Goal: Information Seeking & Learning: Learn about a topic

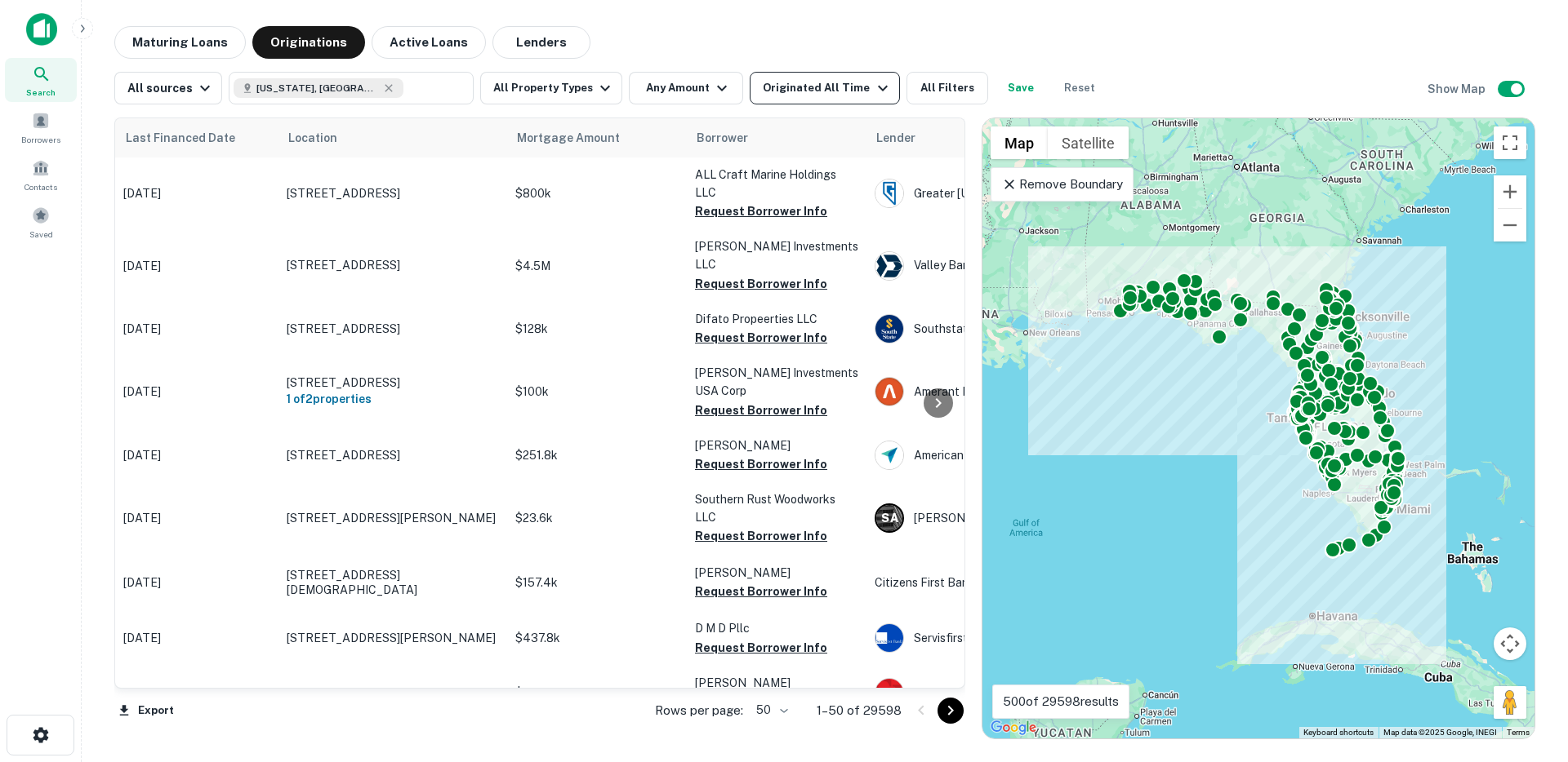
click at [793, 90] on div "Originated All Time" at bounding box center [827, 88] width 129 height 20
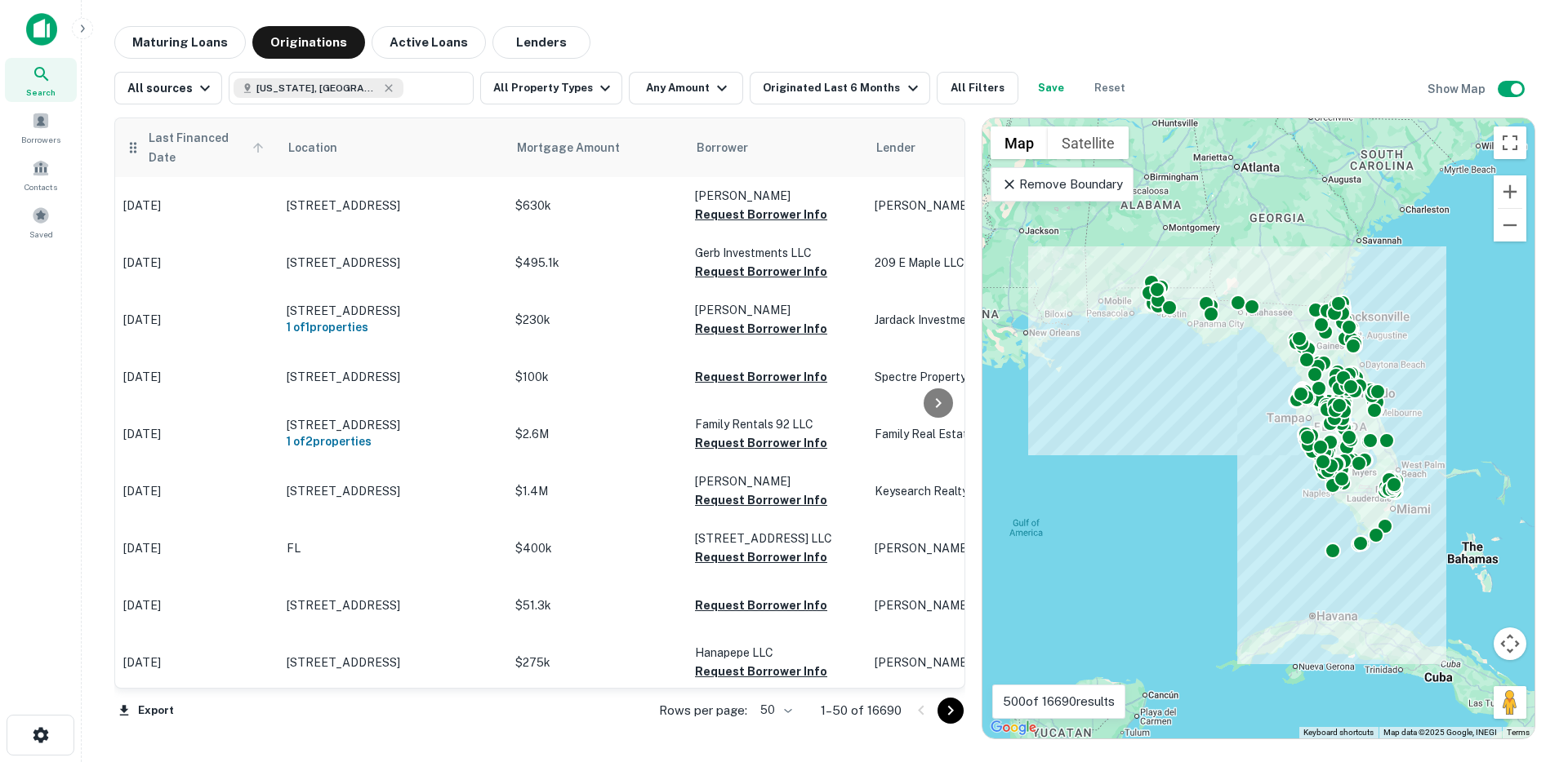
click at [180, 140] on span "Last Financed Date" at bounding box center [208, 148] width 121 height 39
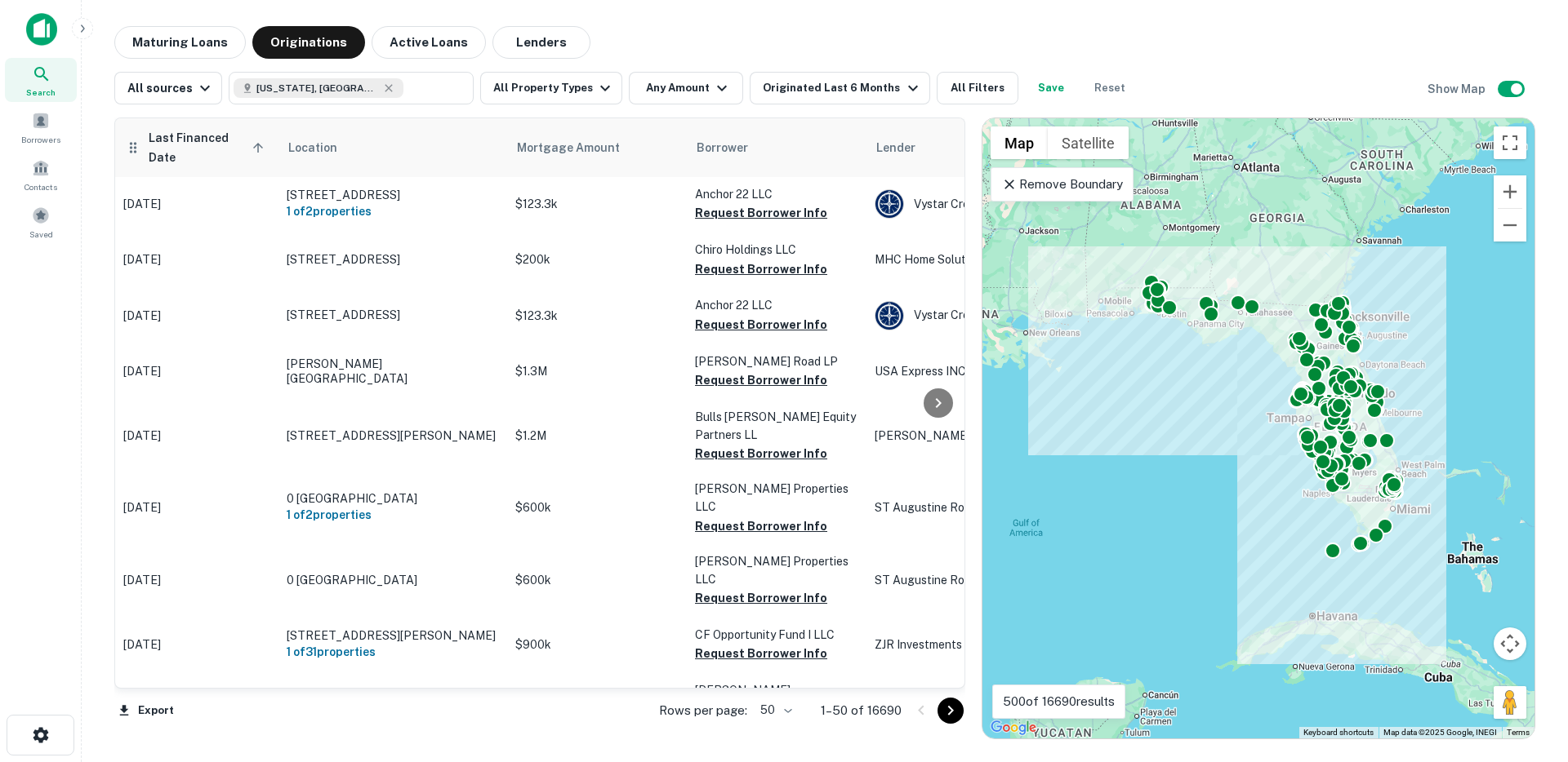
click at [181, 143] on span "Last Financed Date sorted ascending" at bounding box center [208, 148] width 121 height 39
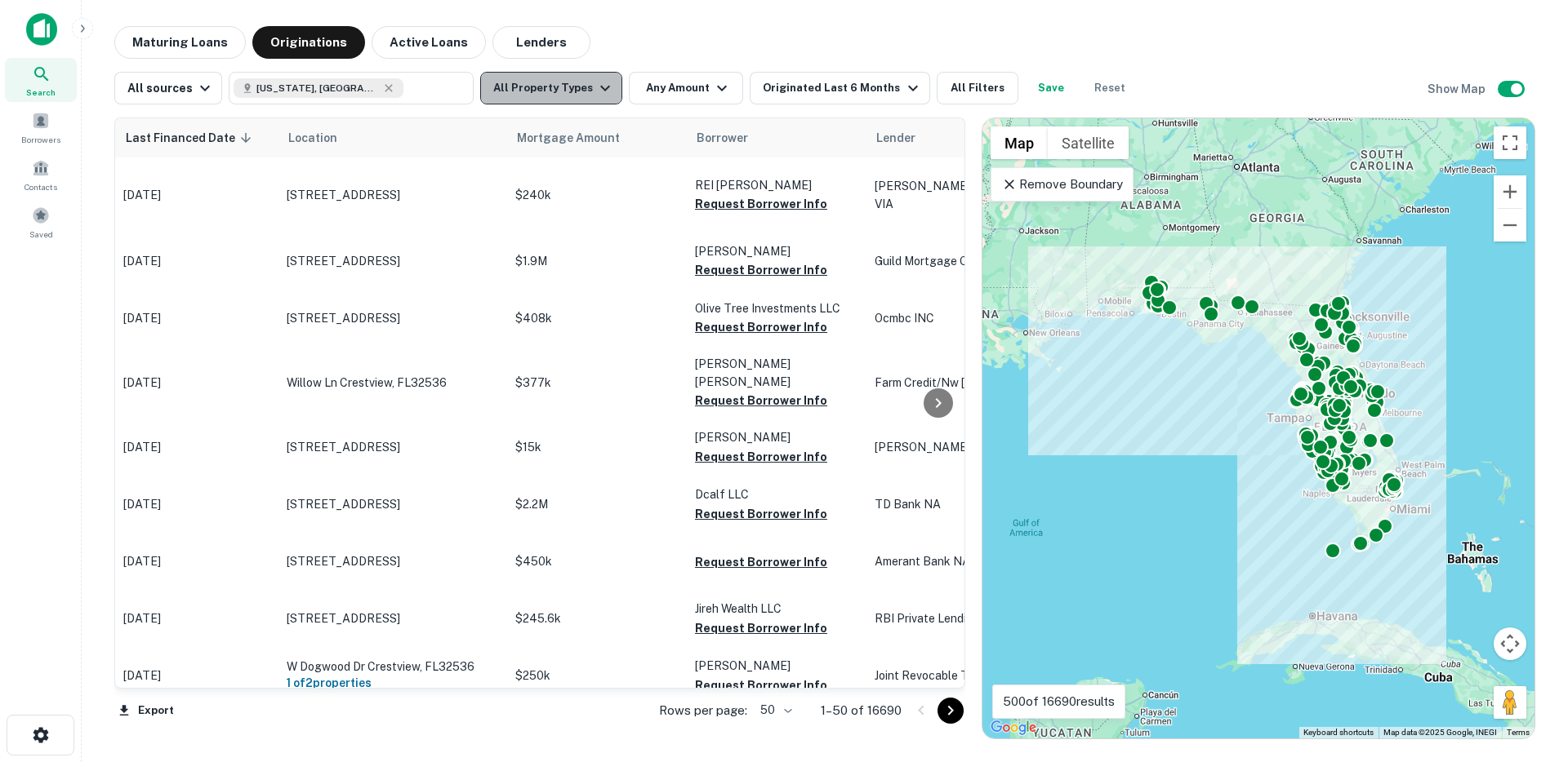
click at [559, 87] on button "All Property Types" at bounding box center [551, 88] width 142 height 32
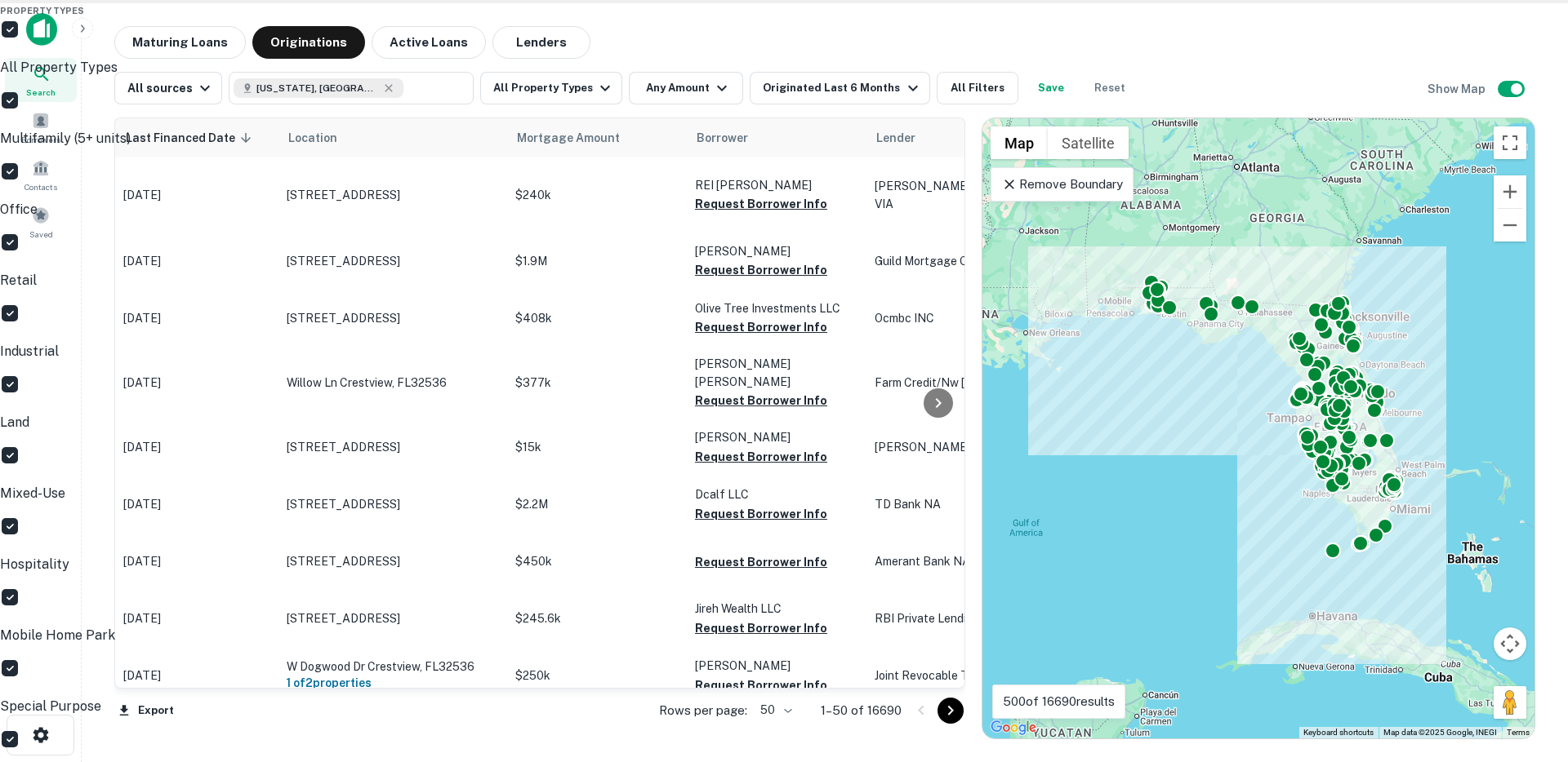
drag, startPoint x: 736, startPoint y: 9, endPoint x: 550, endPoint y: 63, distance: 193.7
click at [736, 9] on div at bounding box center [784, 381] width 1568 height 762
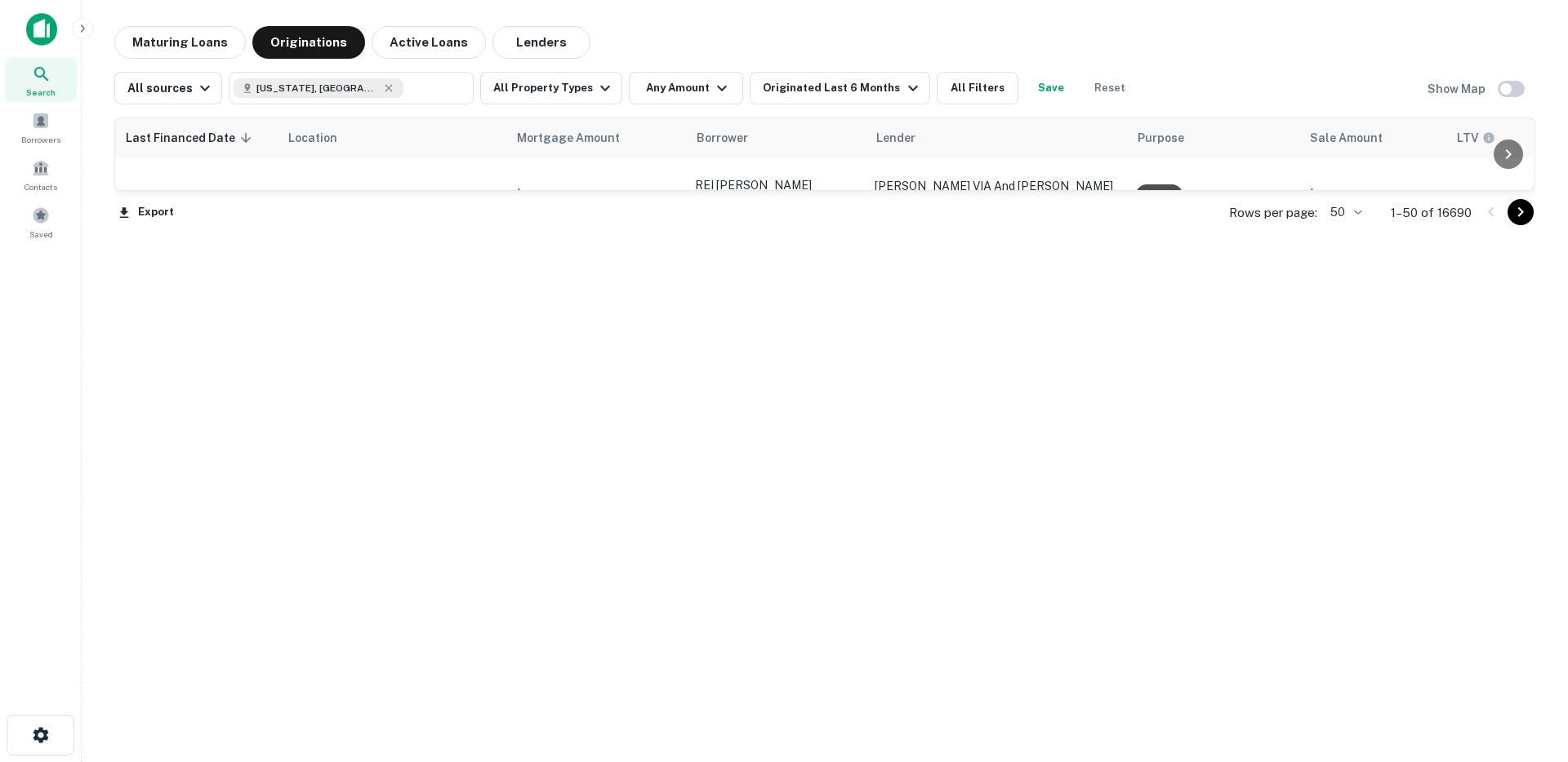
scroll to position [0, 88]
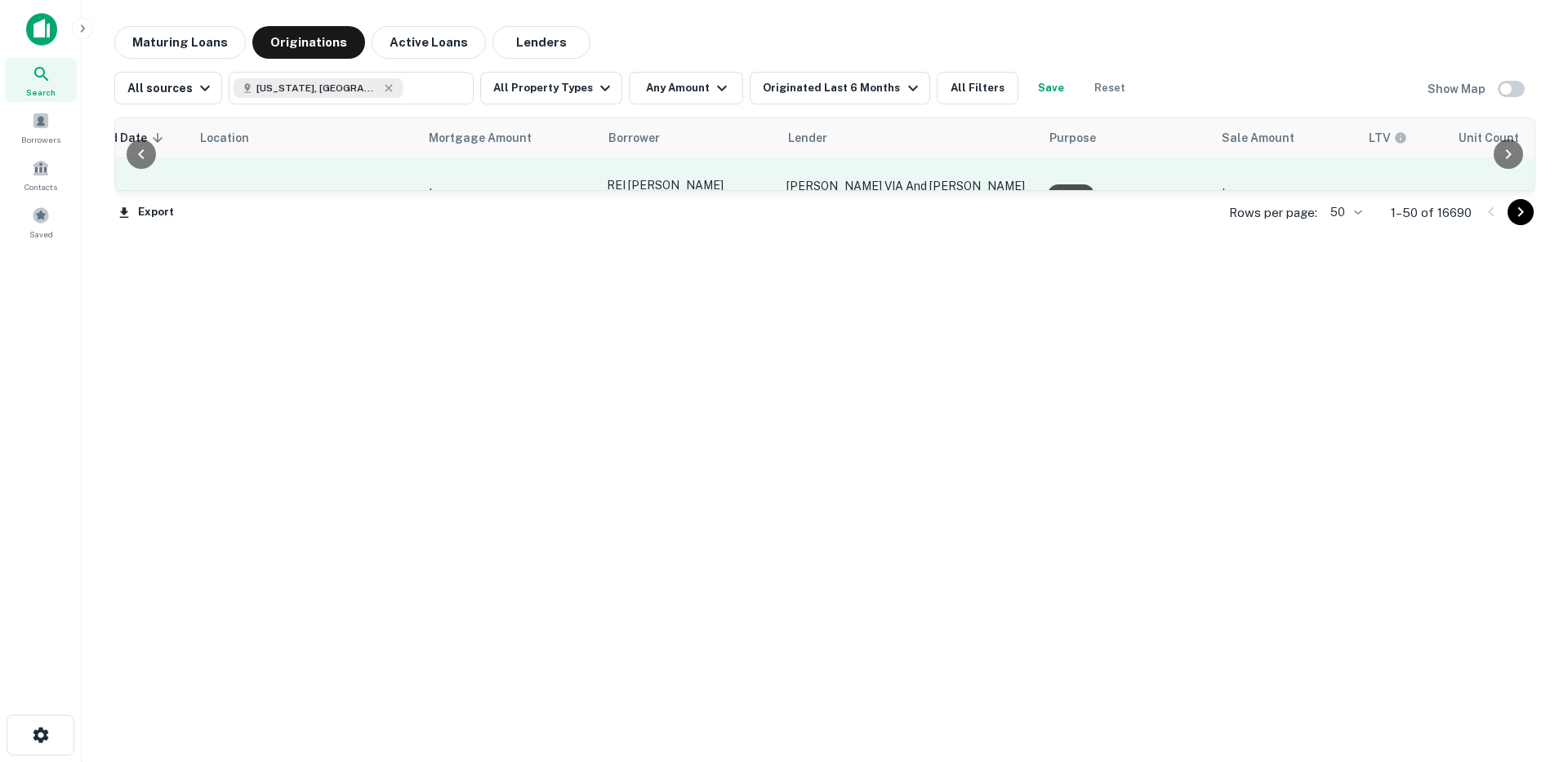
click at [639, 198] on button "Request Borrower Info" at bounding box center [672, 204] width 132 height 20
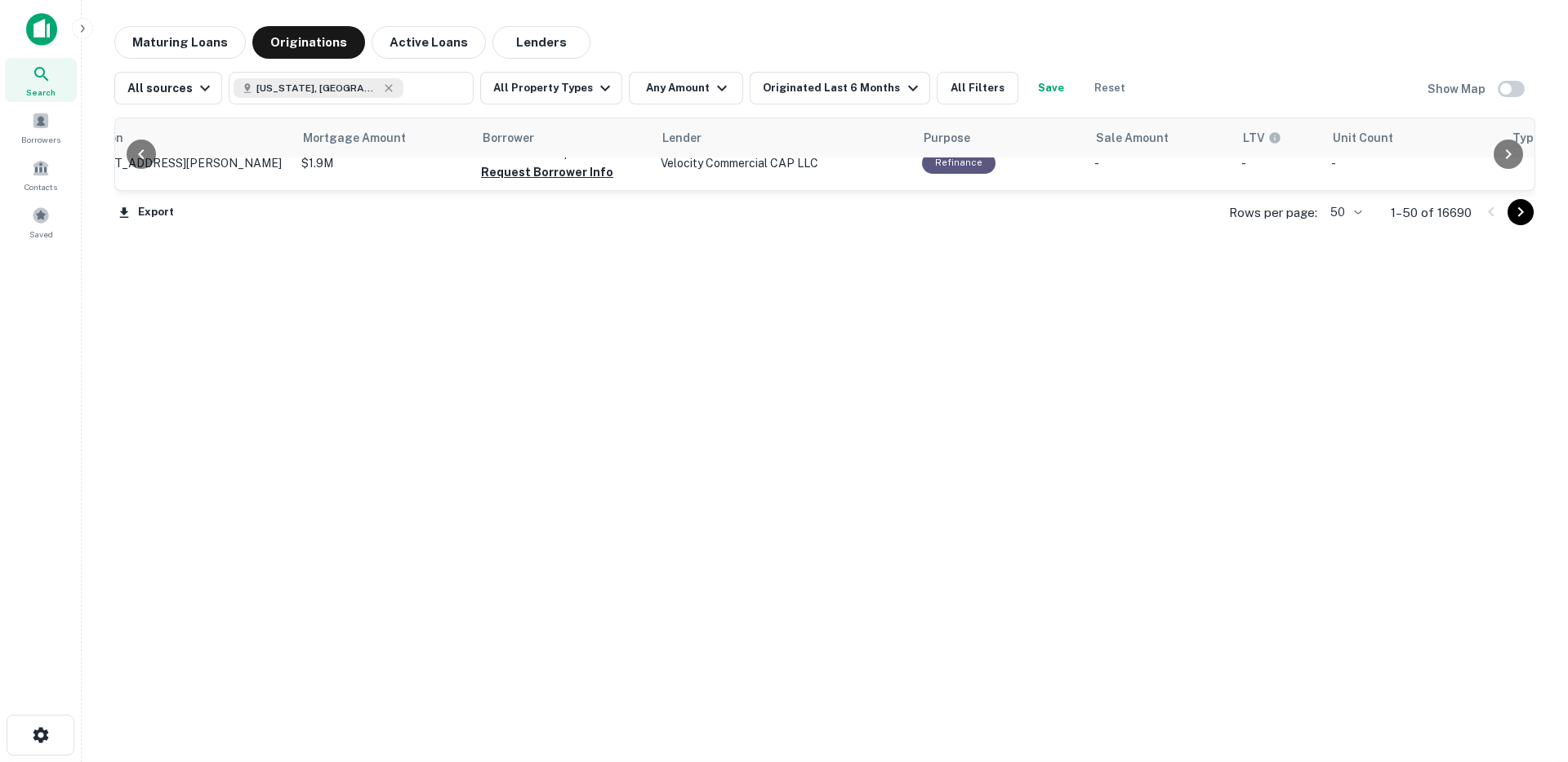
scroll to position [0, 214]
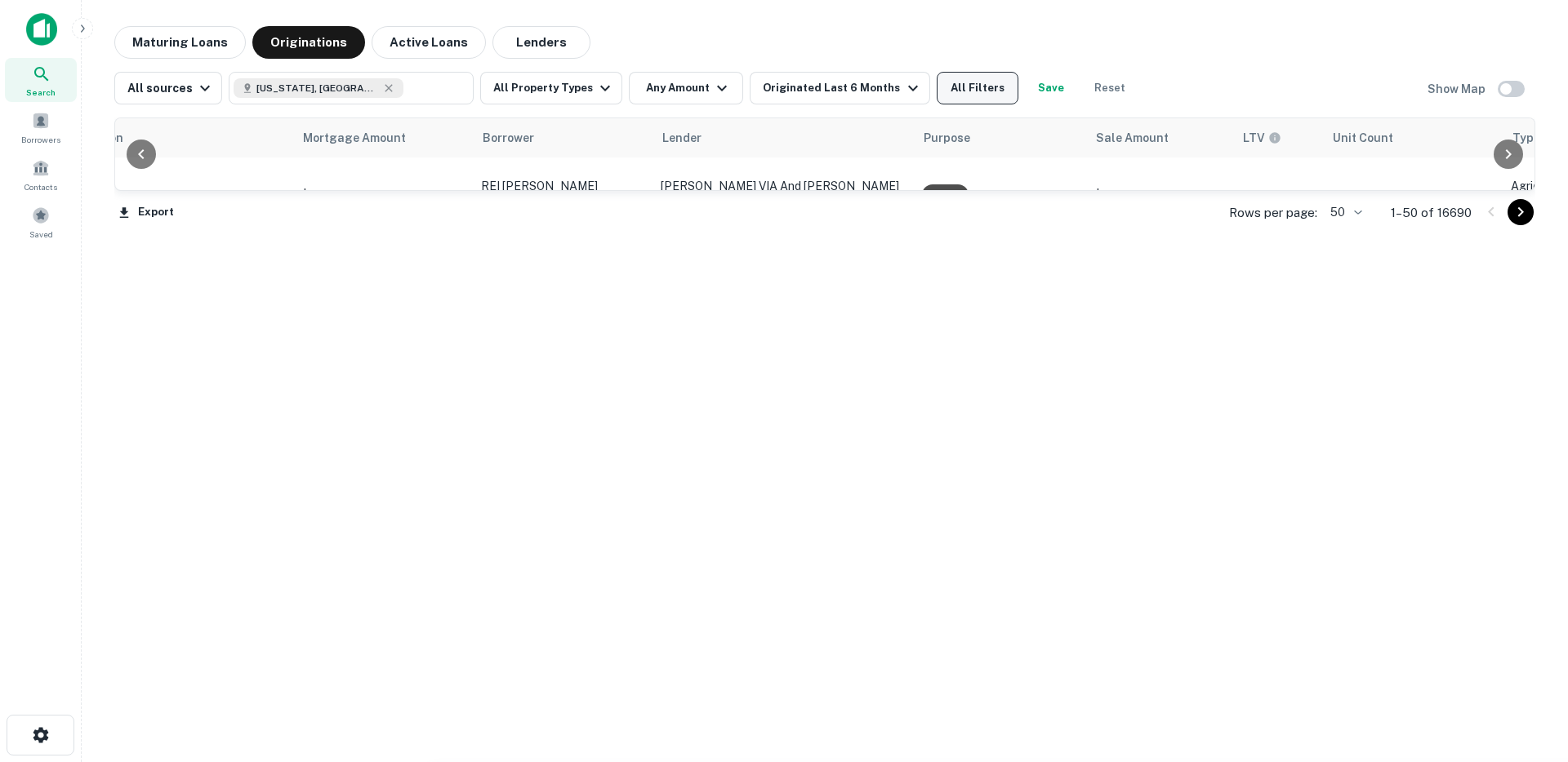
click at [964, 94] on button "All Filters" at bounding box center [977, 88] width 82 height 32
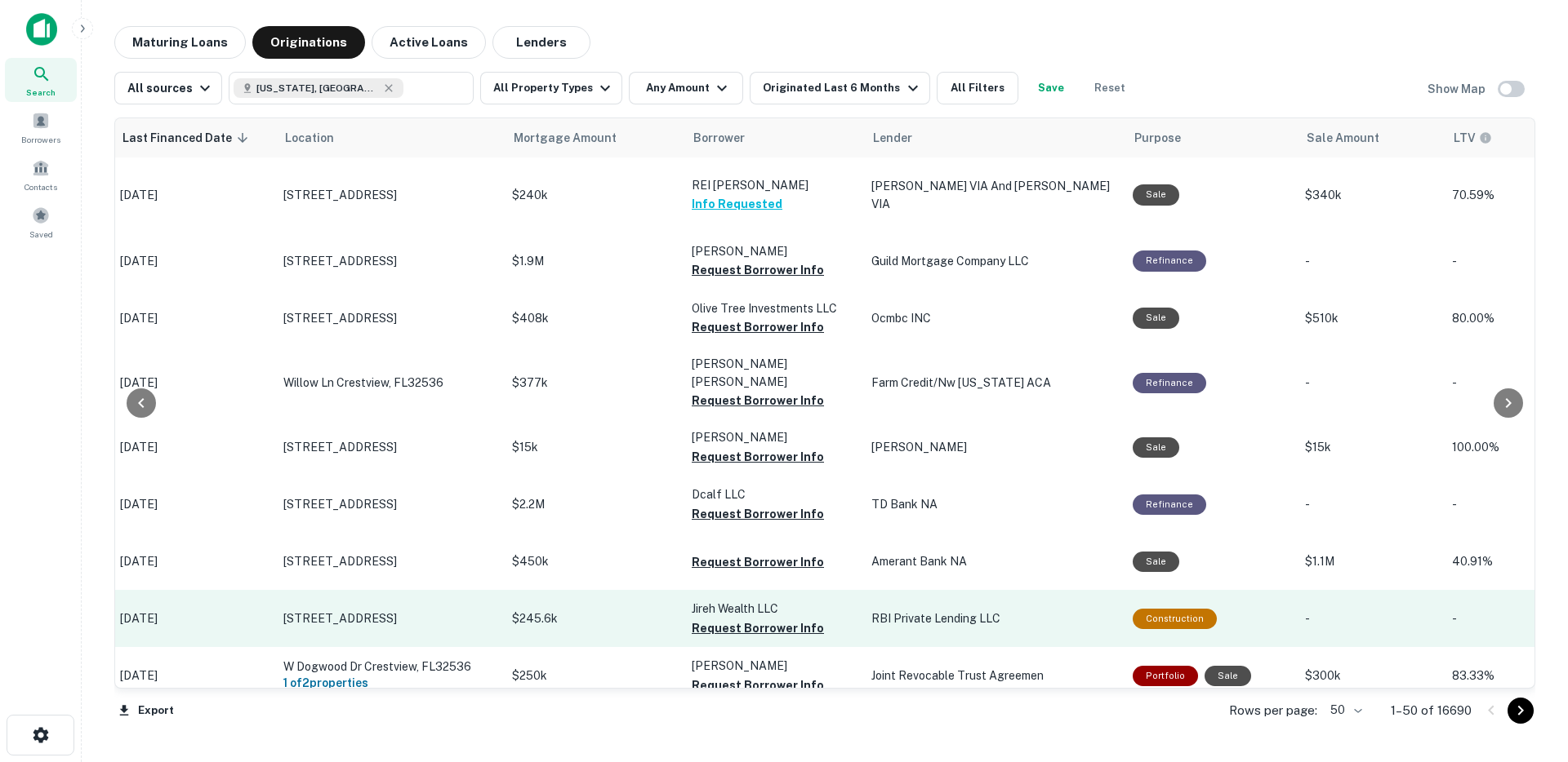
scroll to position [0, 0]
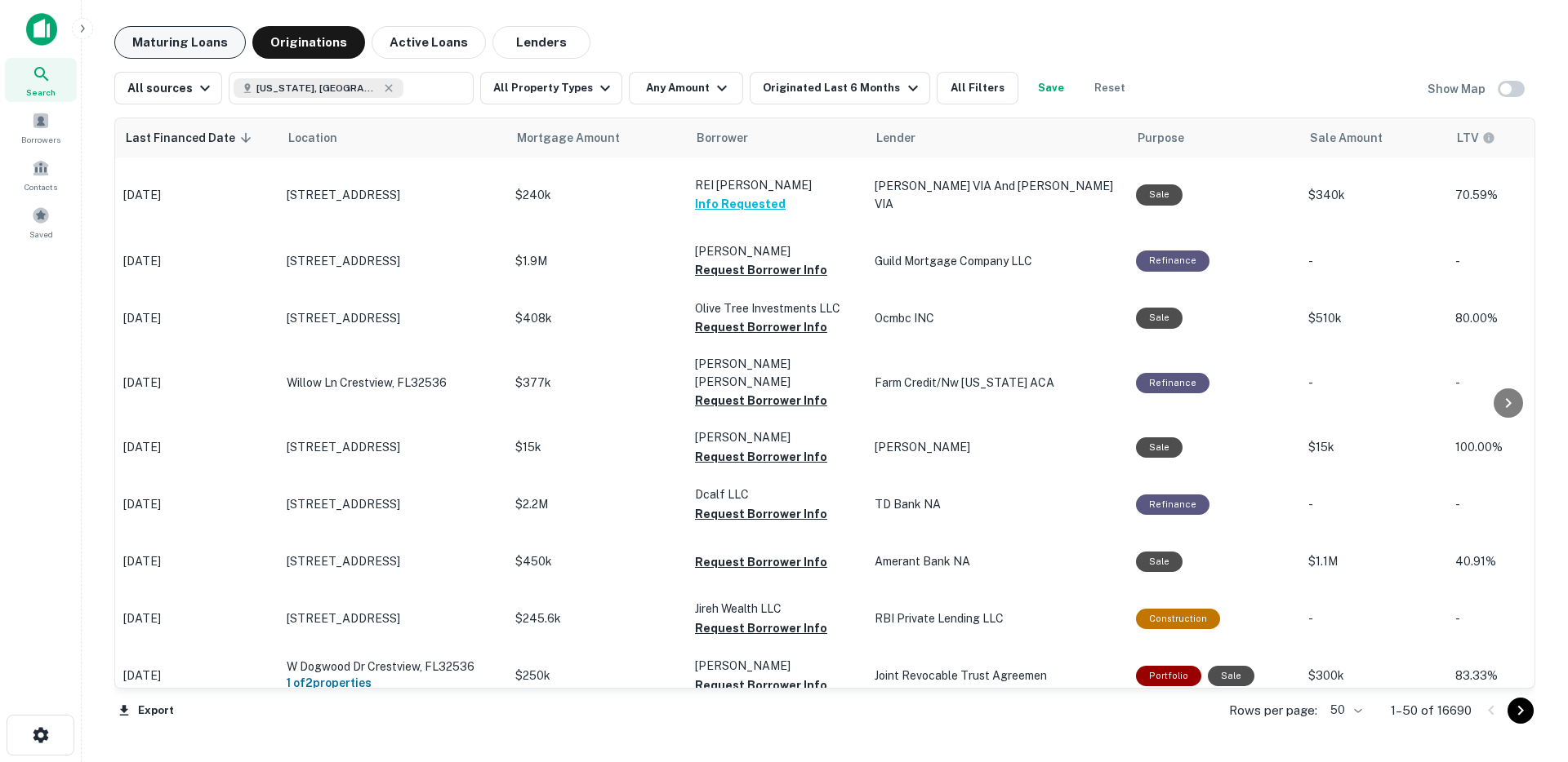
click at [163, 40] on button "Maturing Loans" at bounding box center [180, 42] width 131 height 32
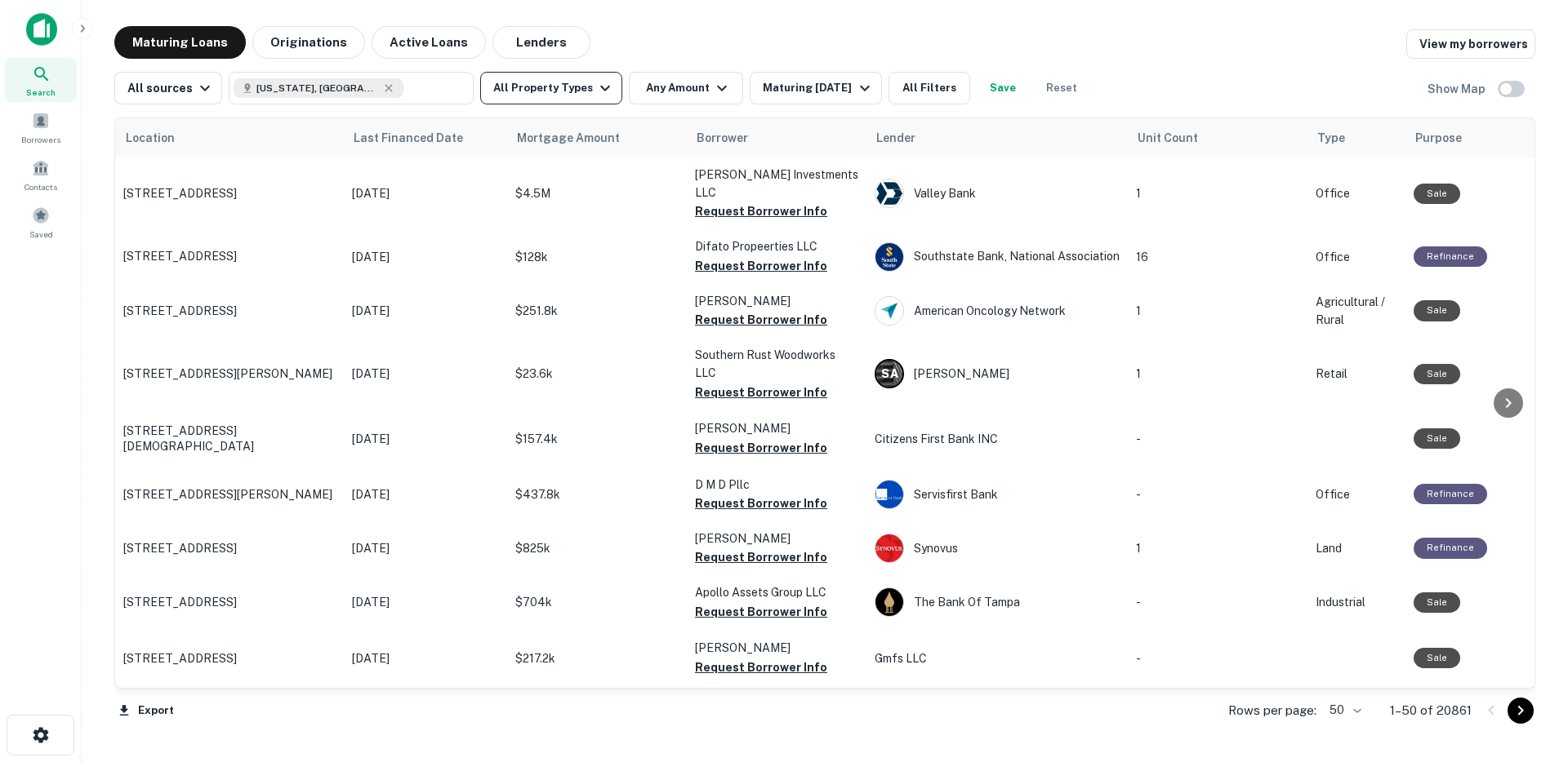
click at [564, 87] on button "All Property Types" at bounding box center [551, 88] width 142 height 32
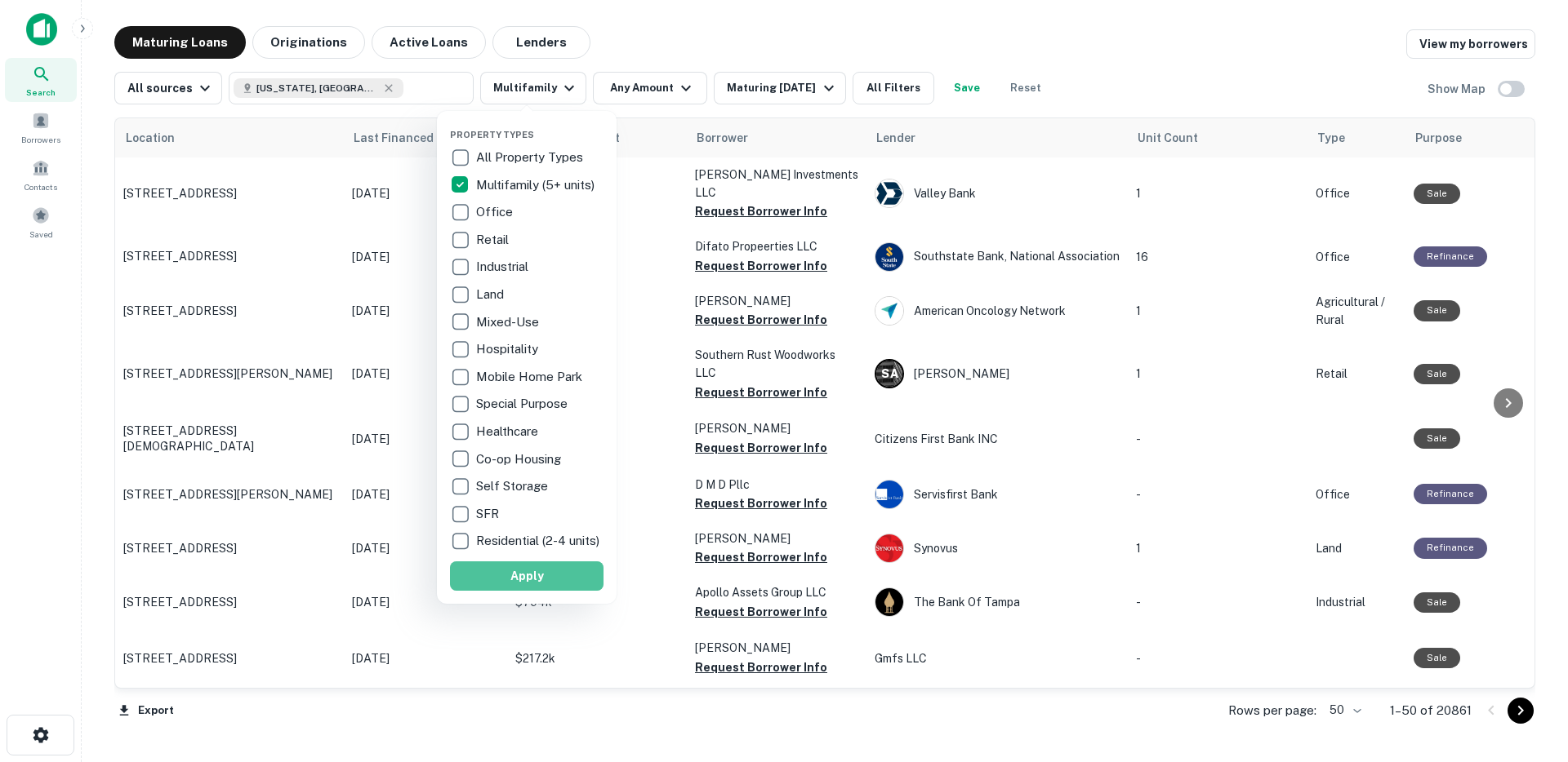
drag, startPoint x: 503, startPoint y: 584, endPoint x: 664, endPoint y: 195, distance: 421.0
click at [503, 585] on button "Apply" at bounding box center [526, 575] width 154 height 30
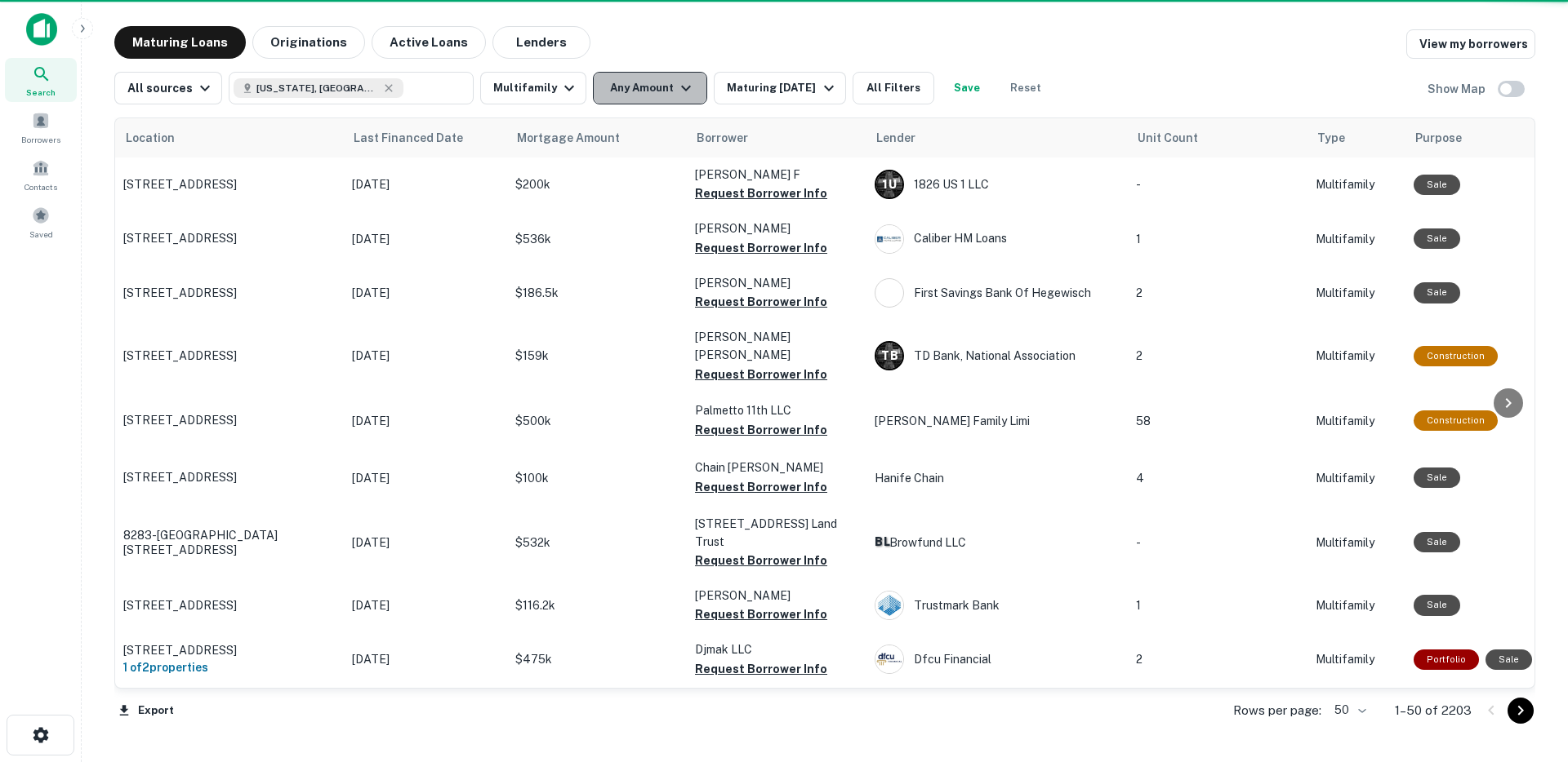
click at [615, 96] on button "Any Amount" at bounding box center [649, 88] width 114 height 32
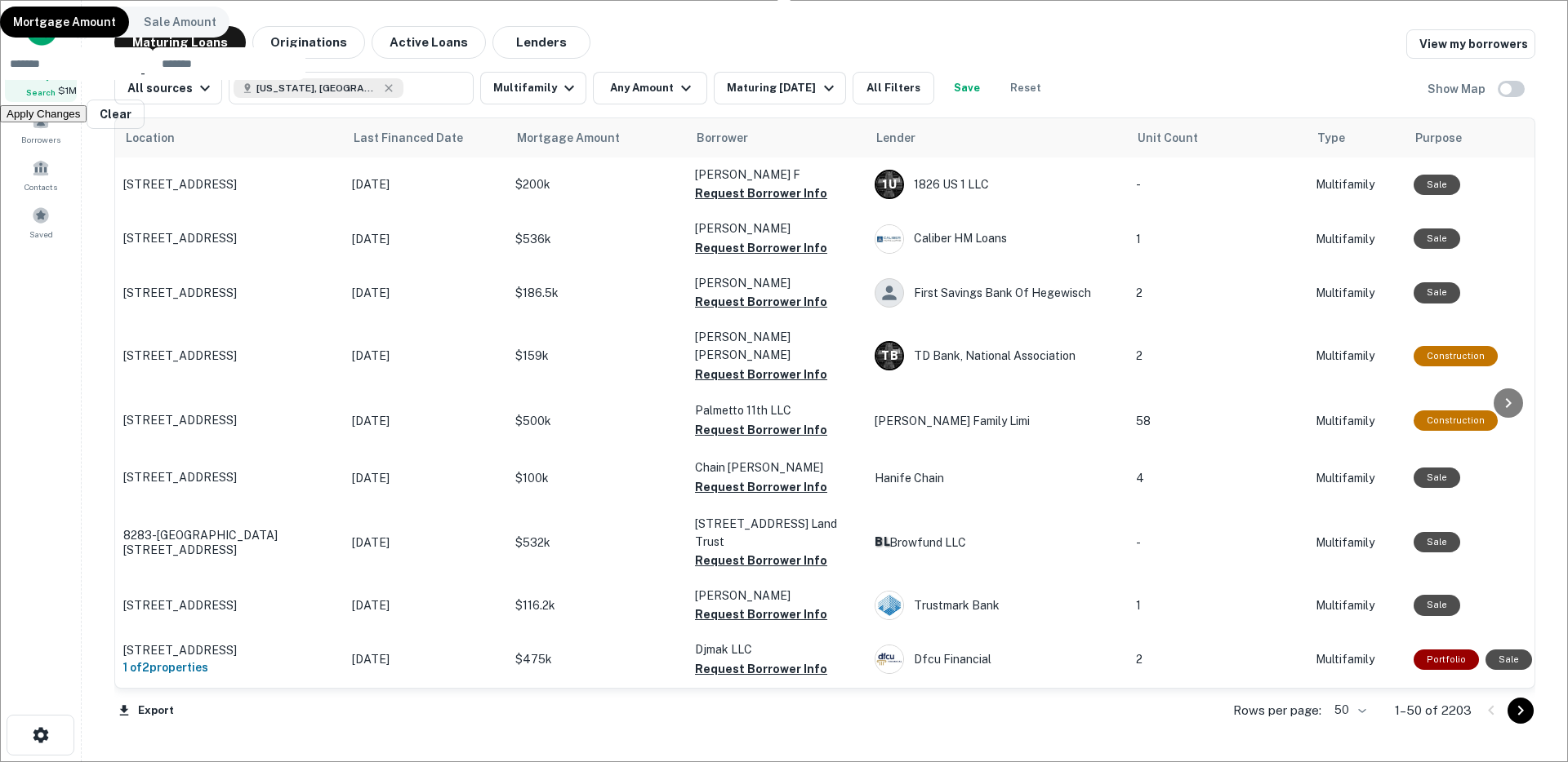
type input "*******"
click at [305, 80] on input "number" at bounding box center [228, 64] width 154 height 32
type input "********"
click at [86, 122] on button "Apply Changes" at bounding box center [43, 113] width 86 height 17
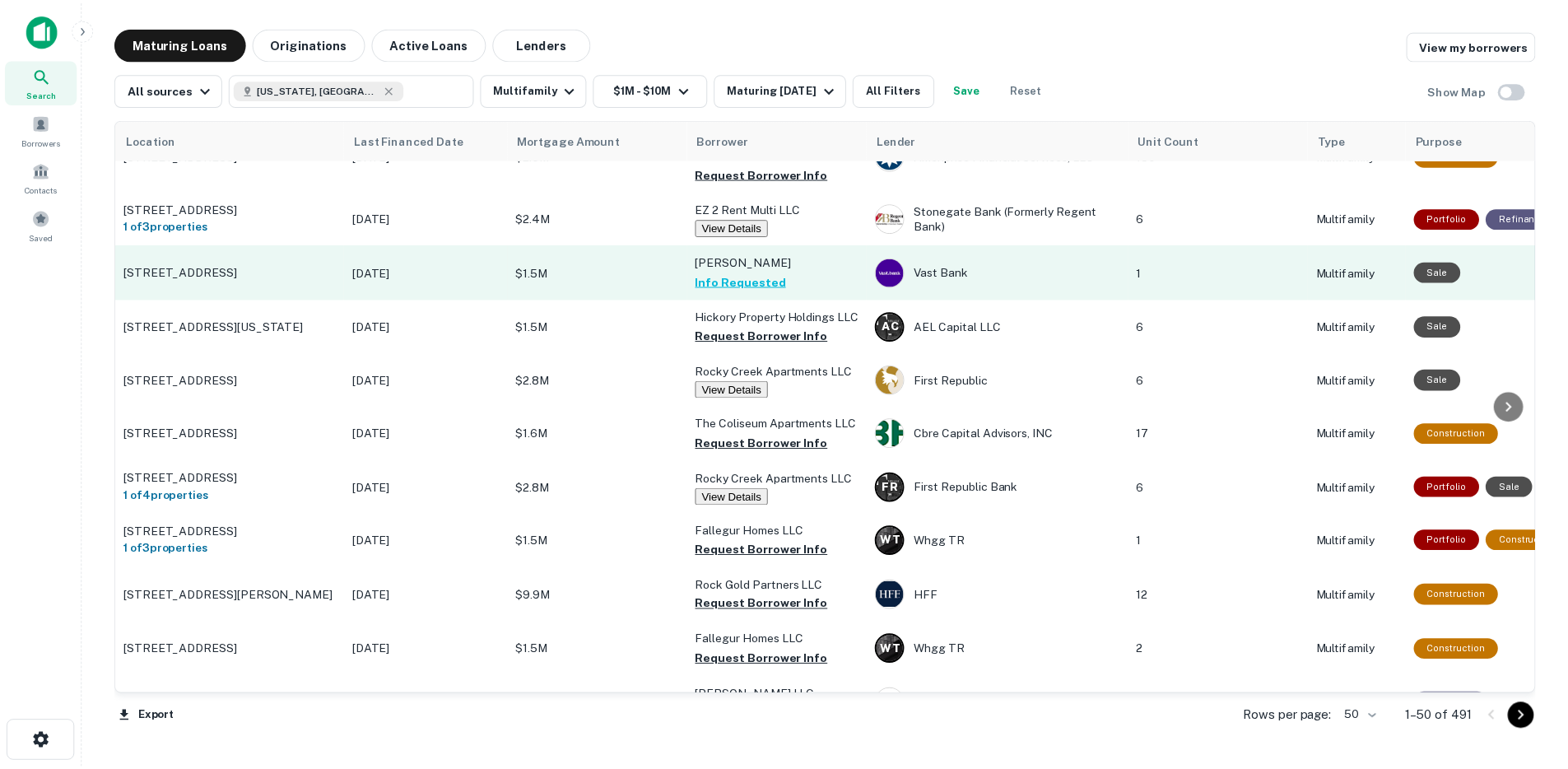
scroll to position [113, 0]
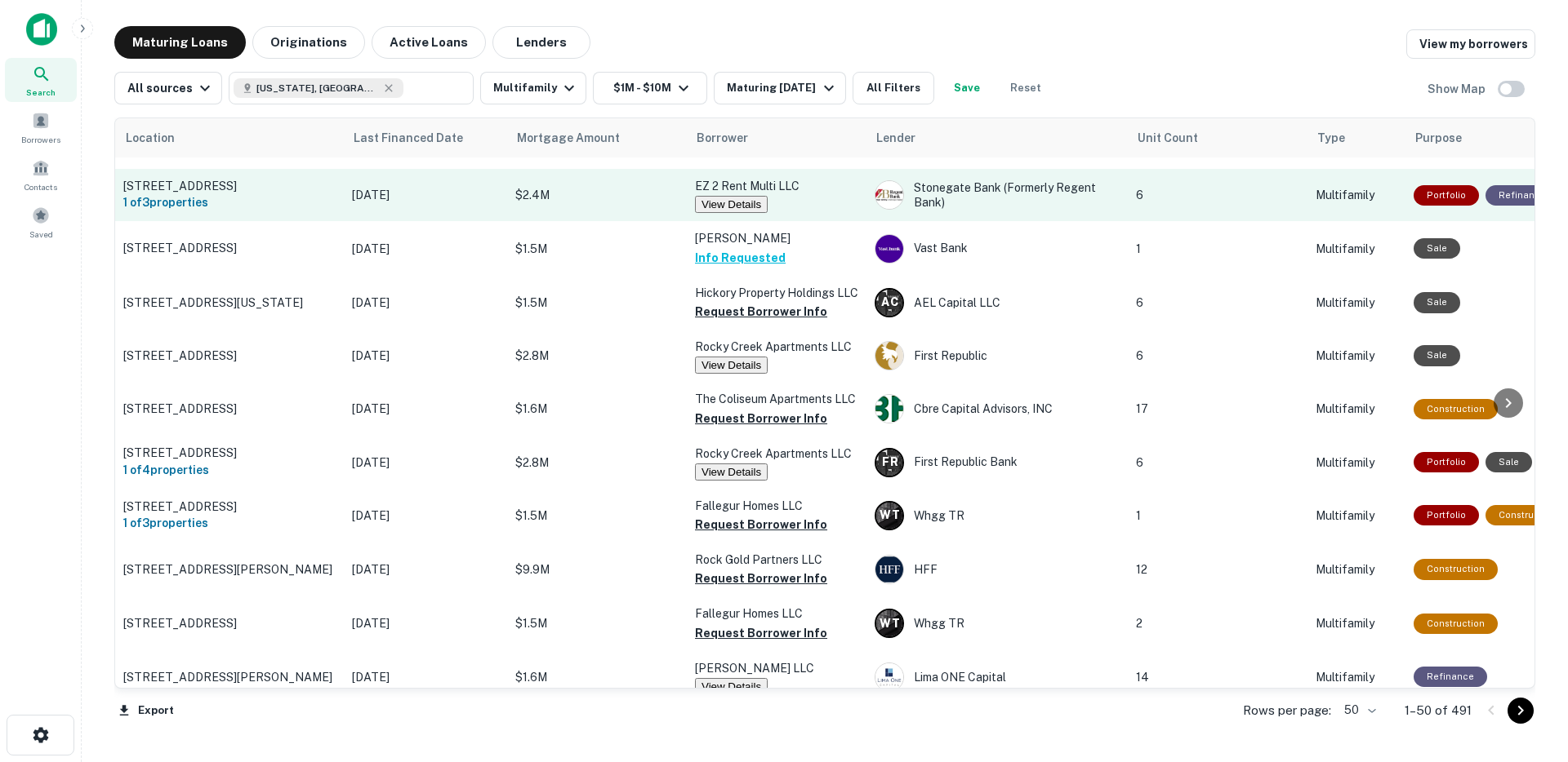
click at [466, 200] on p "[DATE]" at bounding box center [426, 195] width 147 height 18
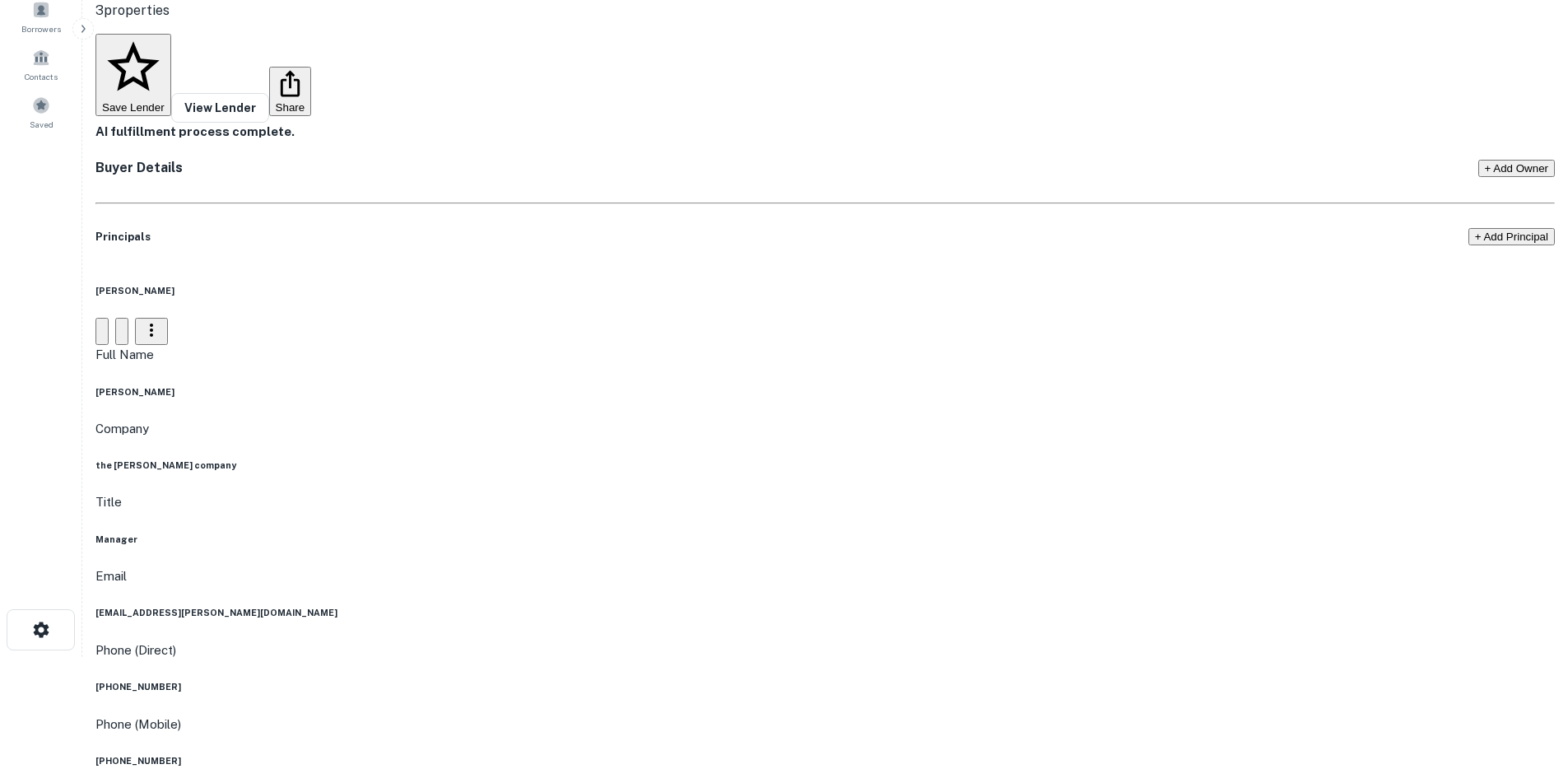
scroll to position [101, 0]
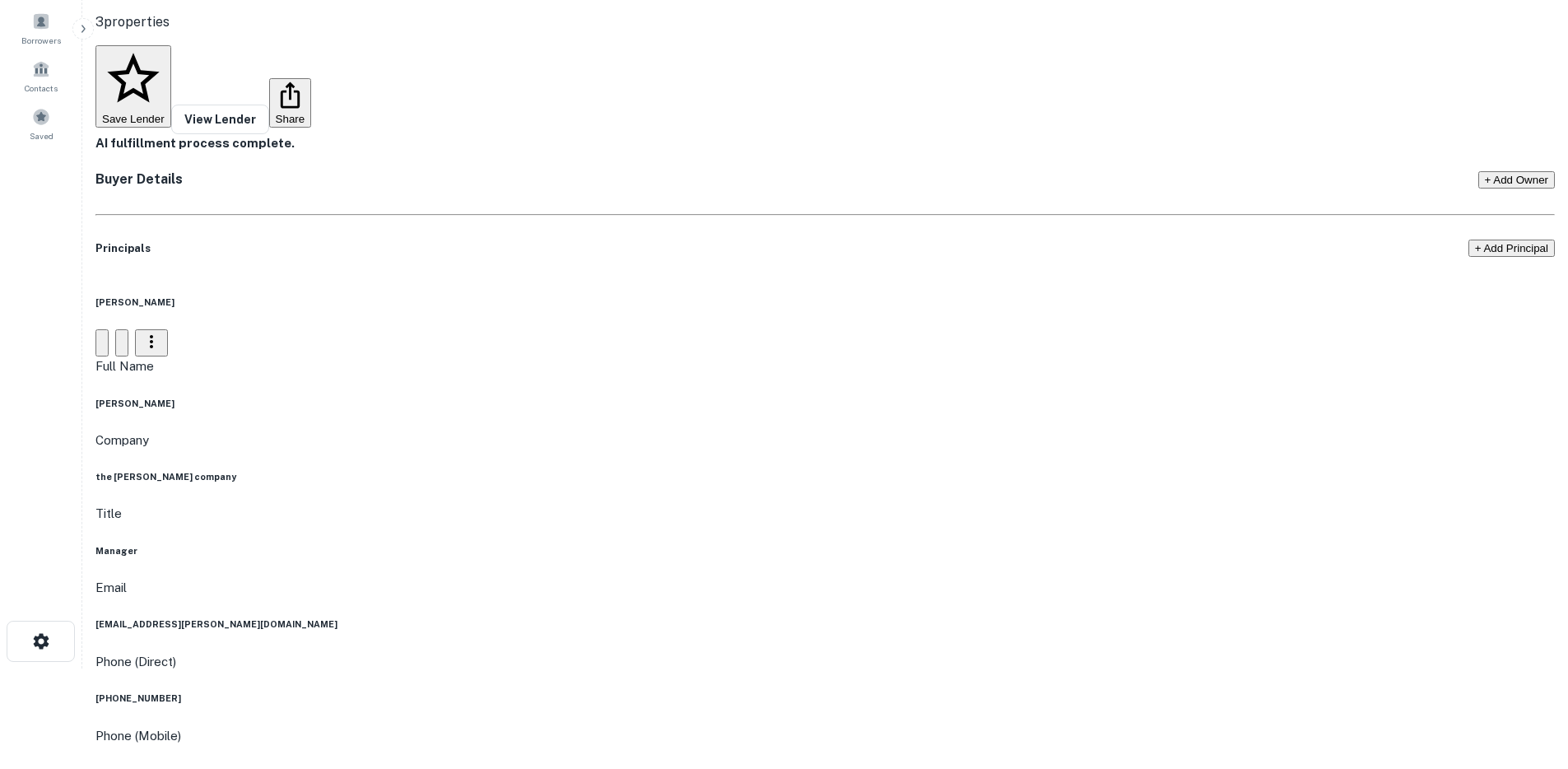
click at [780, 397] on h6 "alex ruiz" at bounding box center [460, 403] width 730 height 14
click at [782, 397] on h6 "alex ruiz" at bounding box center [460, 403] width 730 height 14
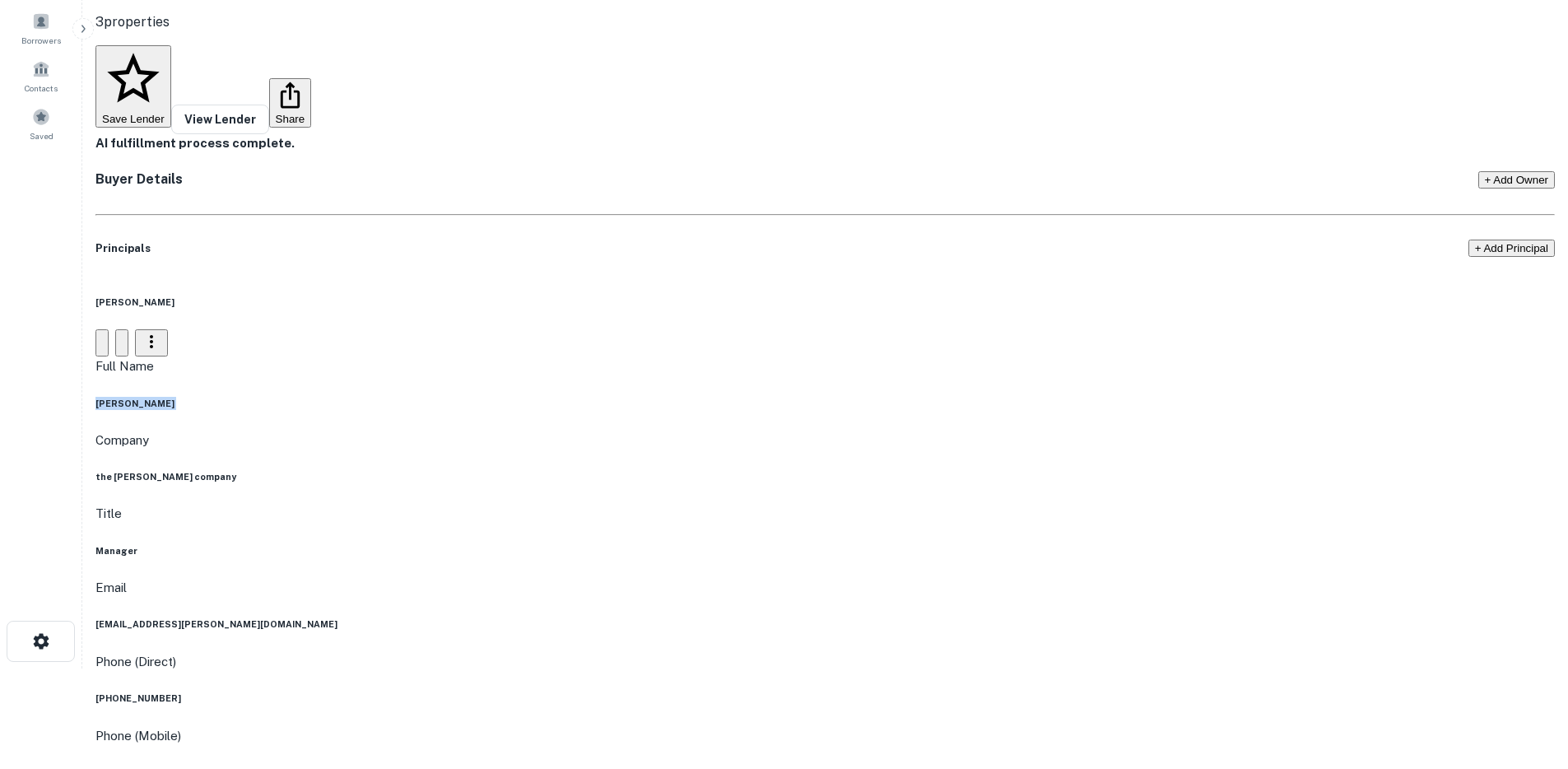
click at [782, 397] on h6 "alex ruiz" at bounding box center [460, 403] width 730 height 14
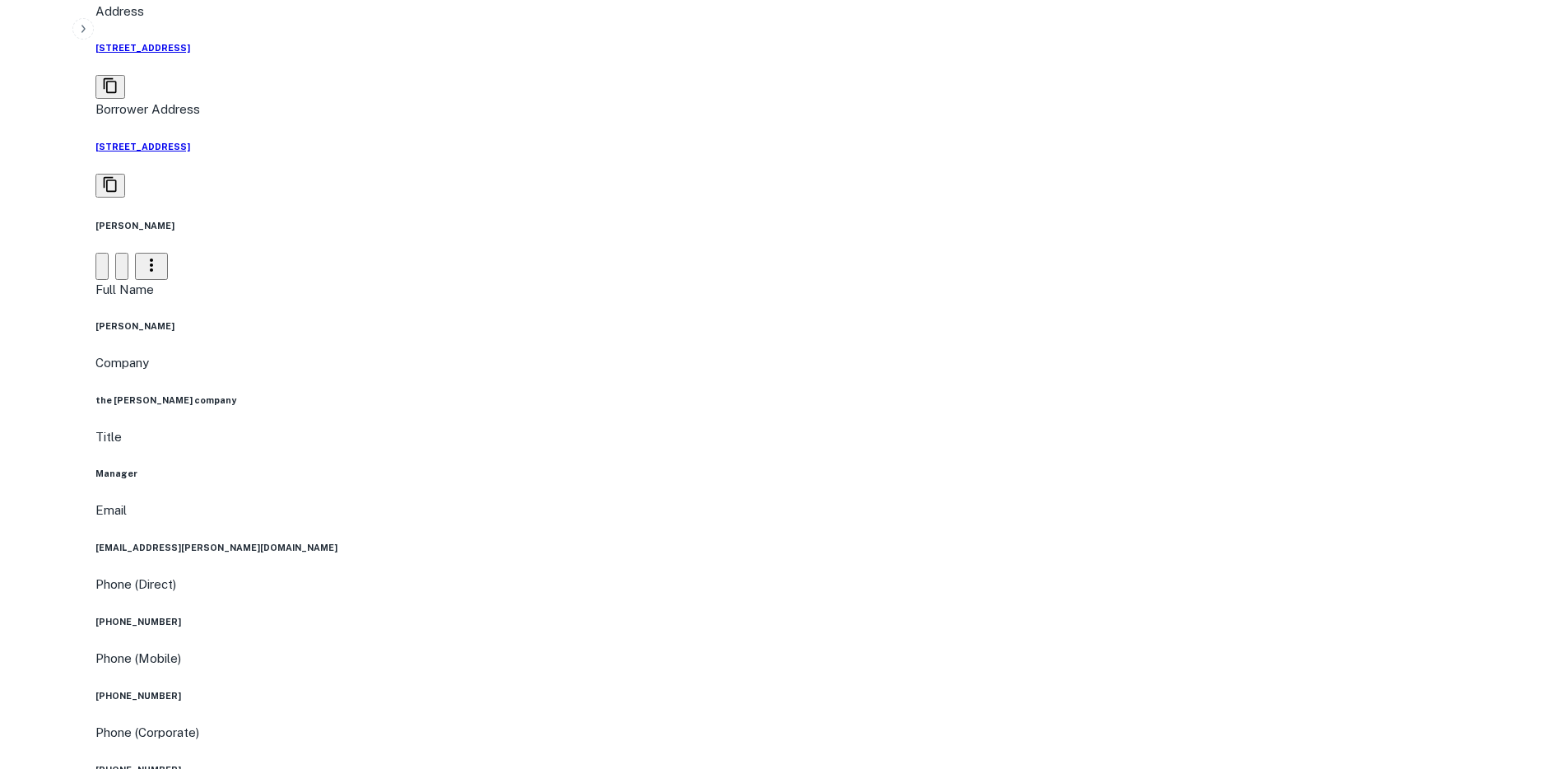
scroll to position [1050, 0]
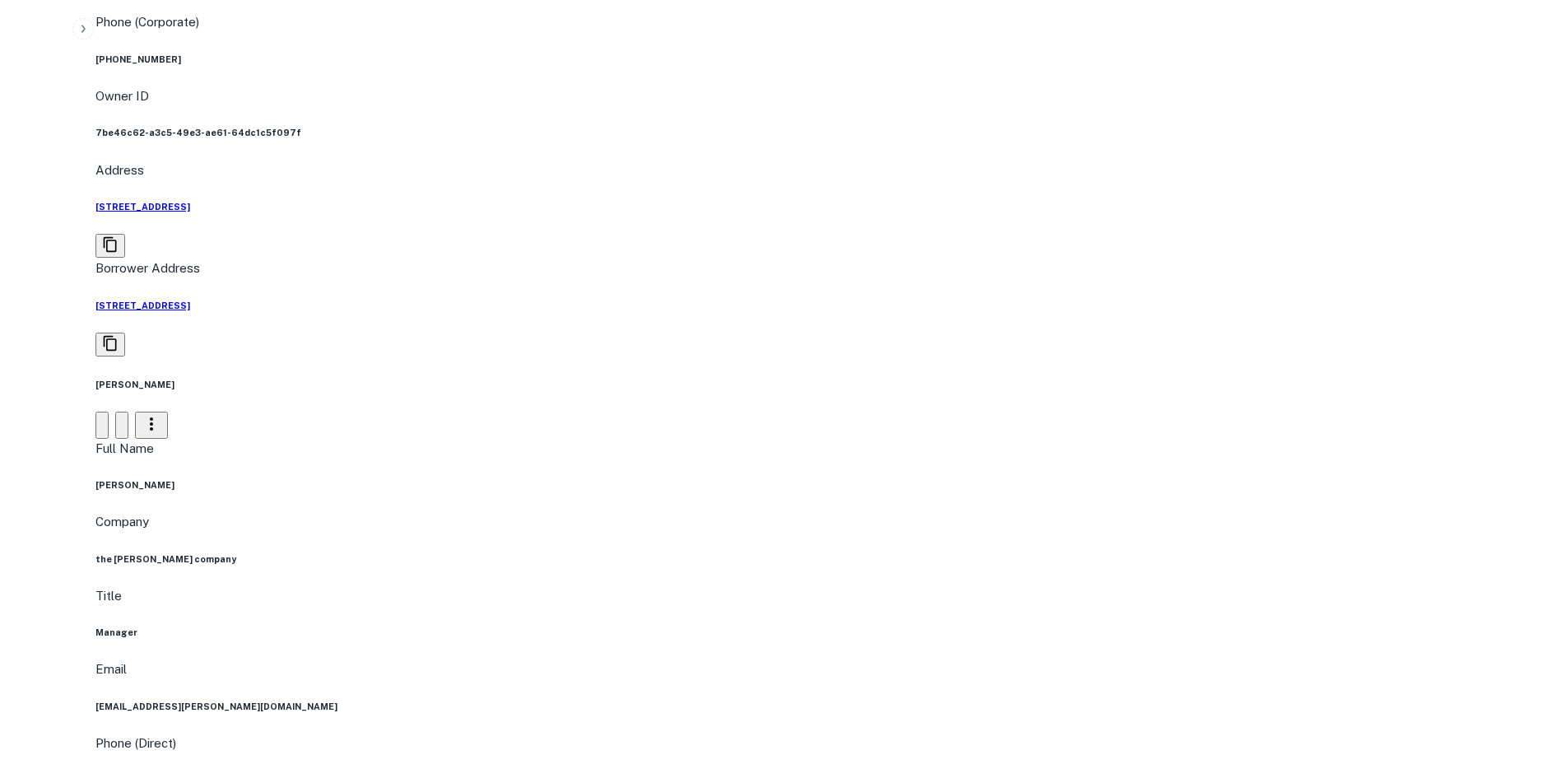
scroll to position [1171, 0]
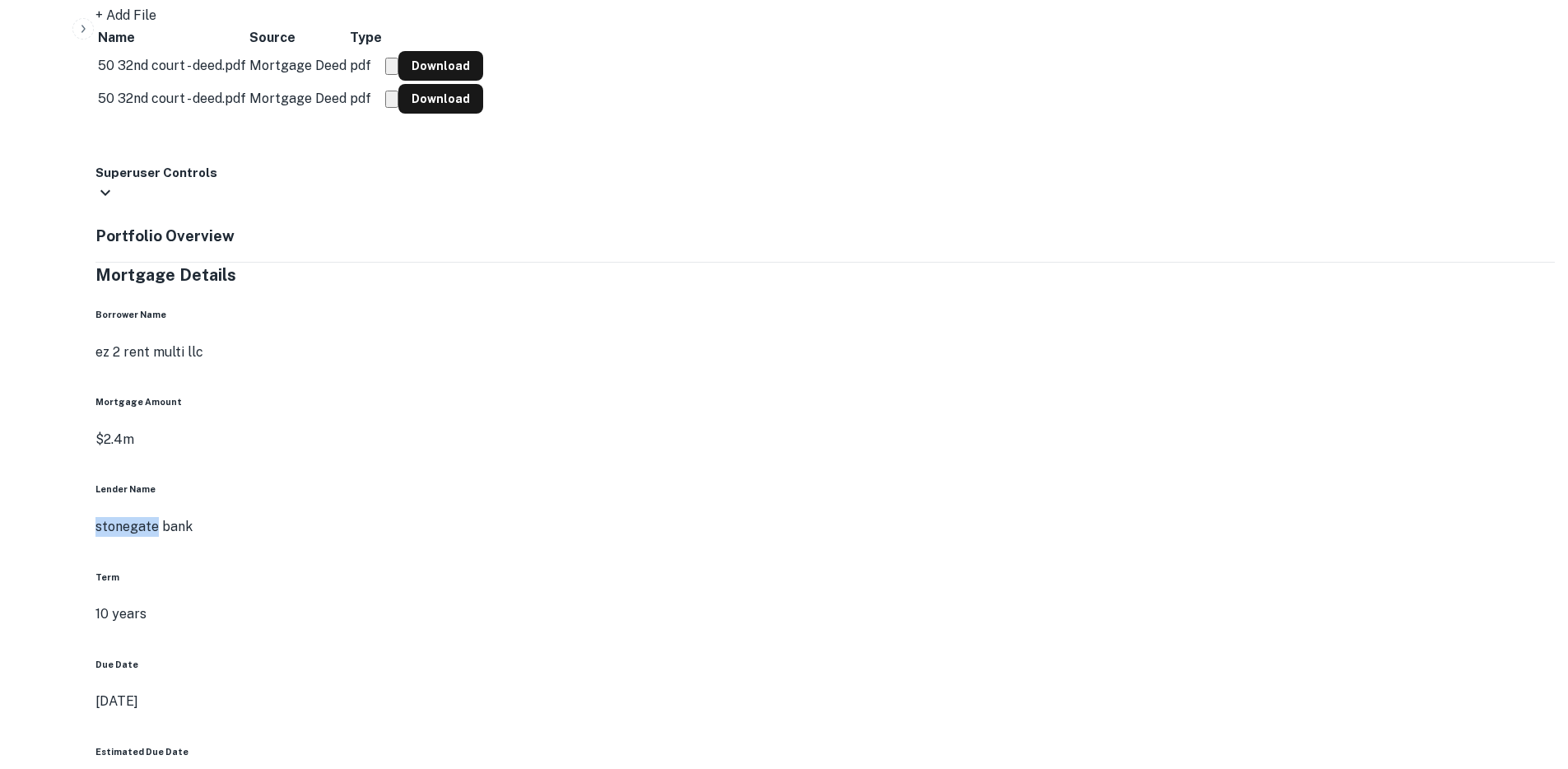
scroll to position [2639, 0]
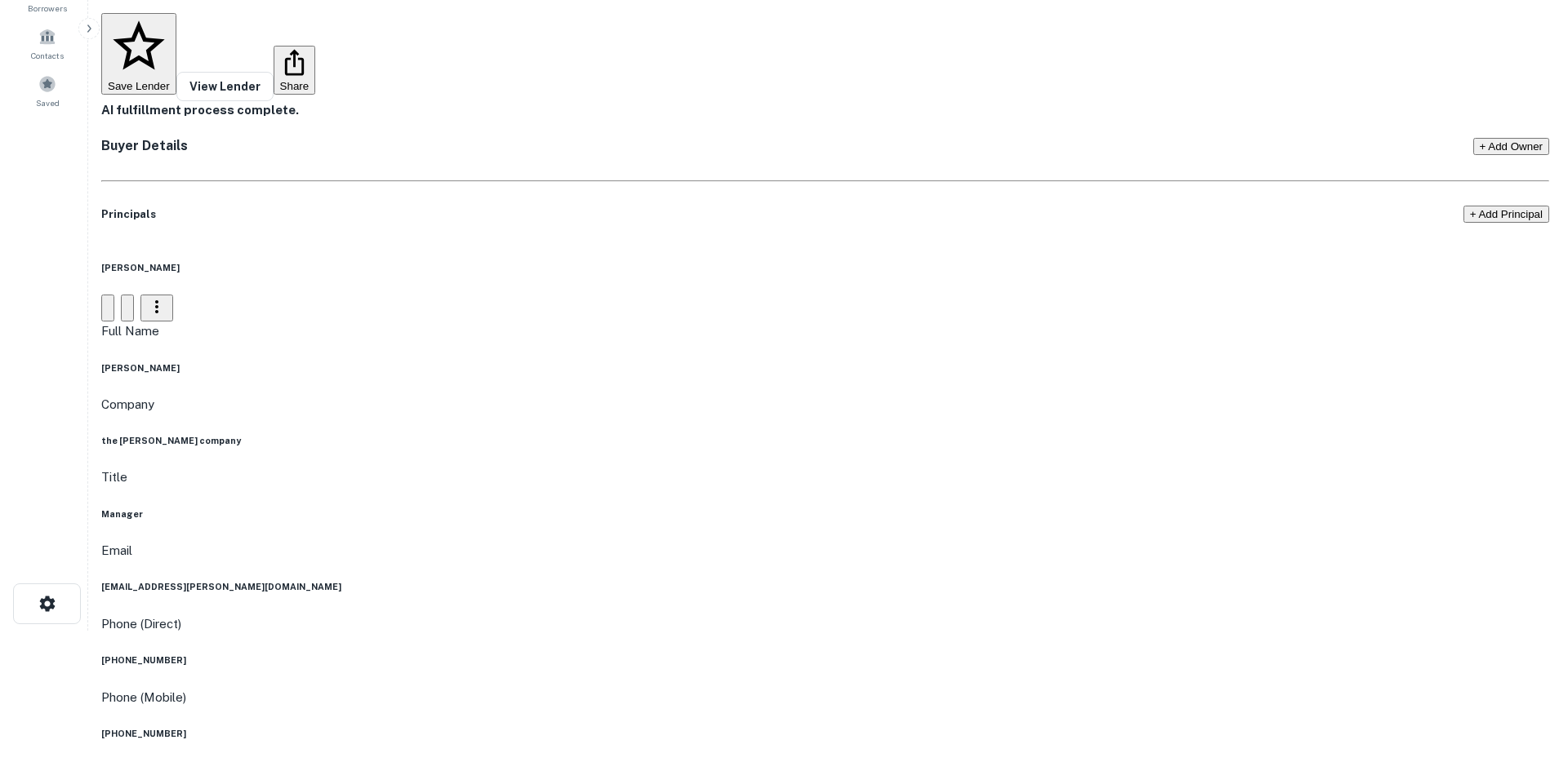
scroll to position [0, 0]
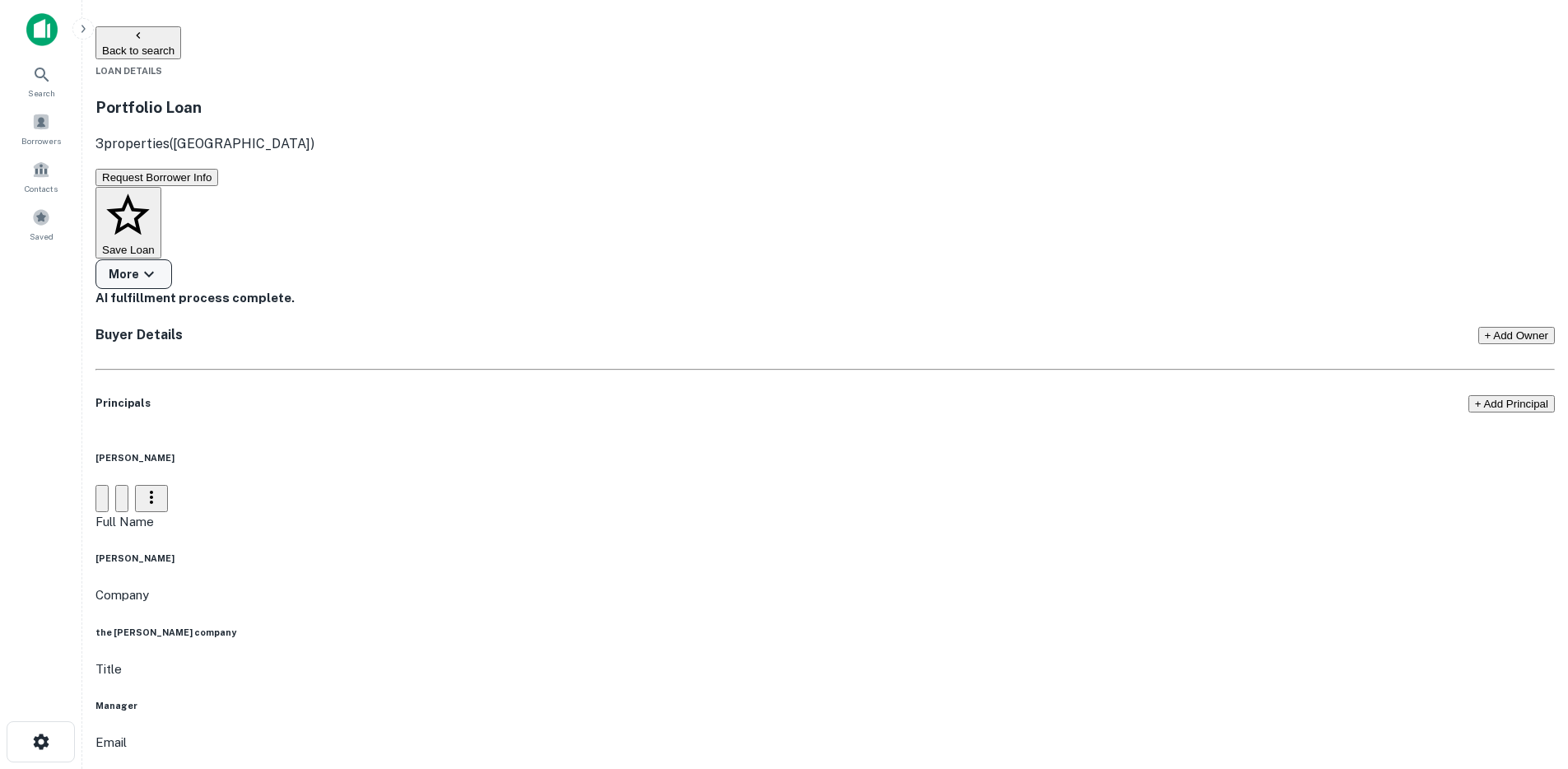
click at [172, 259] on button "More" at bounding box center [133, 274] width 77 height 30
click at [94, 17] on link "View Lender" at bounding box center [56, 9] width 76 height 15
click at [269, 34] on div at bounding box center [790, 384] width 1581 height 769
click at [264, 40] on div "View Lender **Request Mortgage Doc** Share" at bounding box center [784, 384] width 1568 height 769
click at [181, 41] on button "Back to search" at bounding box center [138, 43] width 86 height 33
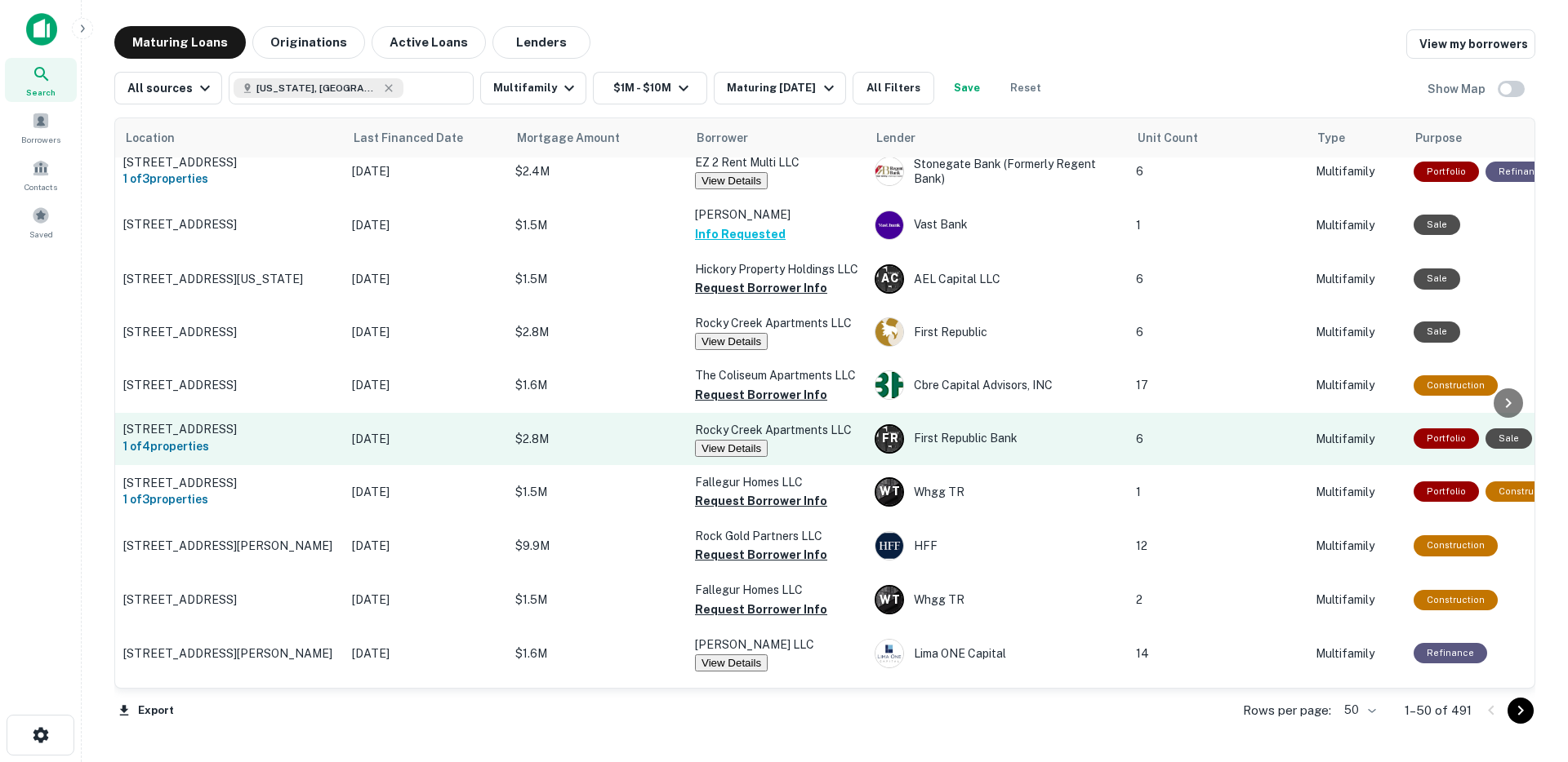
scroll to position [236, 0]
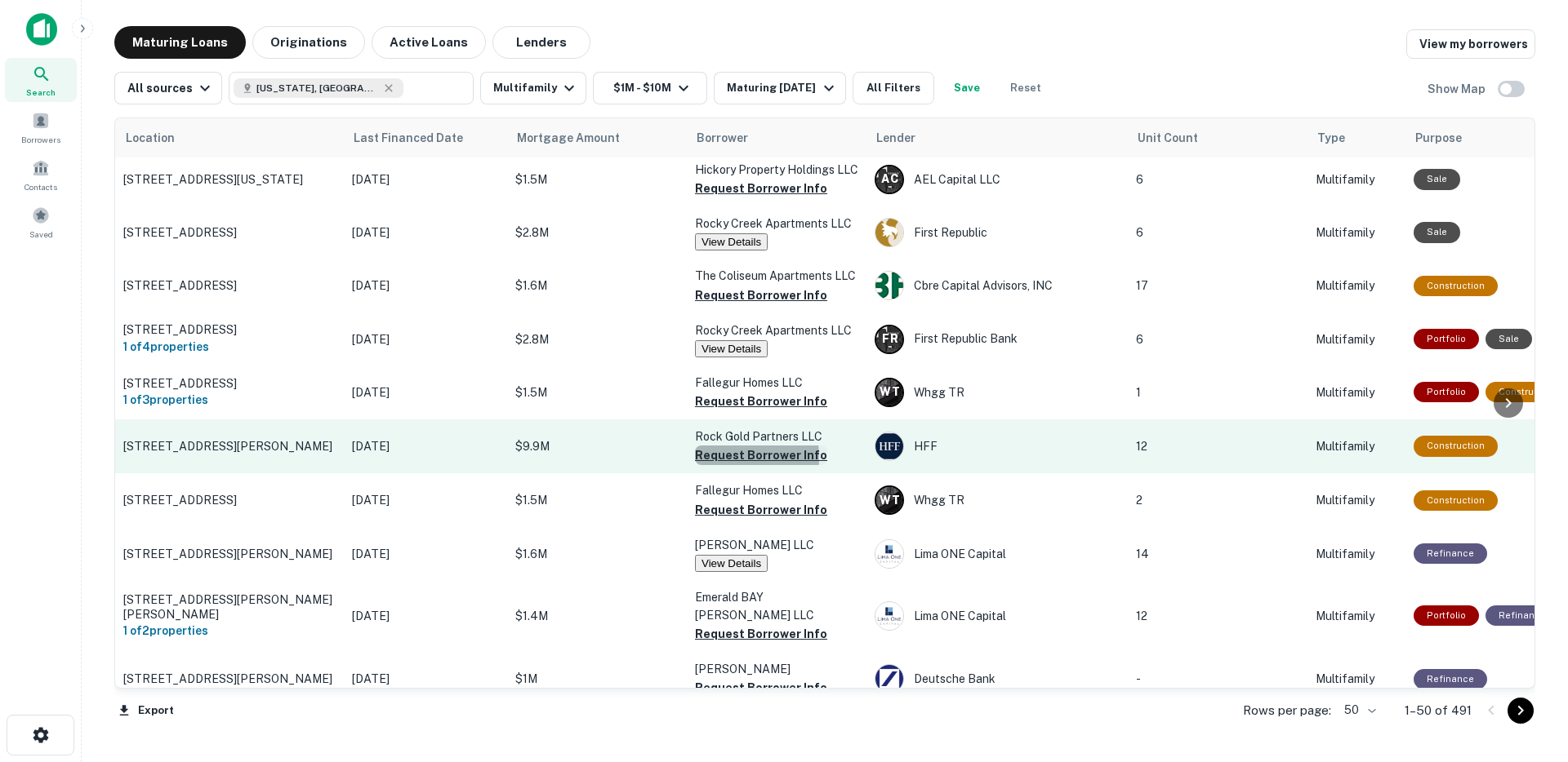
click at [709, 465] on button "Request Borrower Info" at bounding box center [761, 455] width 132 height 20
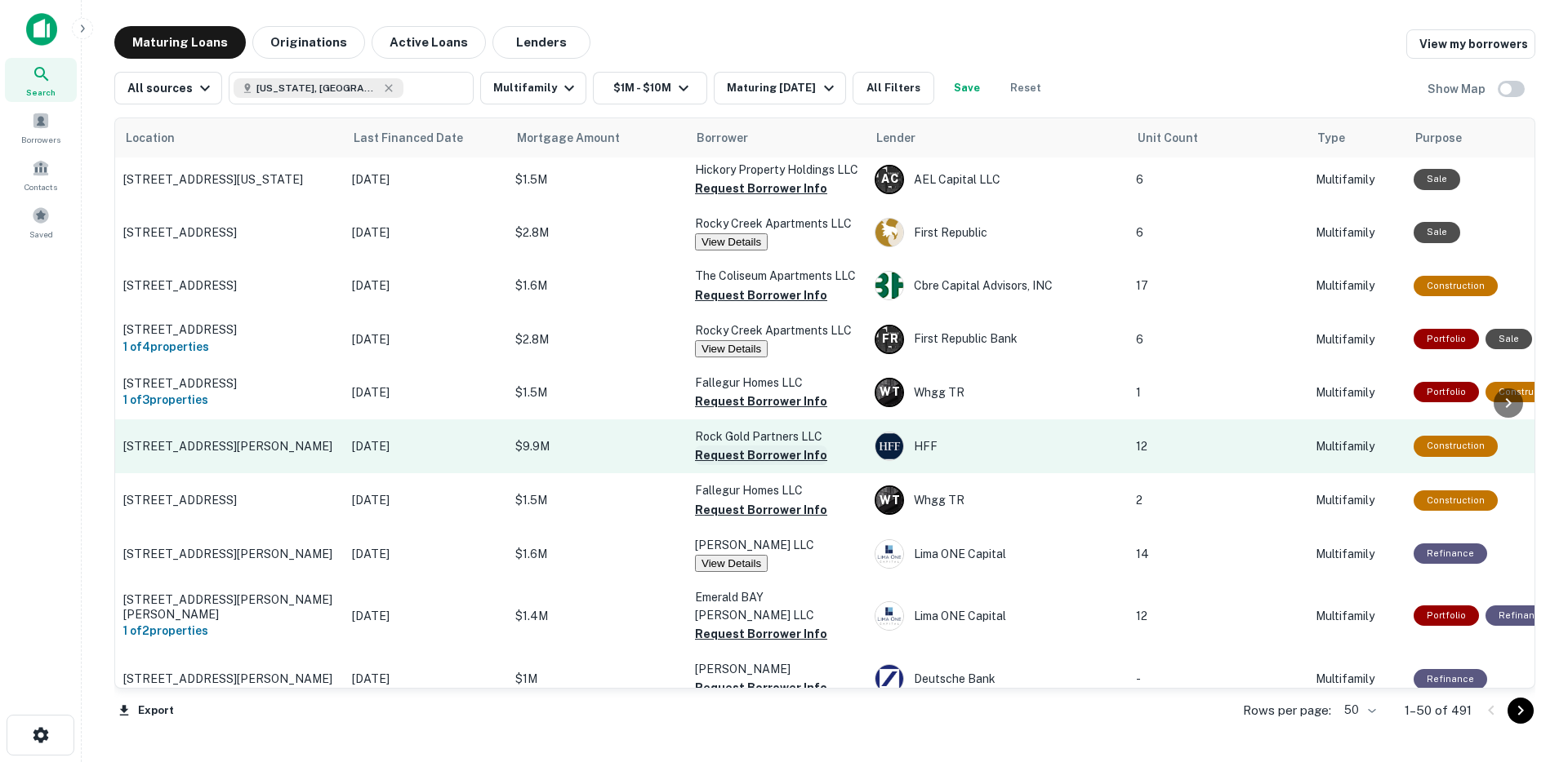
click at [733, 465] on button "Request Borrower Info" at bounding box center [761, 455] width 132 height 20
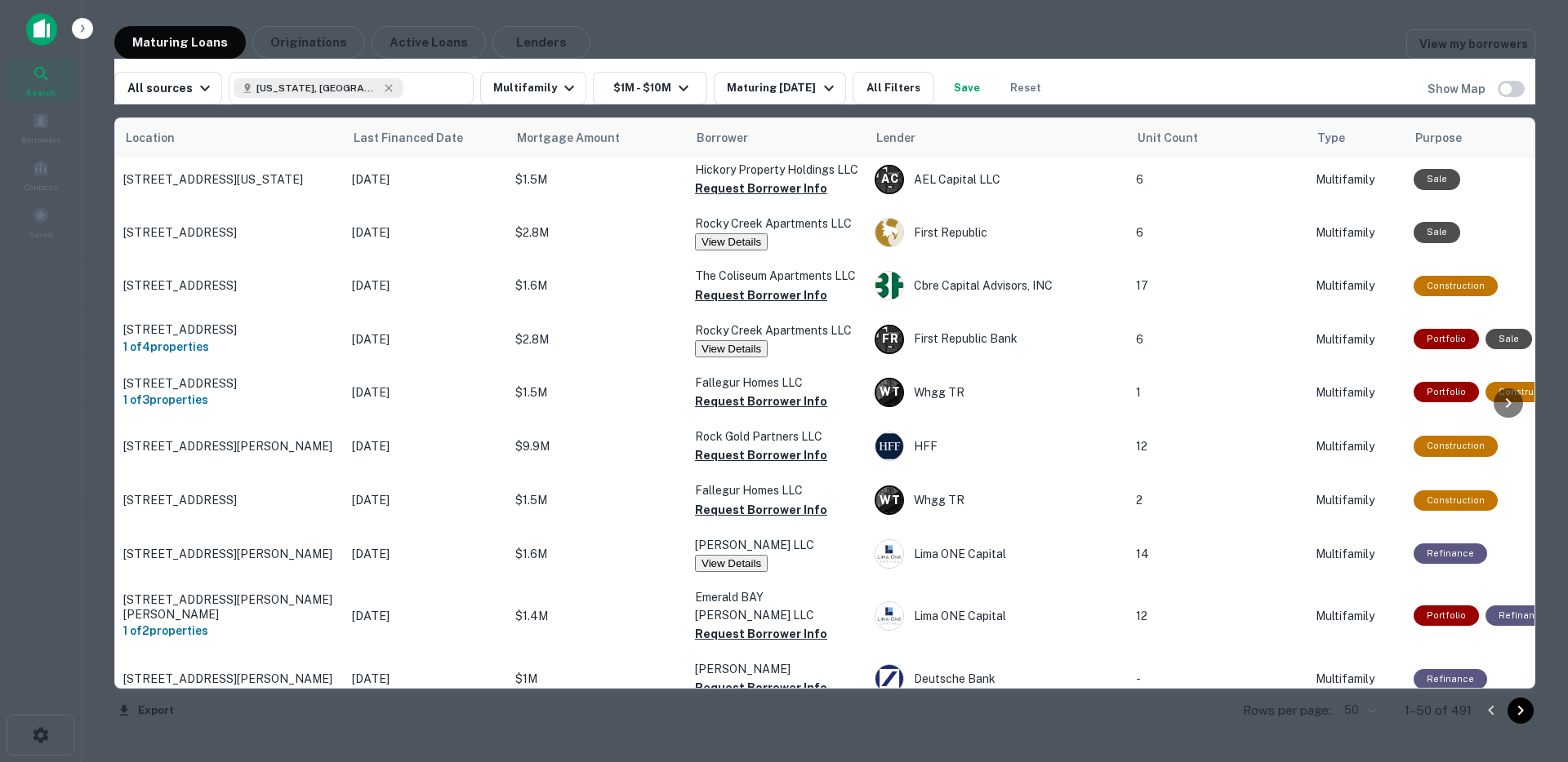
drag, startPoint x: 850, startPoint y: 472, endPoint x: 823, endPoint y: 499, distance: 38.2
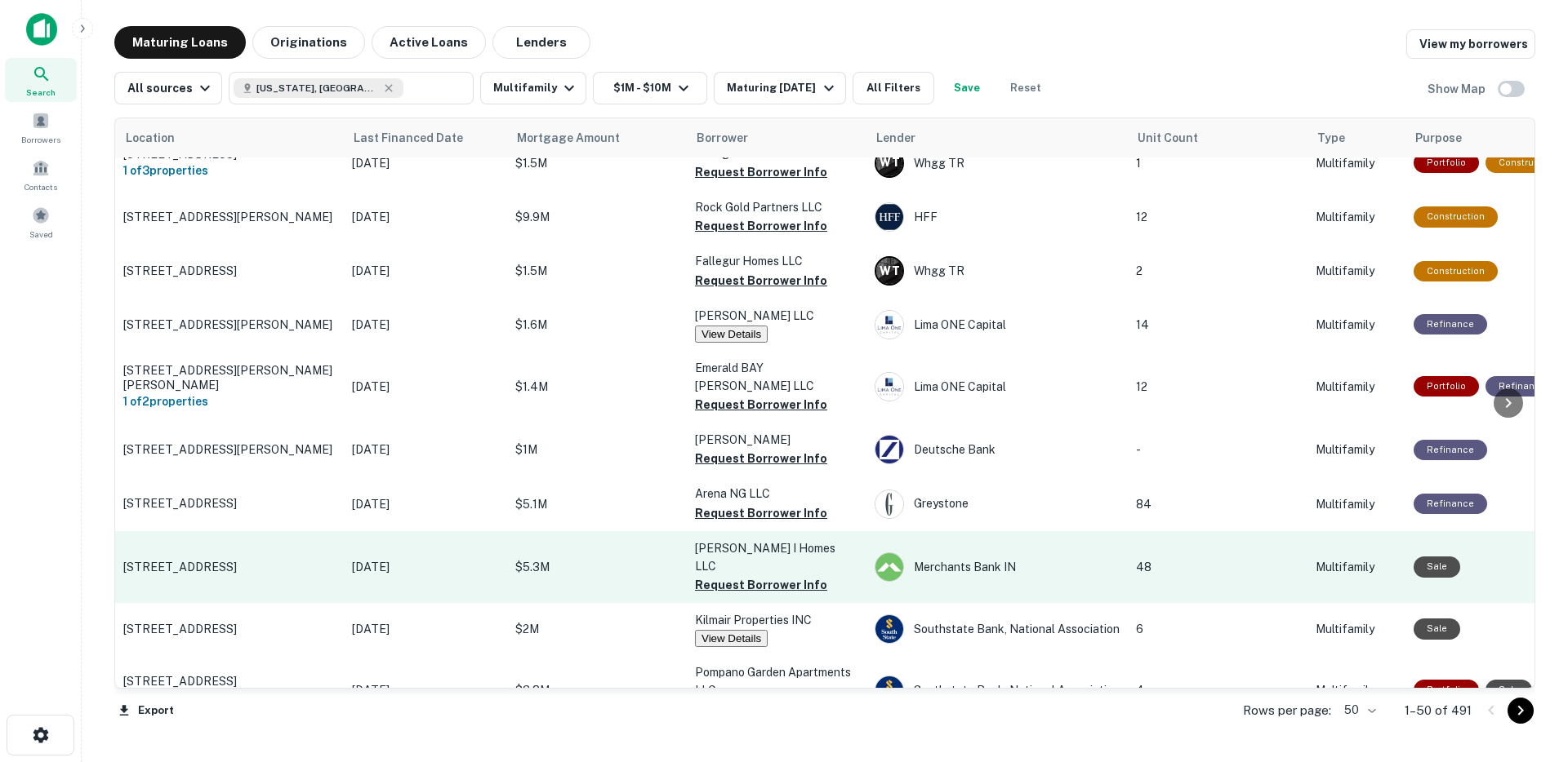
scroll to position [543, 0]
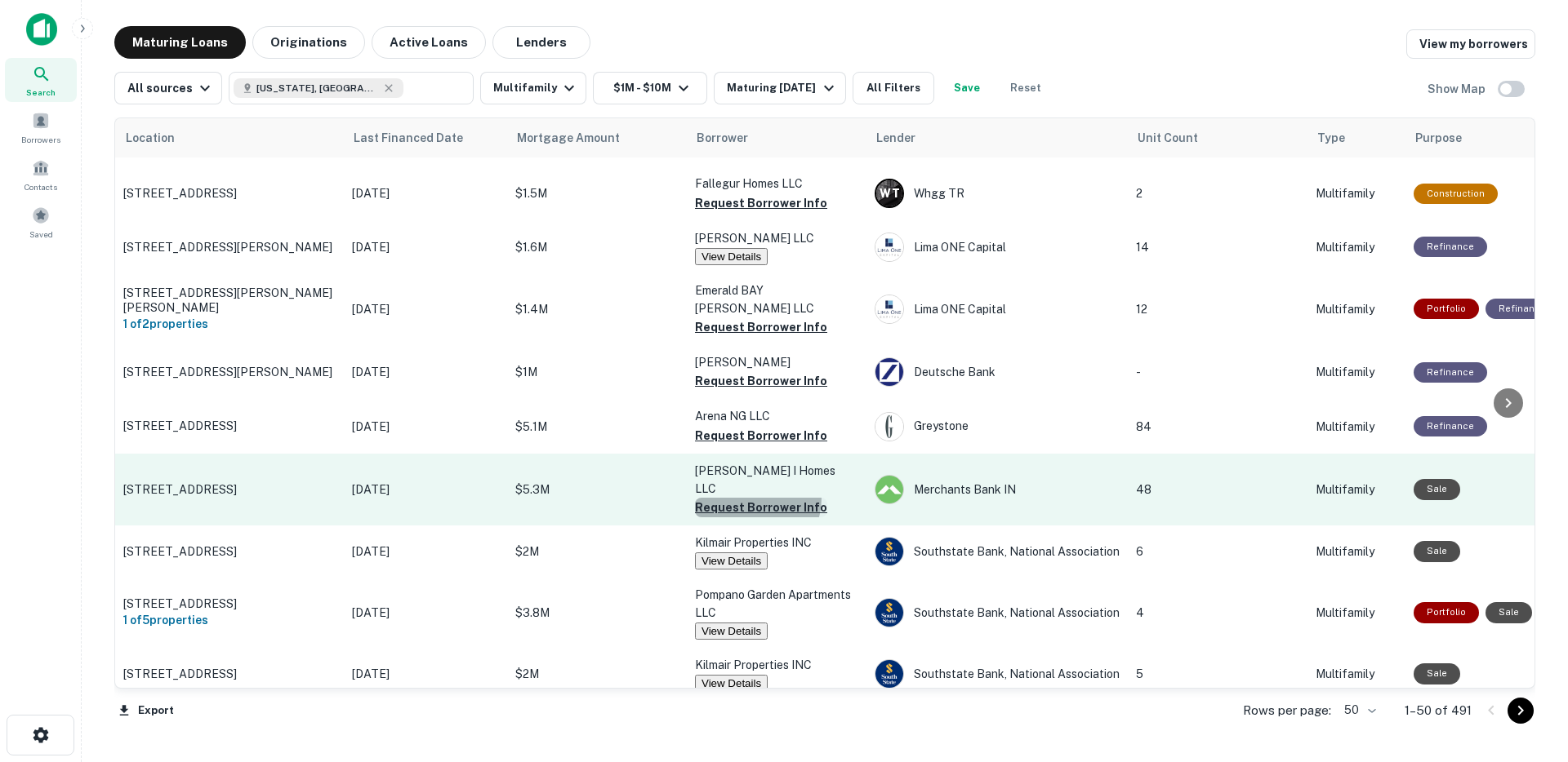
click at [741, 508] on button "Request Borrower Info" at bounding box center [761, 508] width 132 height 20
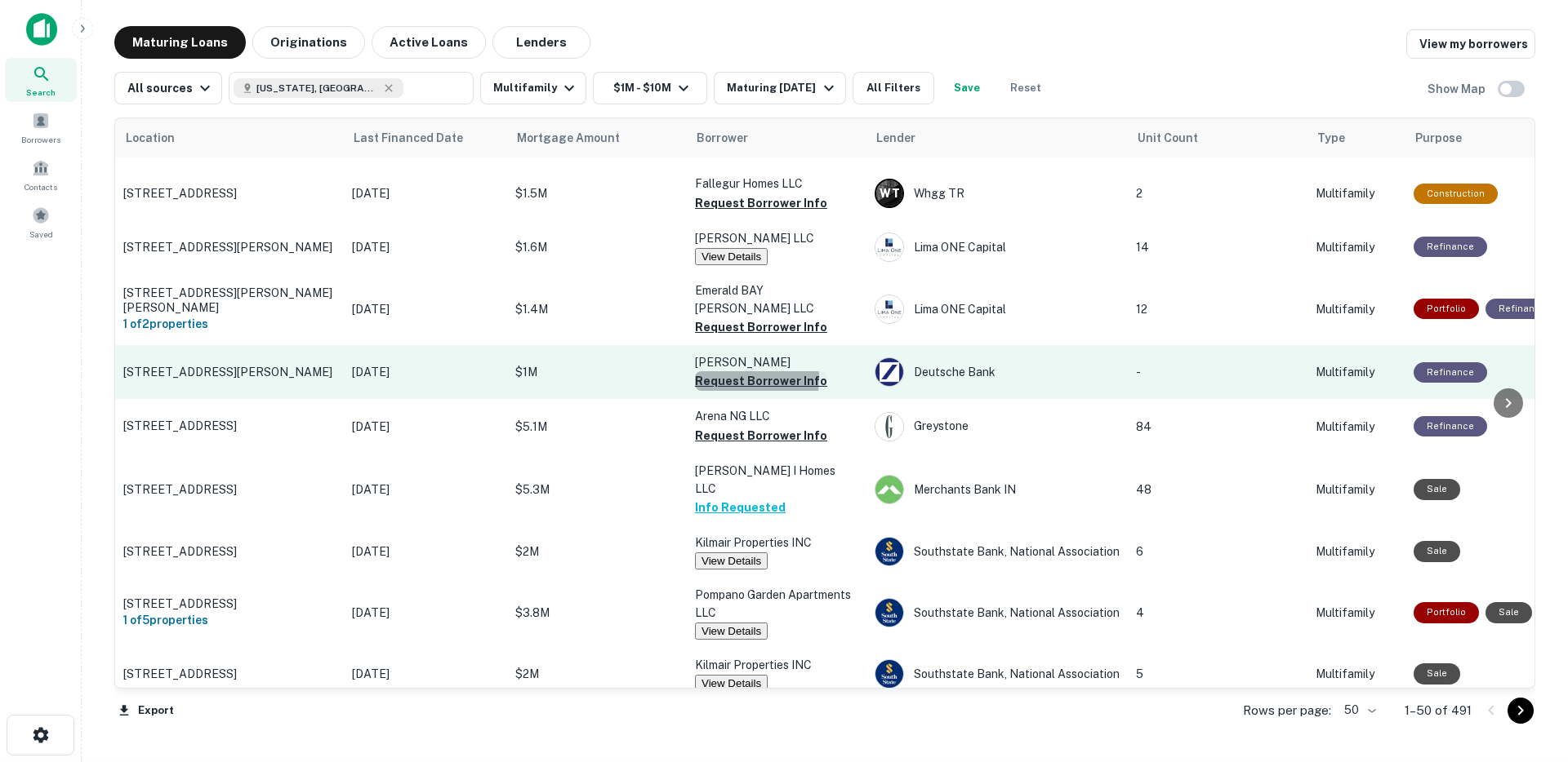
click at [733, 390] on button "Request Borrower Info" at bounding box center [761, 381] width 132 height 20
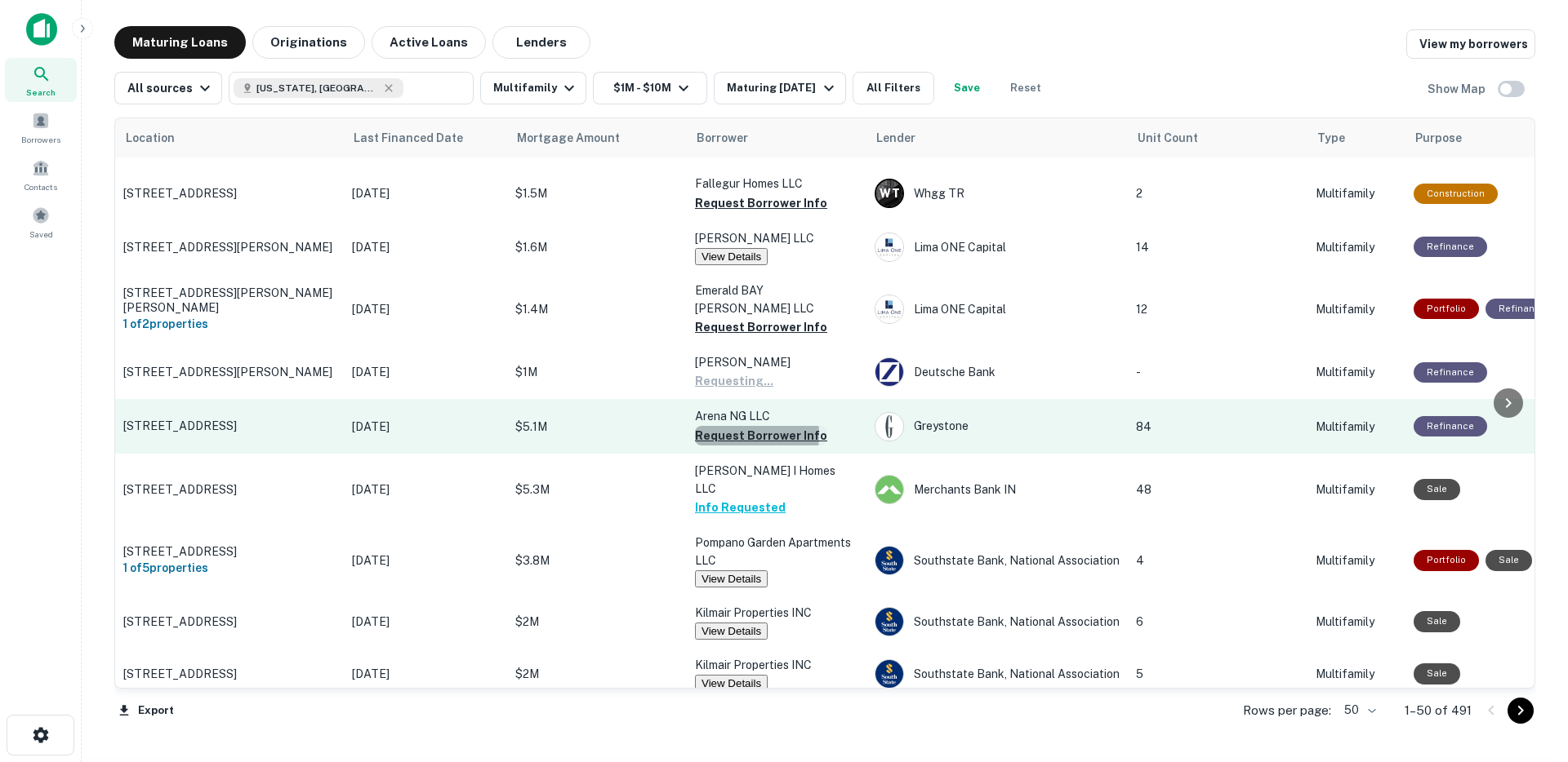
click at [730, 445] on button "Request Borrower Info" at bounding box center [761, 436] width 132 height 20
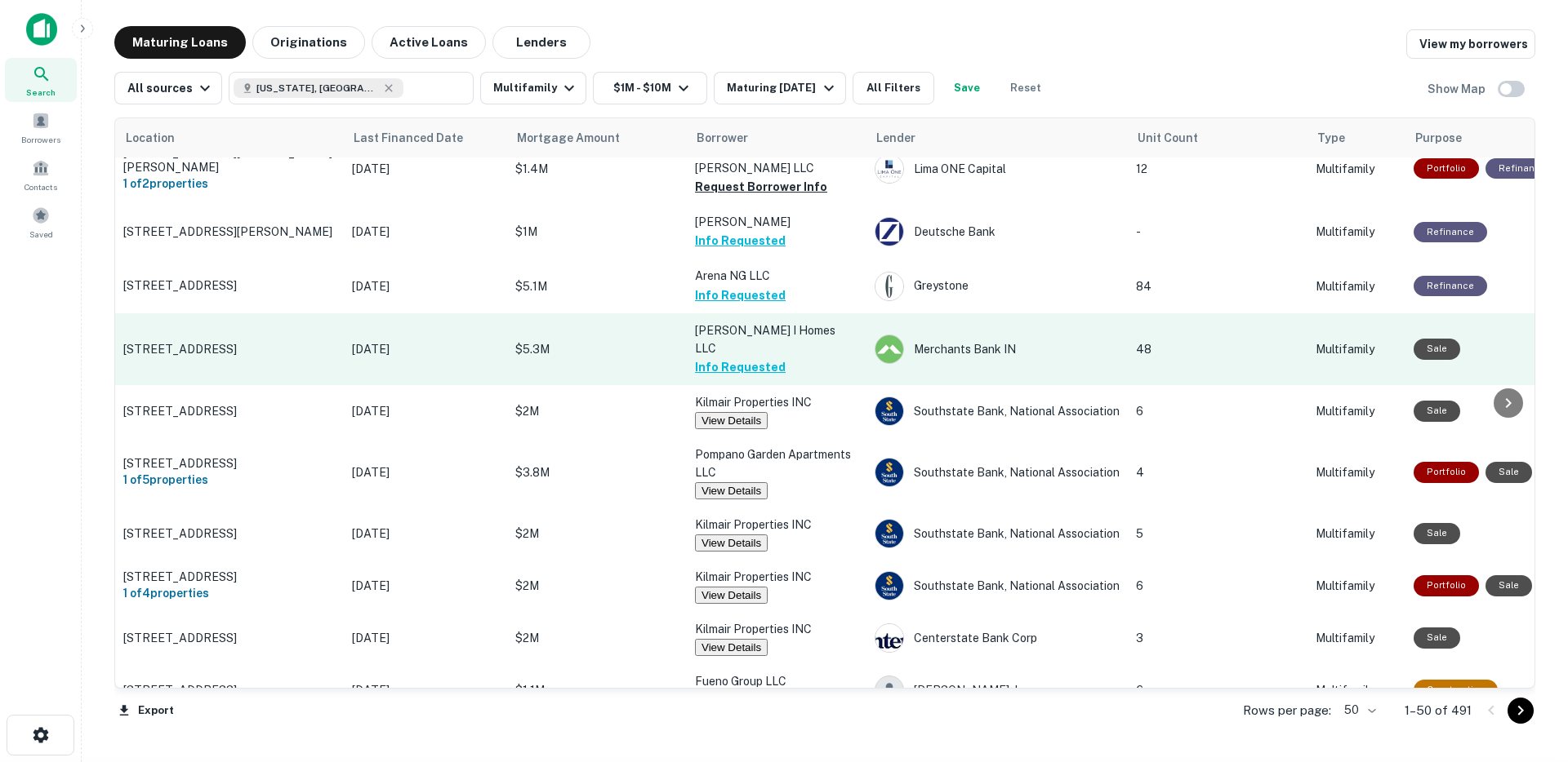
scroll to position [824, 0]
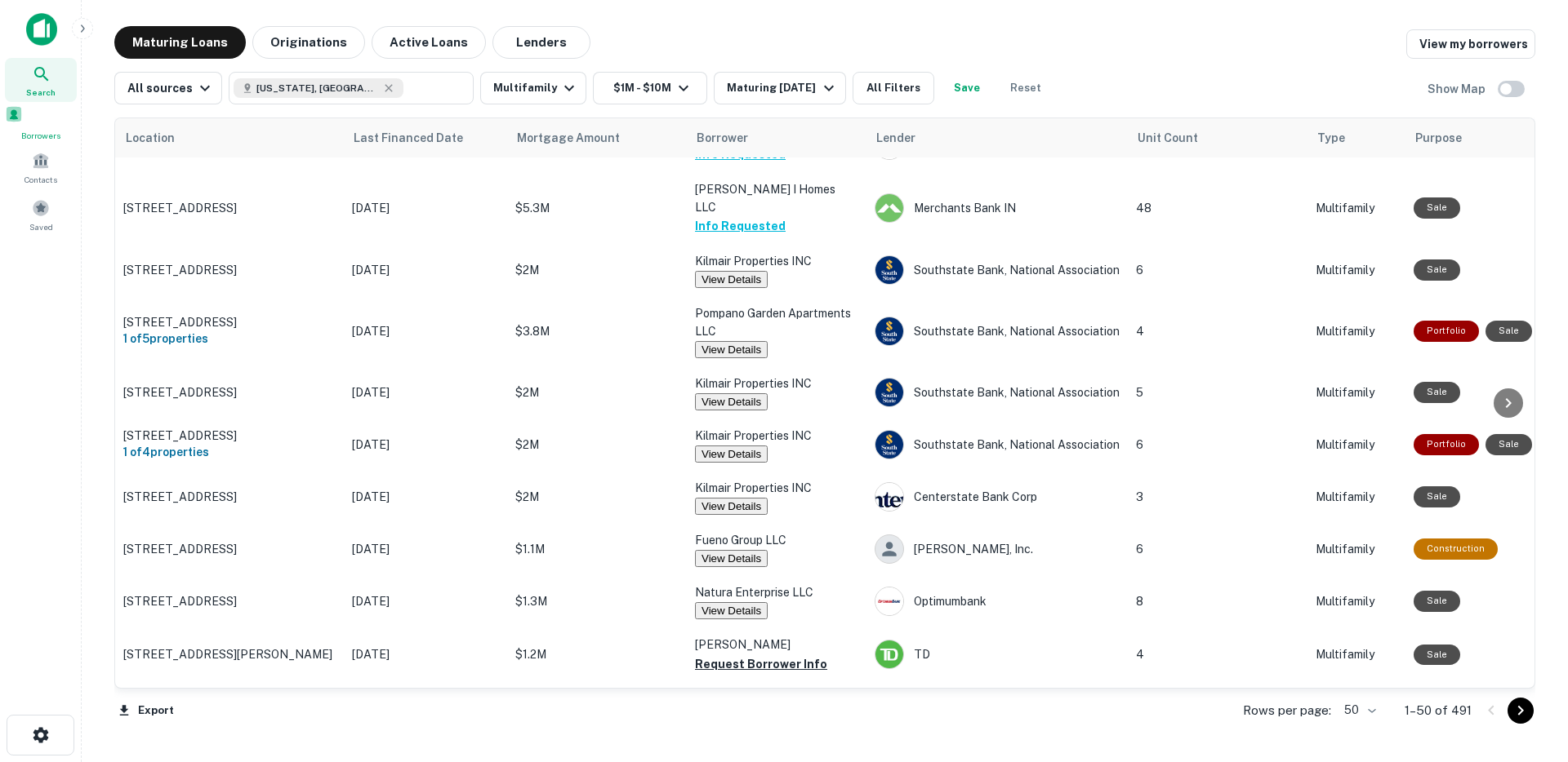
click at [22, 123] on span at bounding box center [13, 114] width 18 height 18
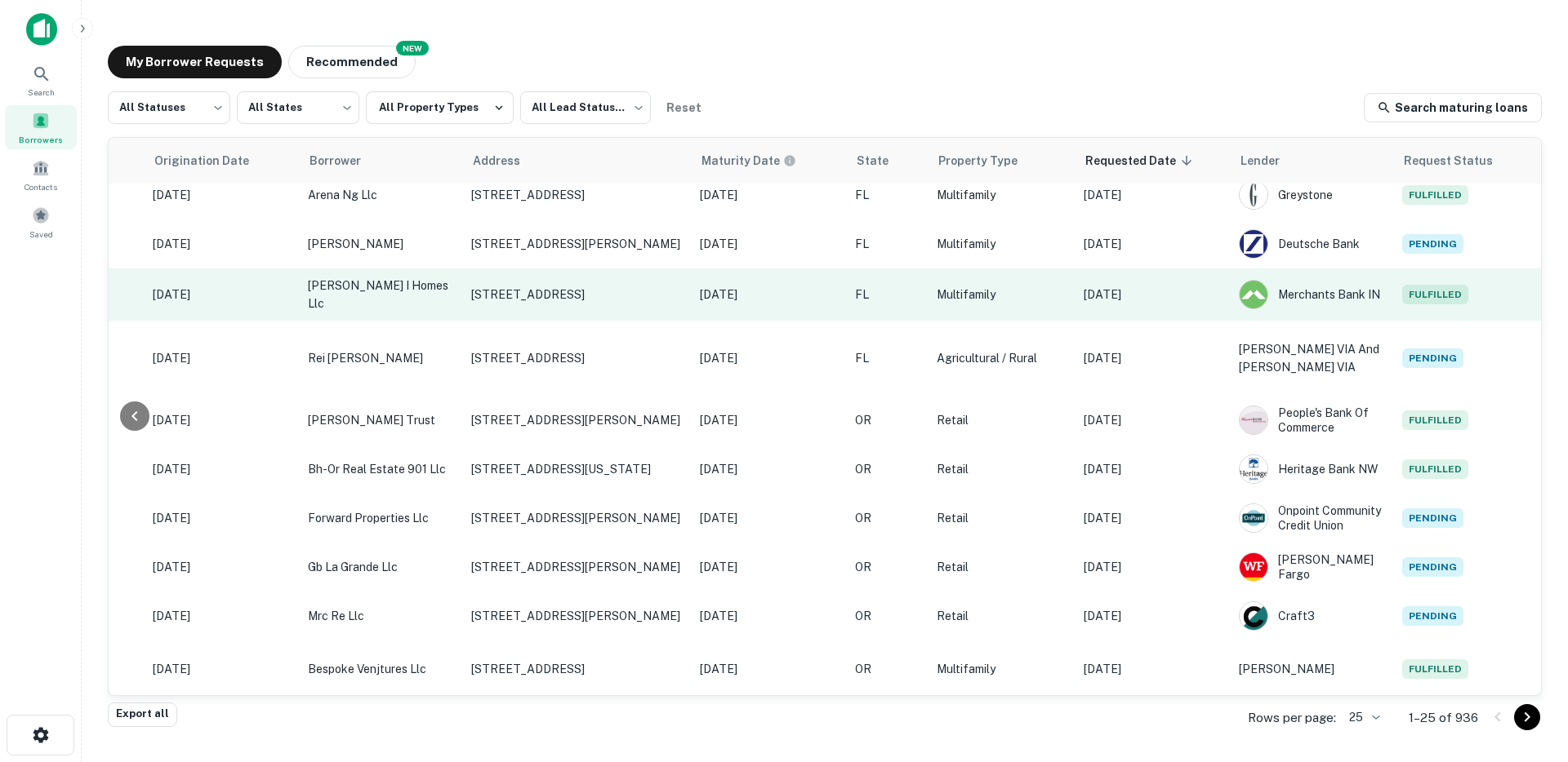
scroll to position [0, 334]
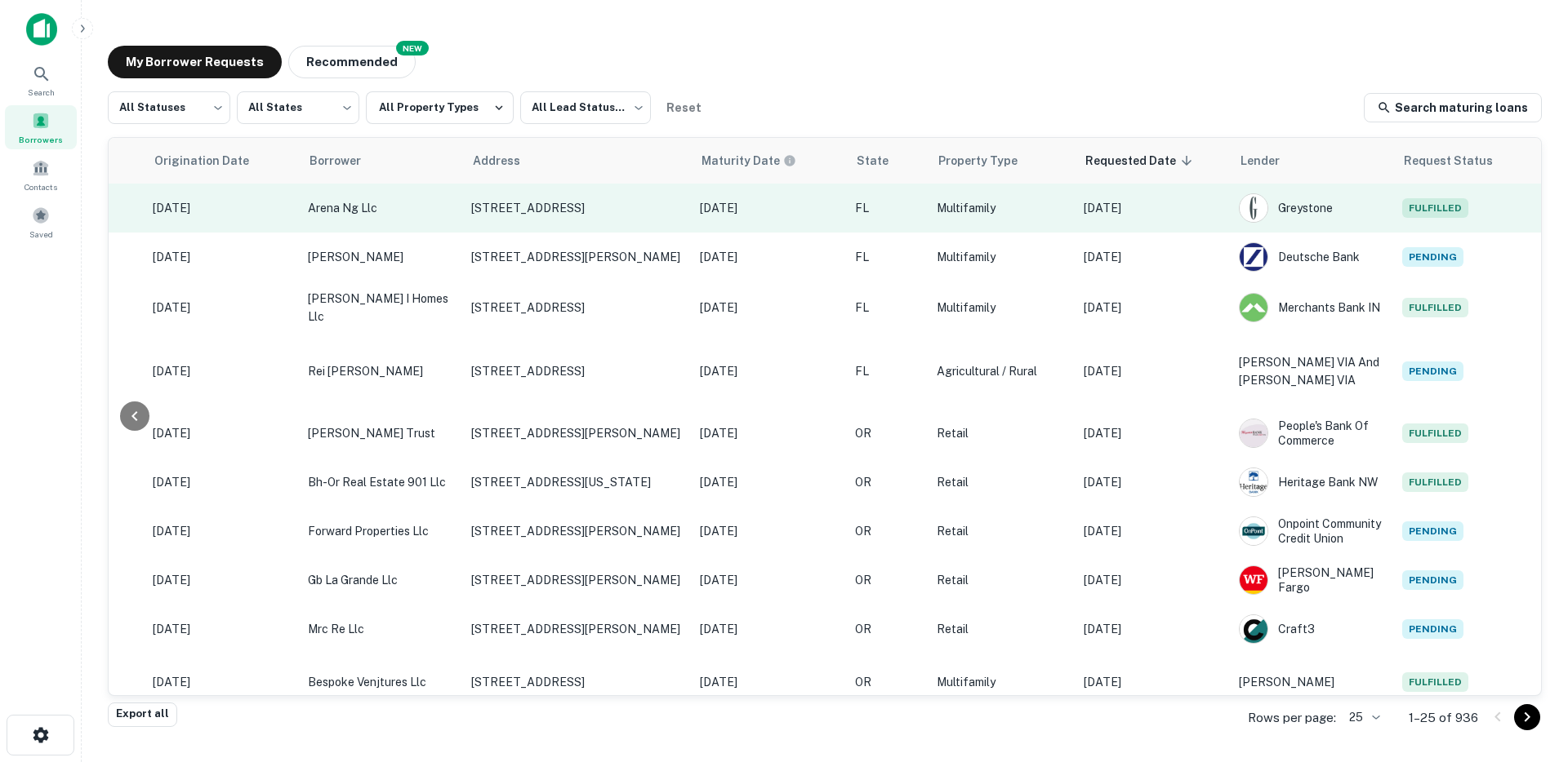
click at [1152, 218] on td "Aug 13, 2025" at bounding box center [1152, 208] width 155 height 49
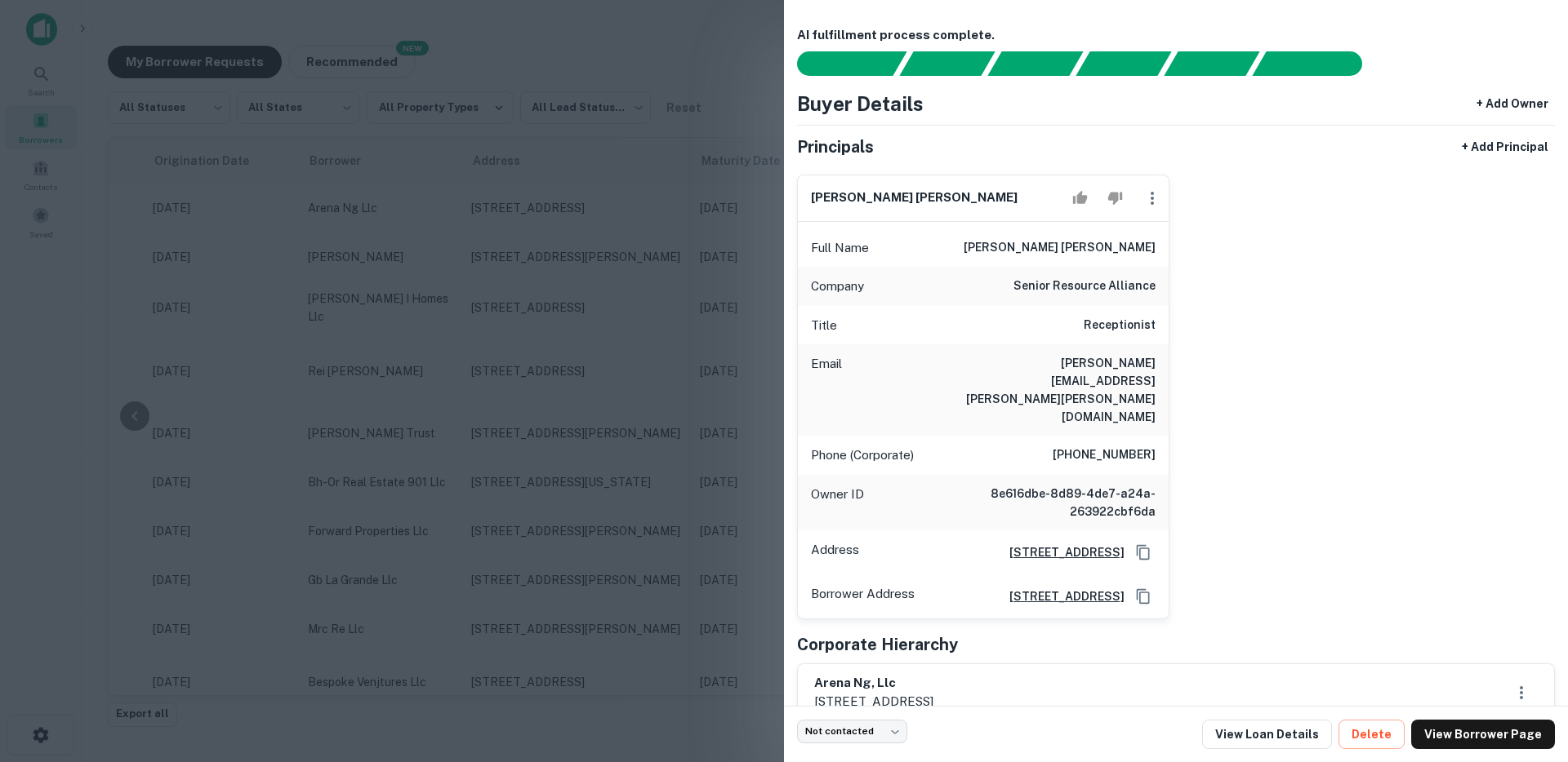
click at [540, 328] on div at bounding box center [784, 381] width 1568 height 762
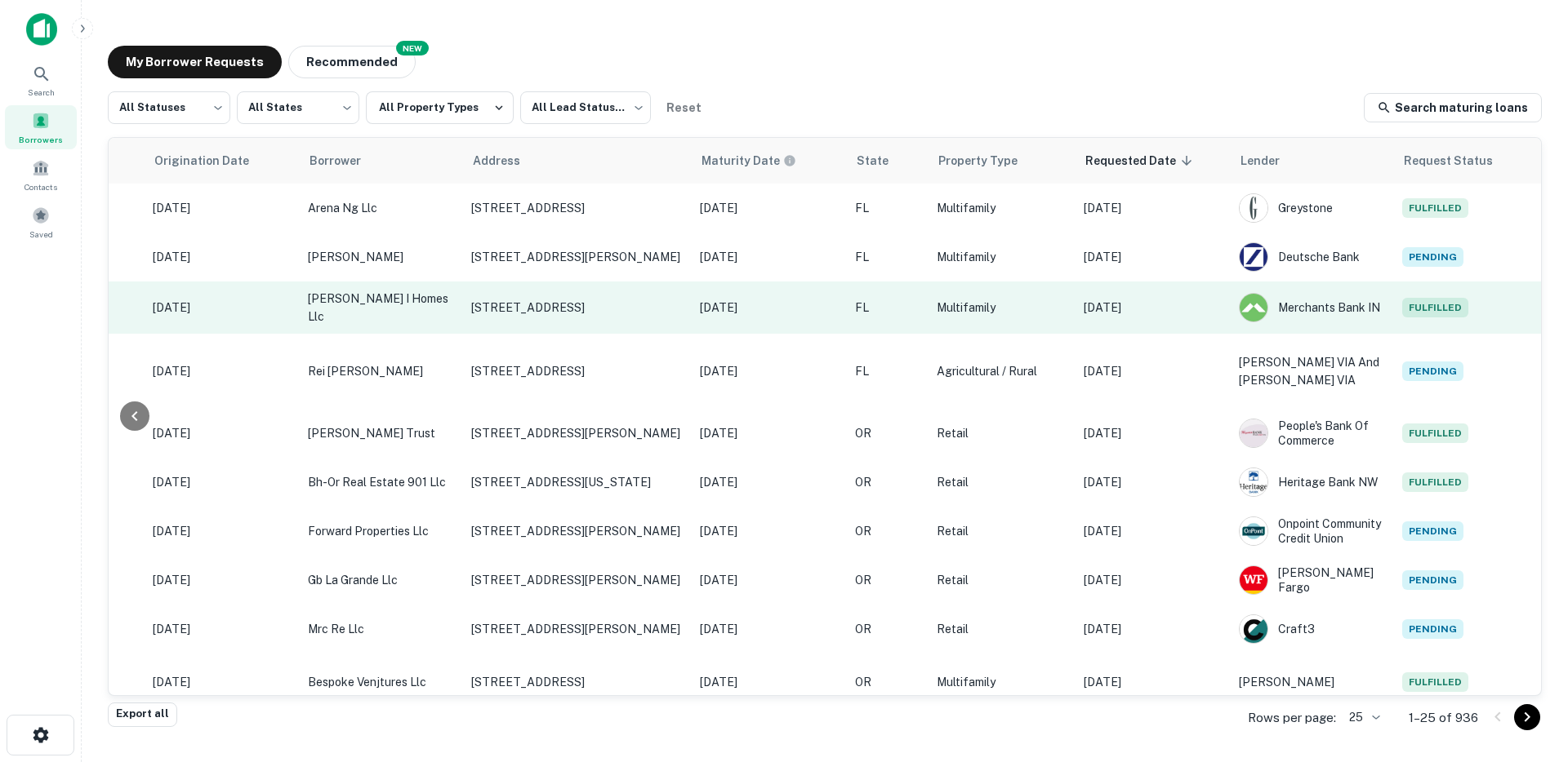
click at [1185, 305] on p "Aug 13, 2025" at bounding box center [1152, 308] width 139 height 18
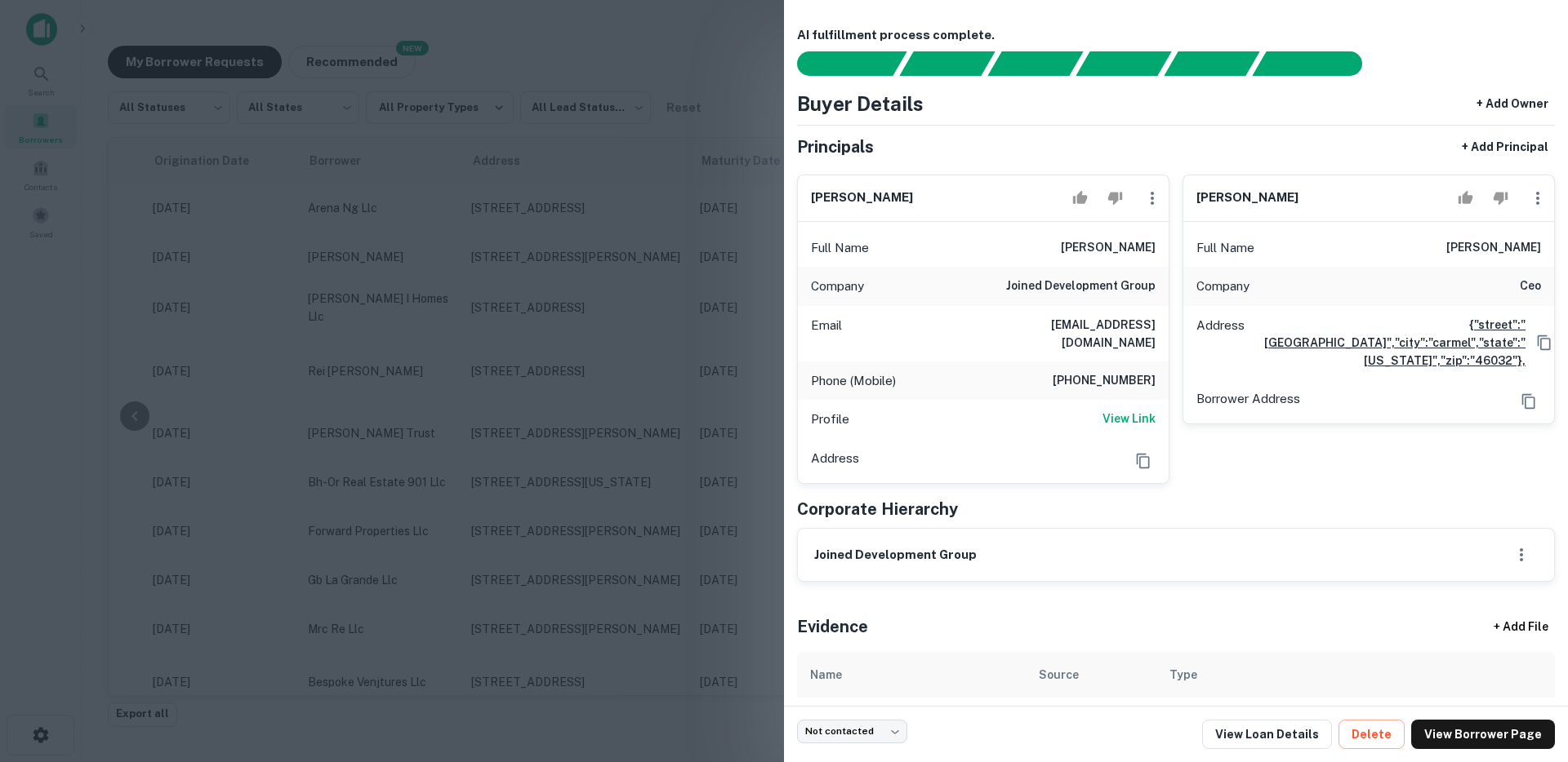
click at [595, 407] on div at bounding box center [784, 381] width 1568 height 762
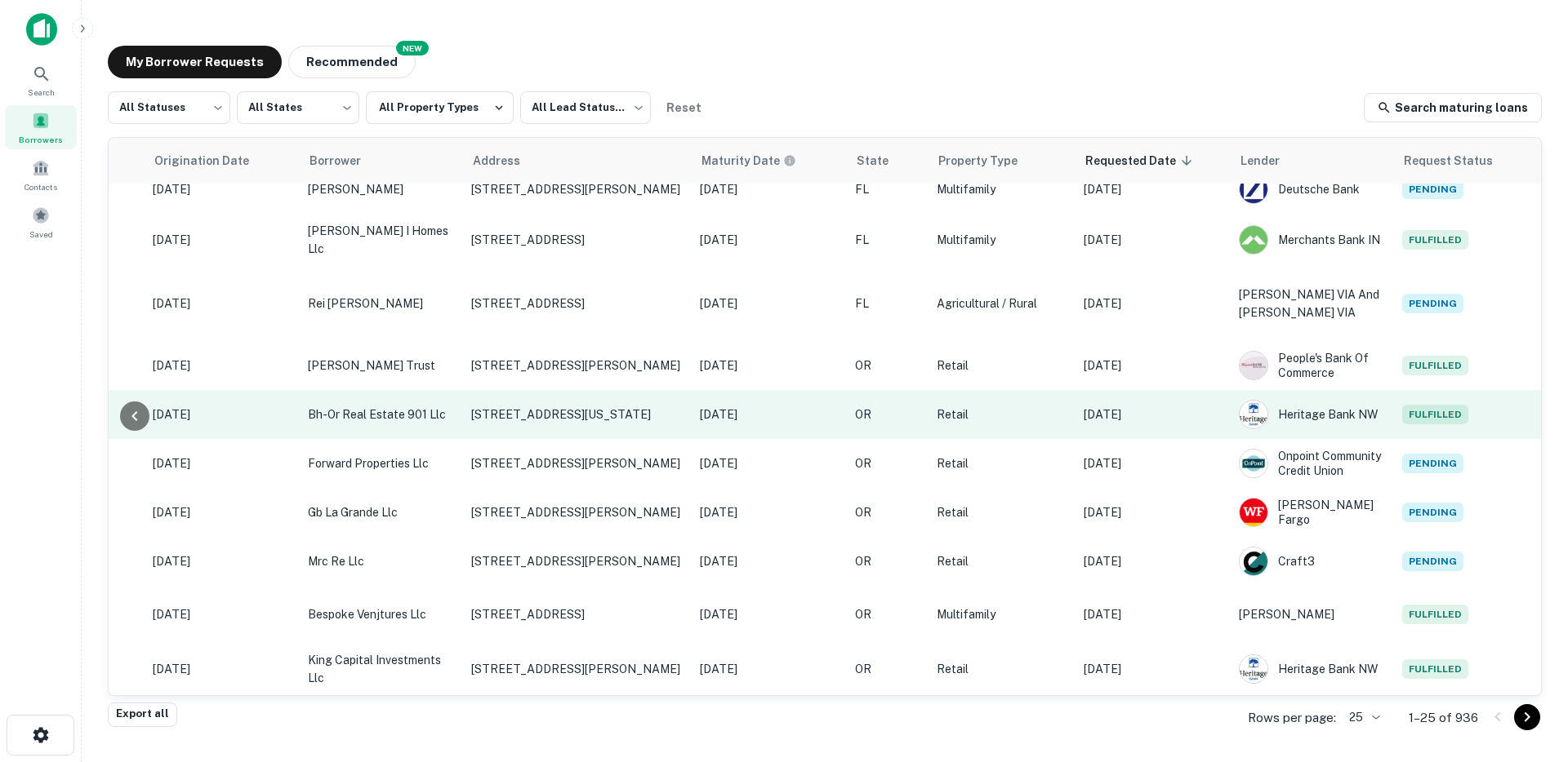
scroll to position [94, 334]
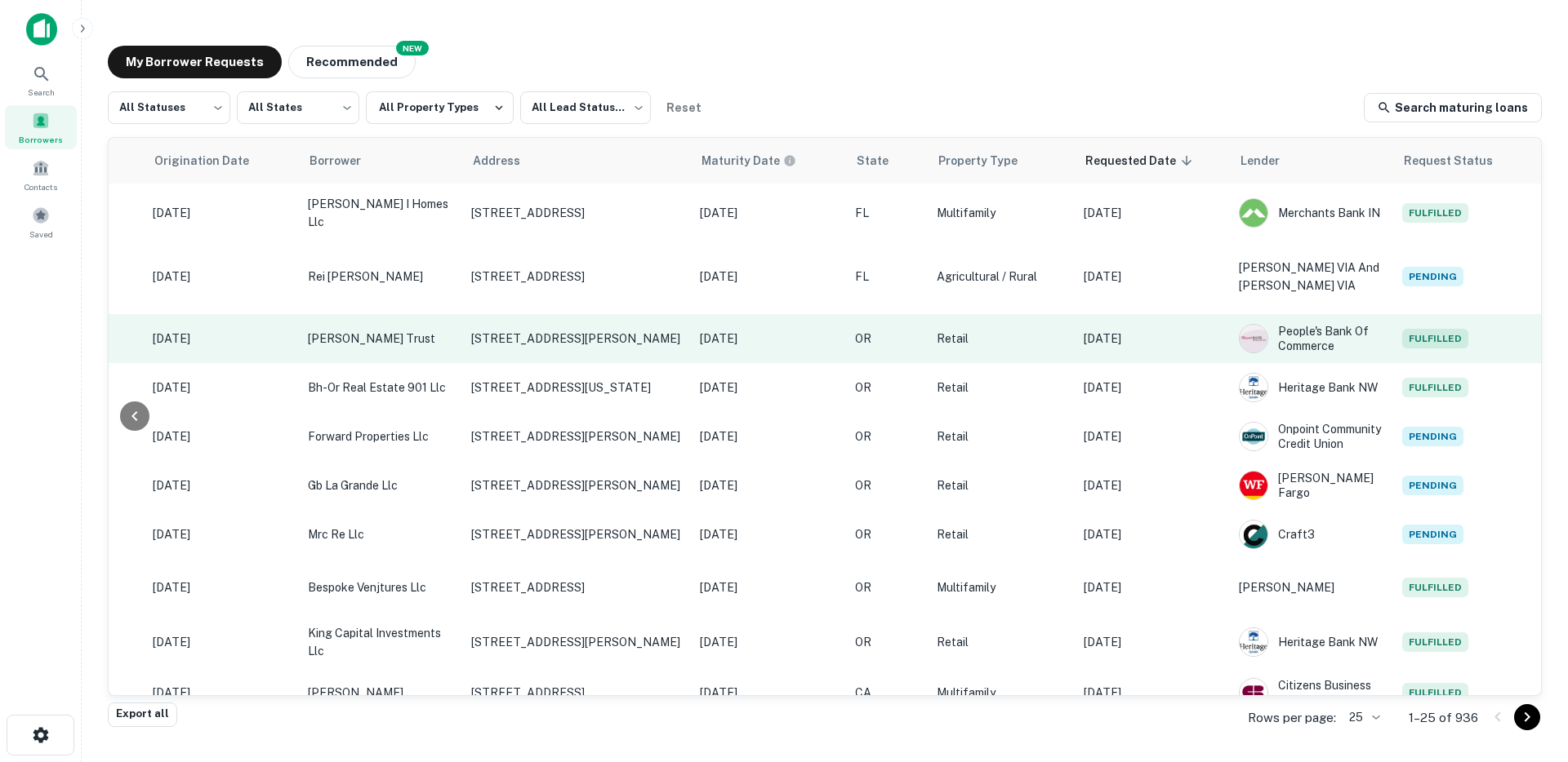
click at [1203, 355] on td "Aug 12, 2025" at bounding box center [1152, 338] width 155 height 49
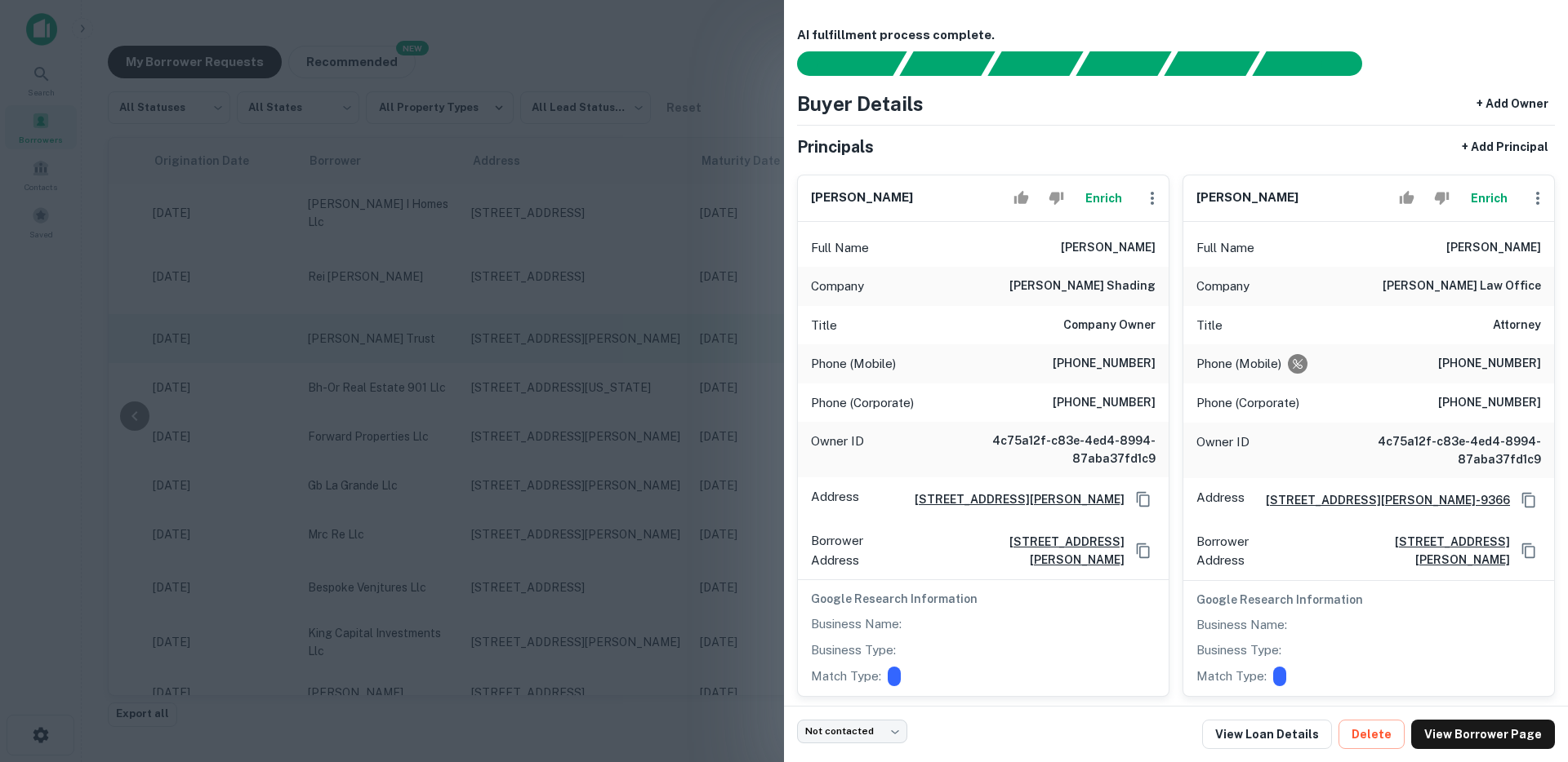
drag, startPoint x: 410, startPoint y: 340, endPoint x: 438, endPoint y: 354, distance: 31.3
click at [410, 341] on div at bounding box center [784, 381] width 1568 height 762
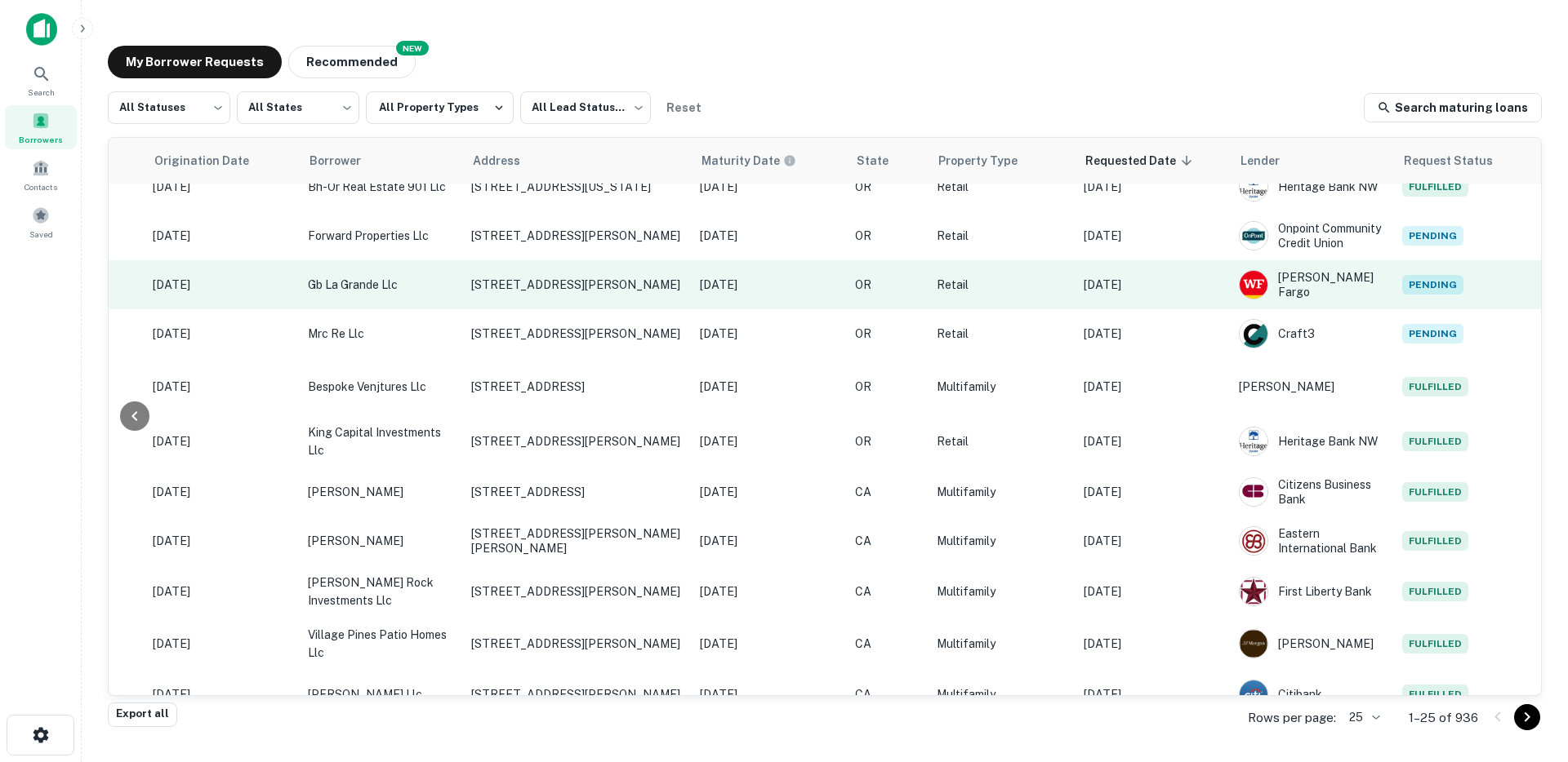
scroll to position [302, 334]
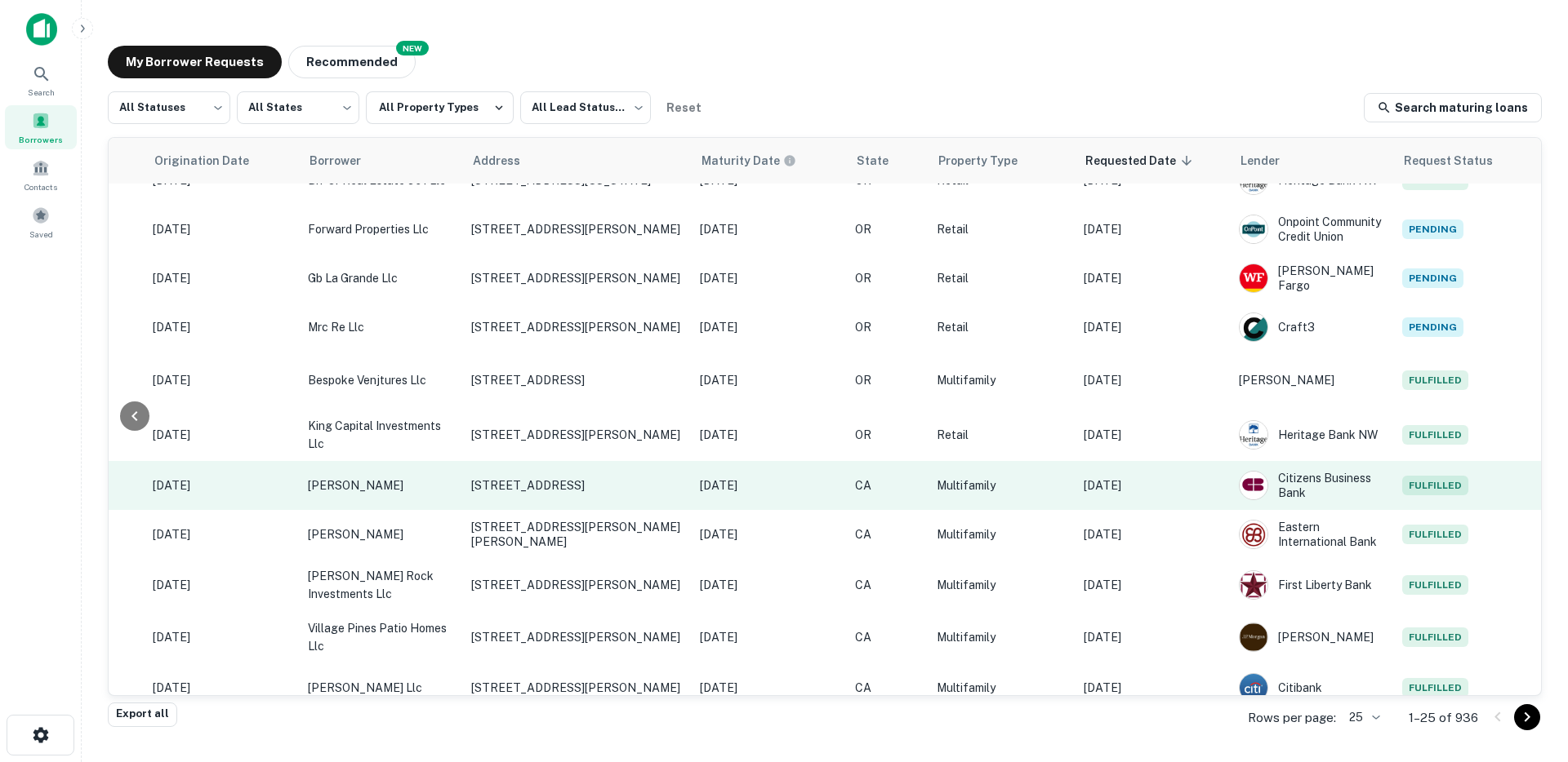
click at [1175, 483] on p "Aug 12, 2025" at bounding box center [1152, 486] width 139 height 18
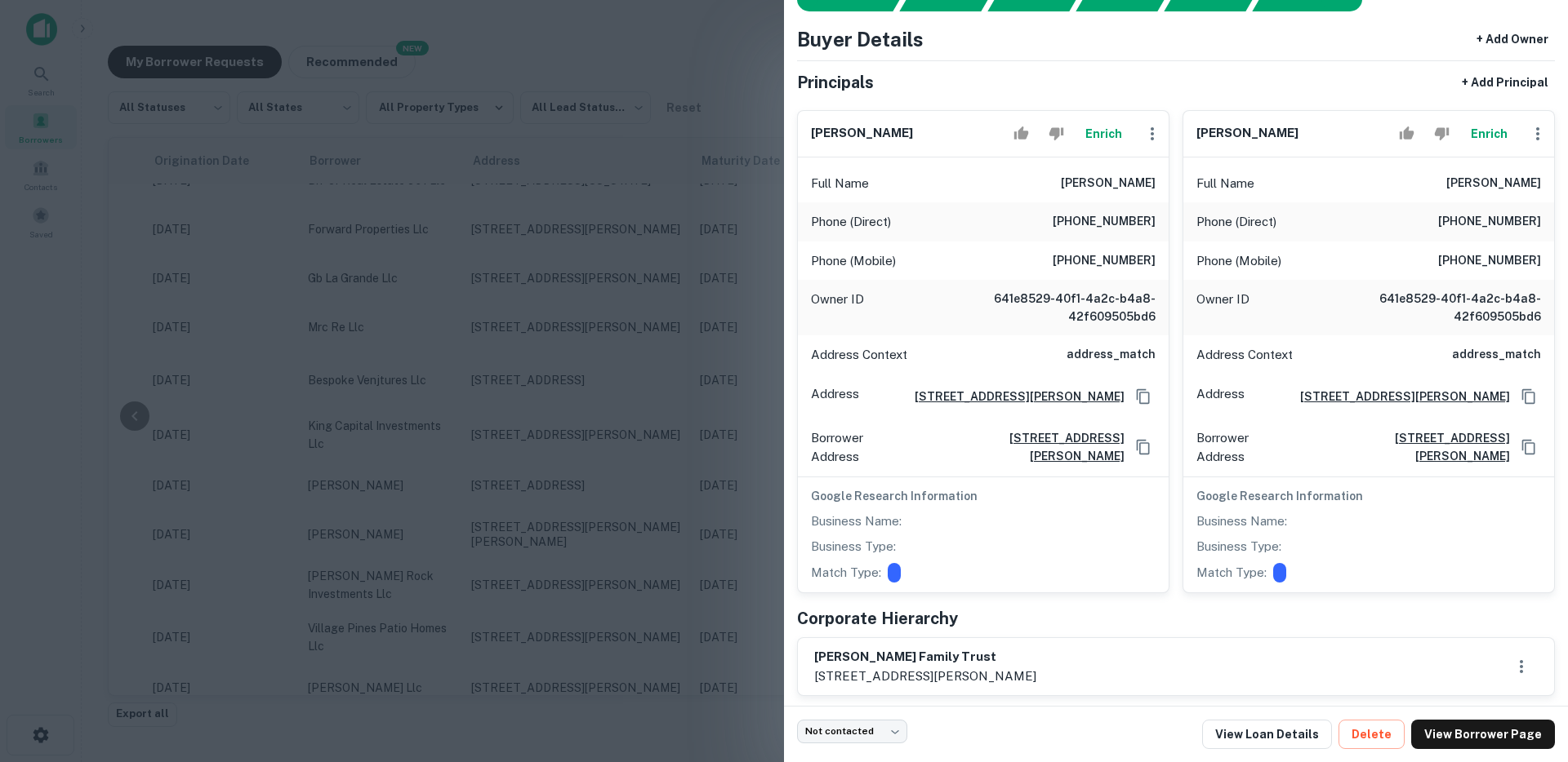
scroll to position [94, 0]
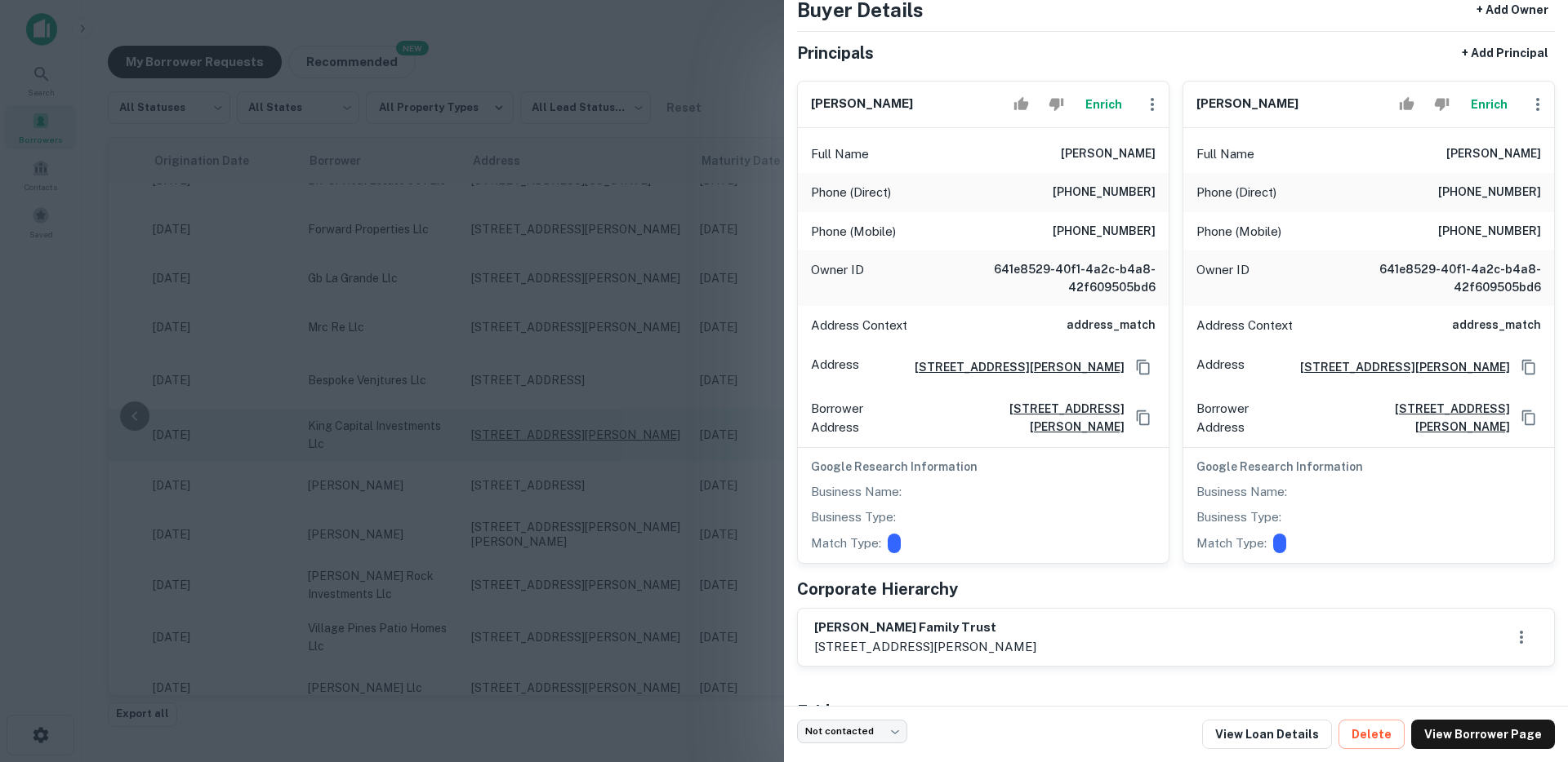
click at [665, 433] on div at bounding box center [784, 381] width 1568 height 762
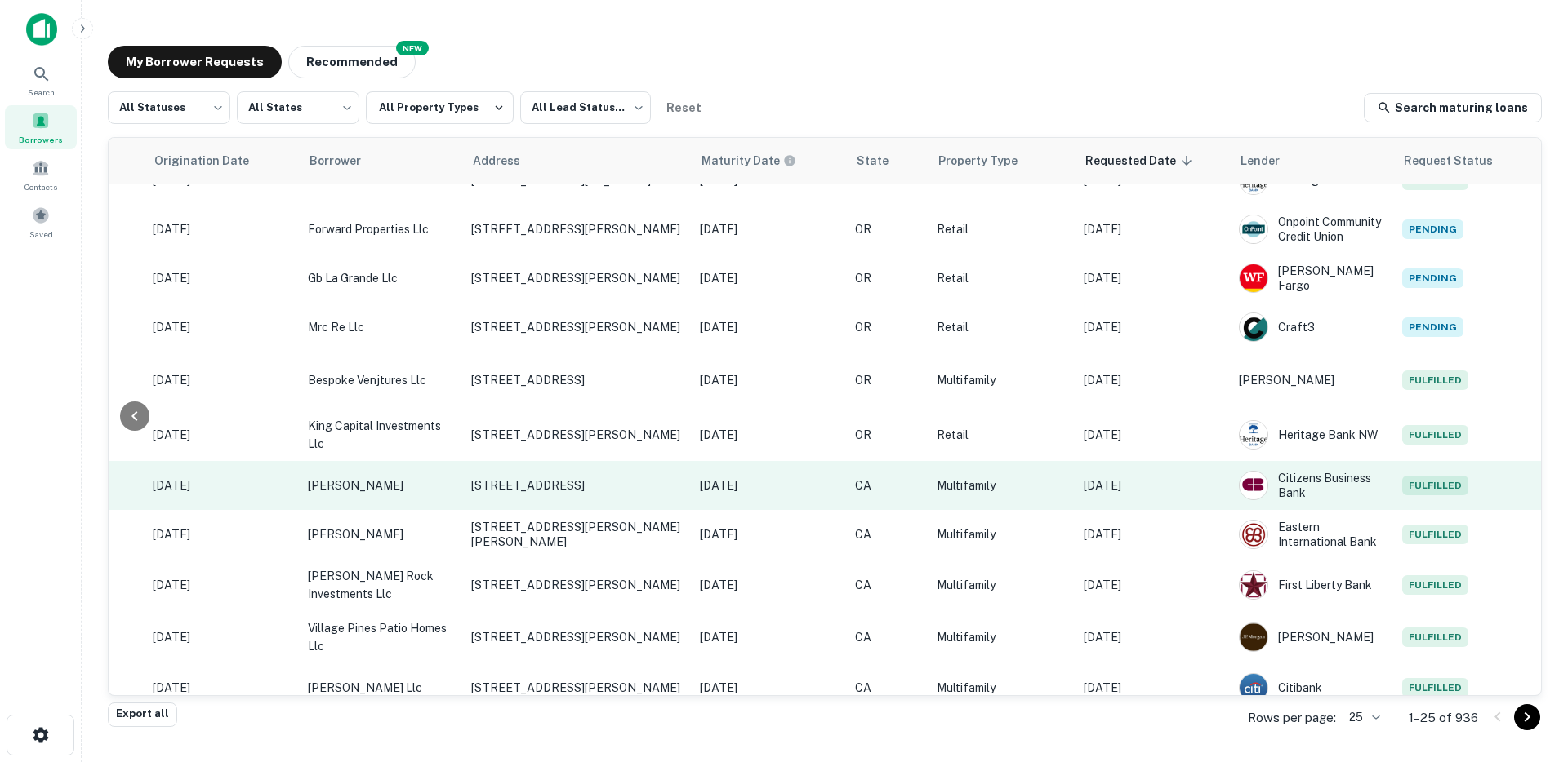
scroll to position [618, 334]
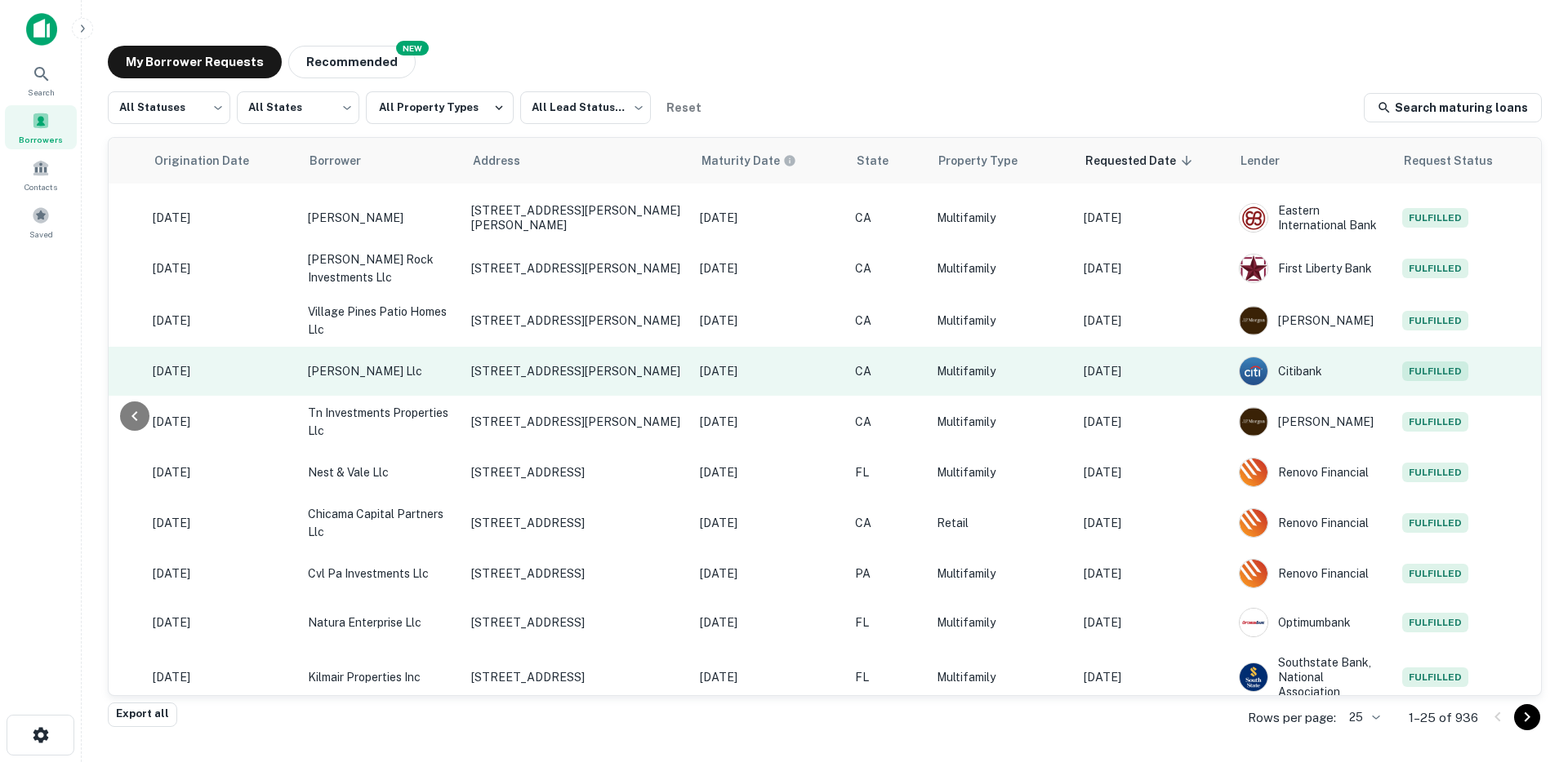
click at [1183, 376] on p "Aug 12, 2025" at bounding box center [1152, 372] width 139 height 18
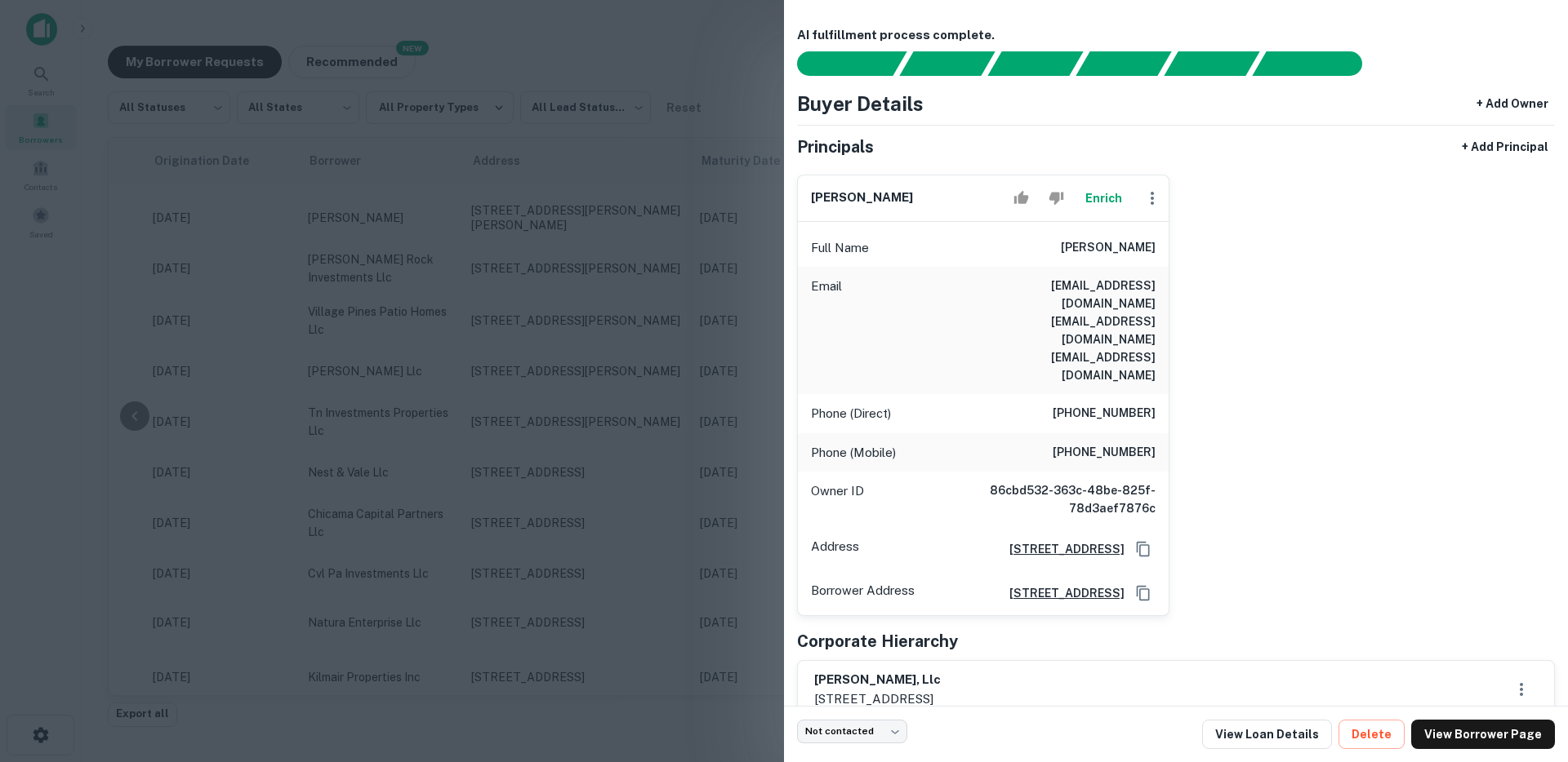
click at [491, 392] on div at bounding box center [784, 381] width 1568 height 762
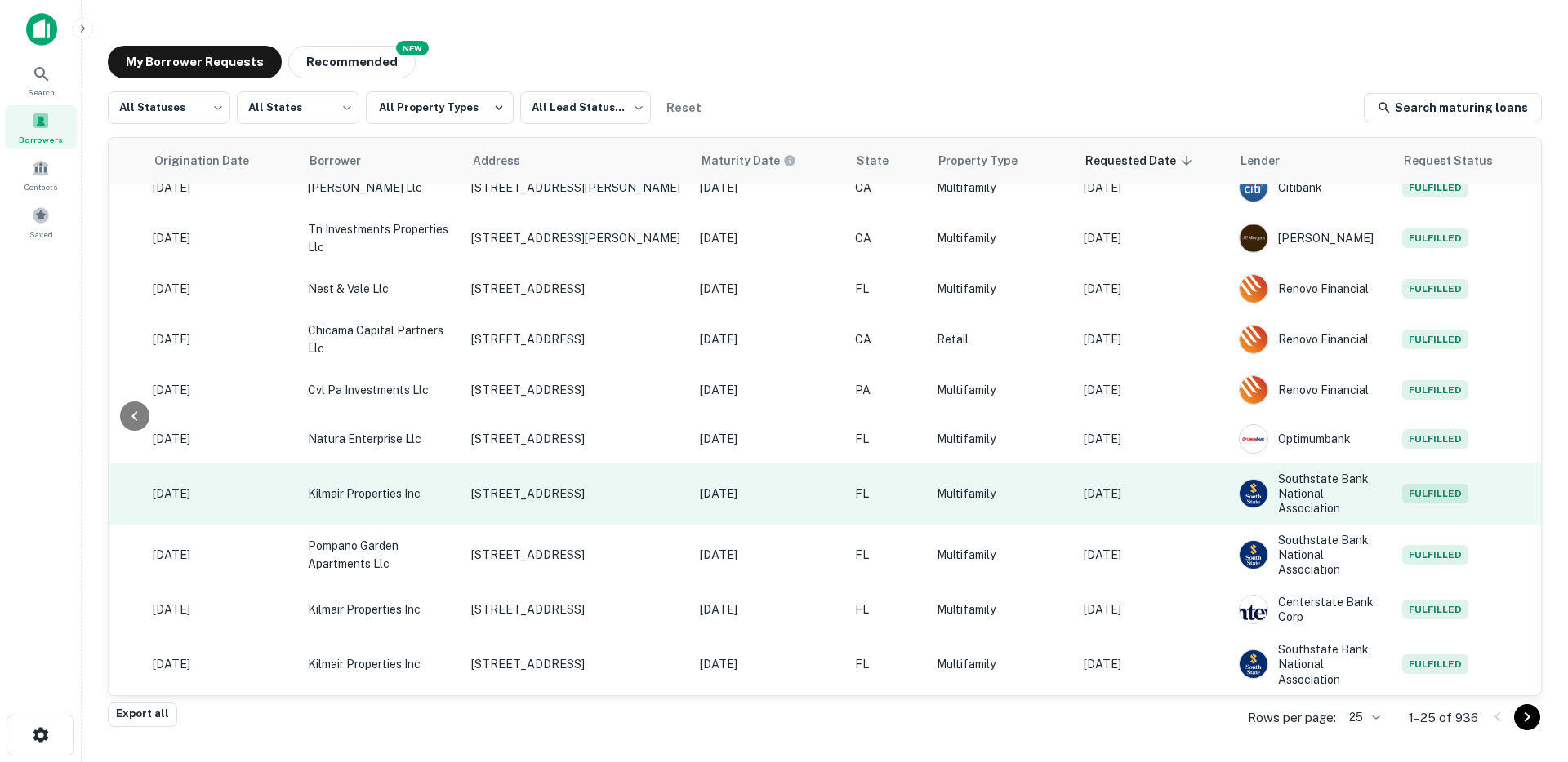
scroll to position [811, 334]
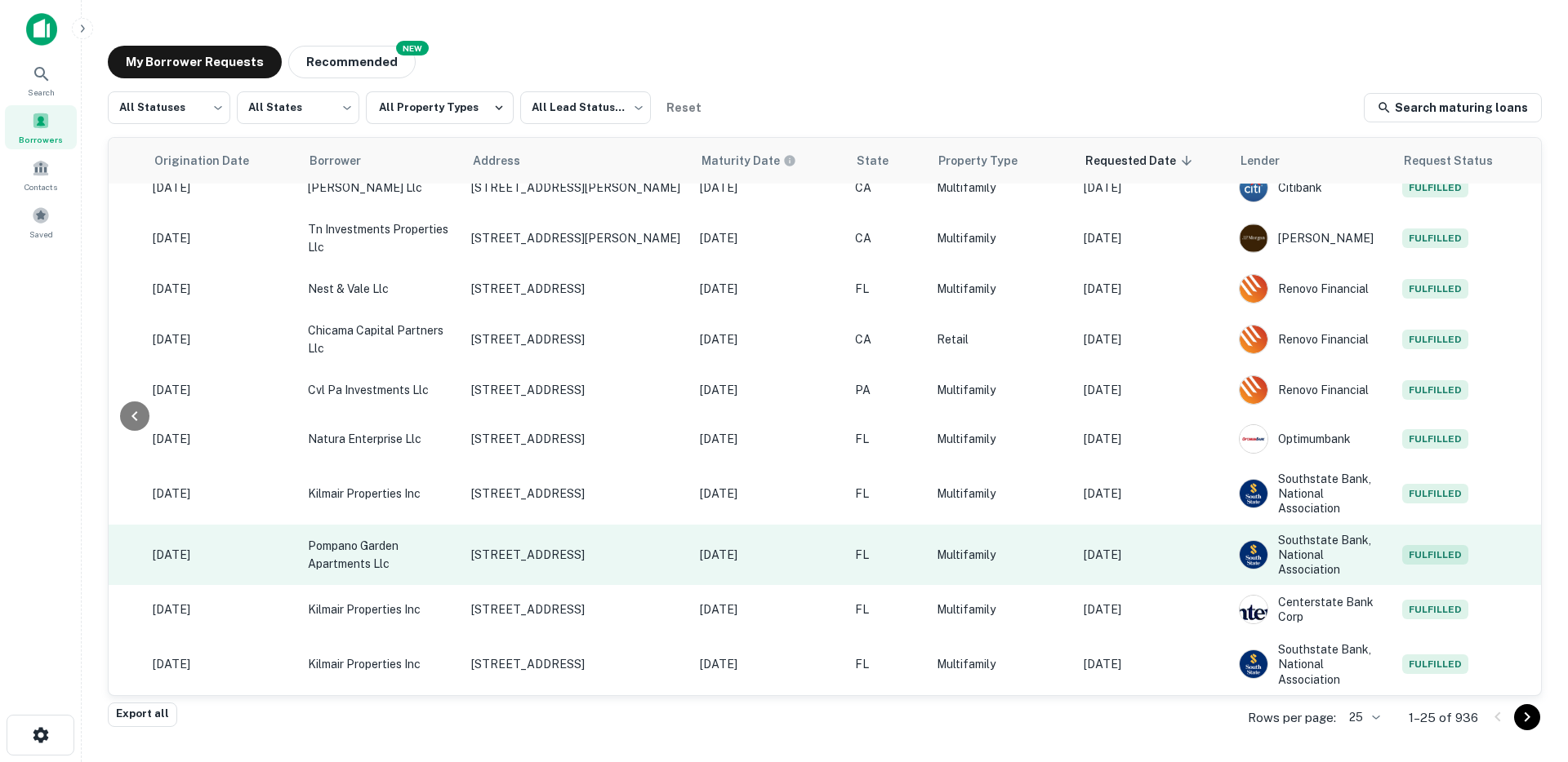
click at [1022, 556] on td "Multifamily" at bounding box center [1002, 556] width 147 height 61
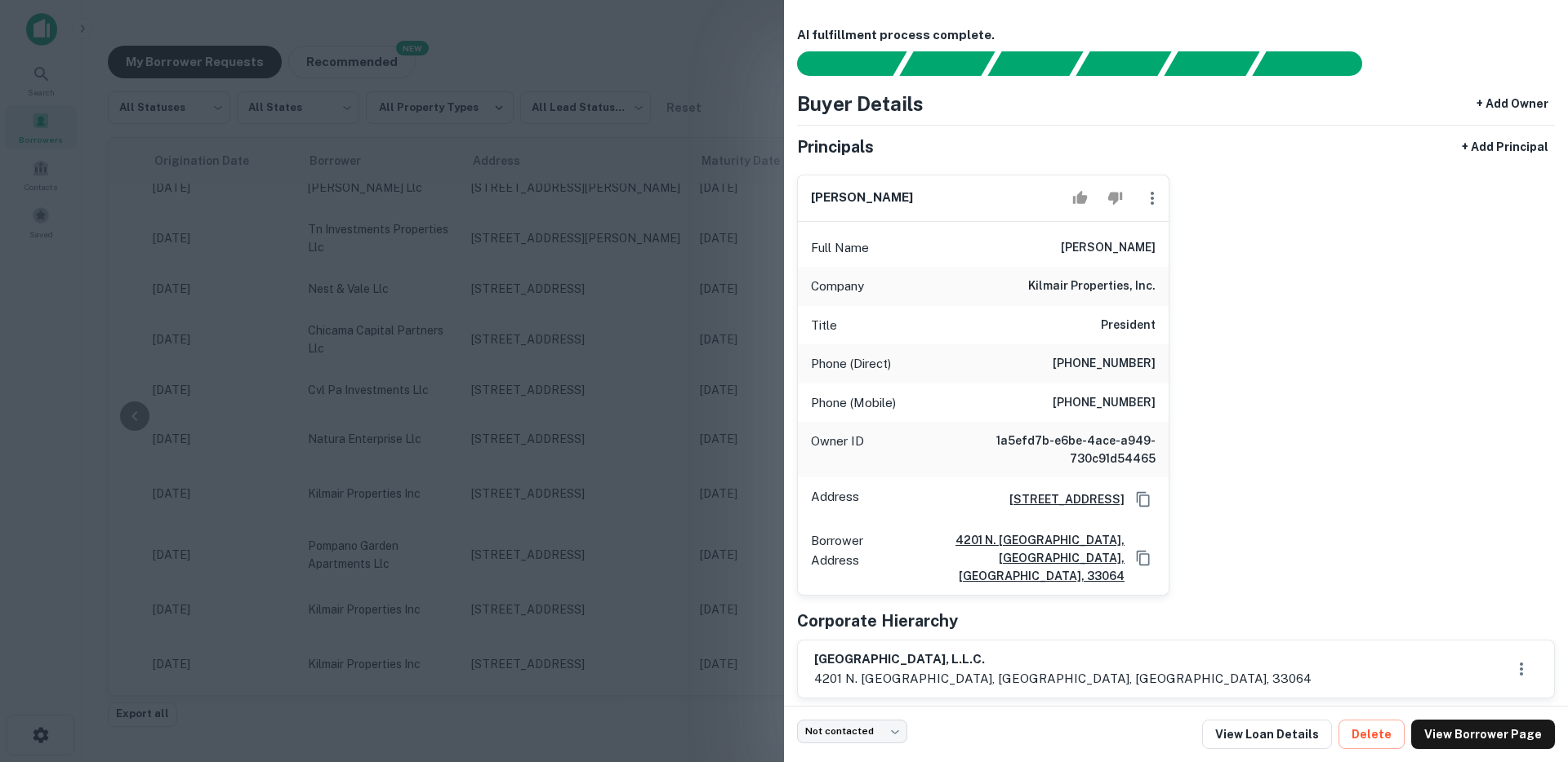
click at [588, 447] on div at bounding box center [784, 381] width 1568 height 762
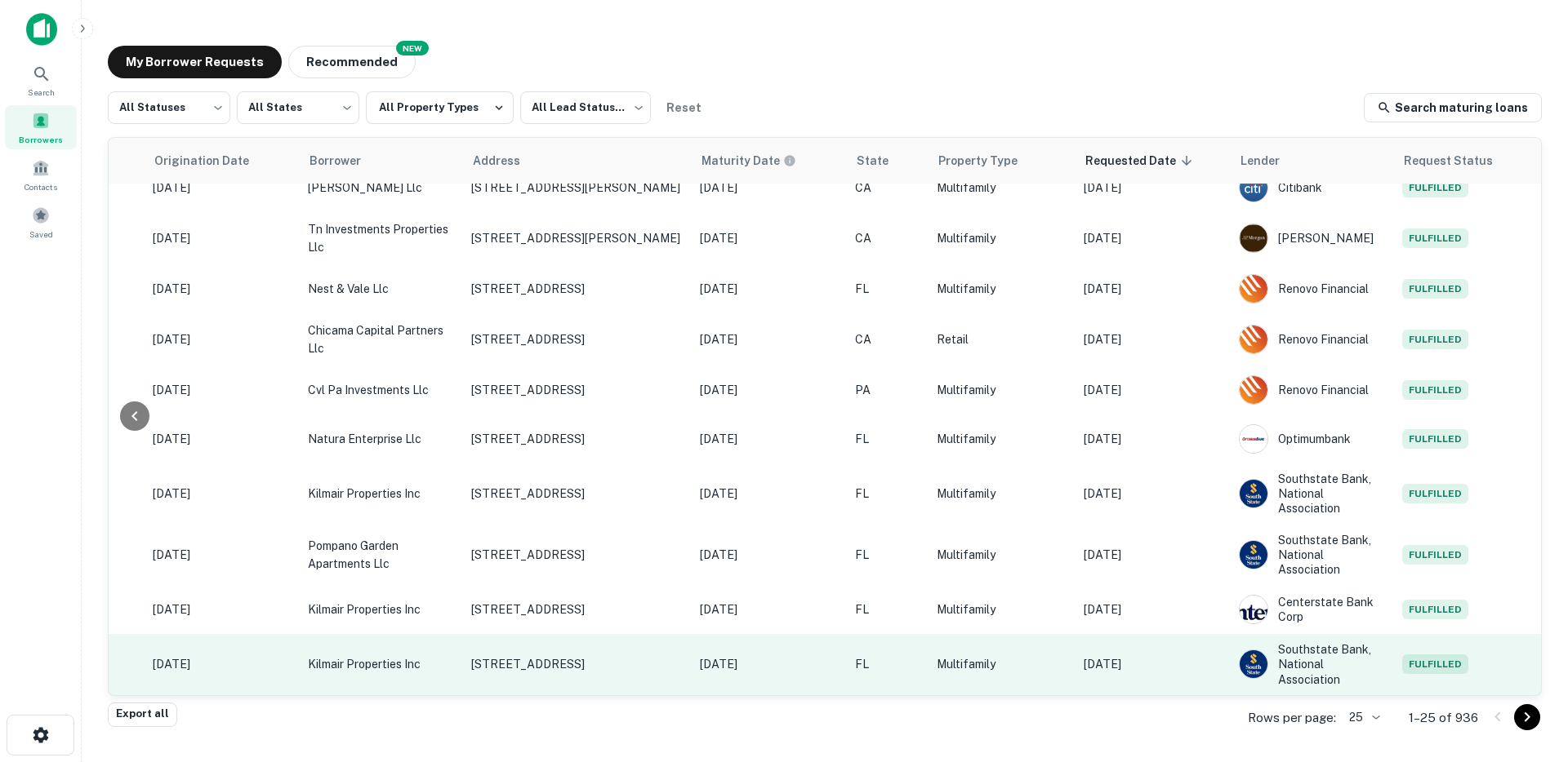
click at [1146, 655] on p "Aug 11, 2025" at bounding box center [1152, 664] width 139 height 18
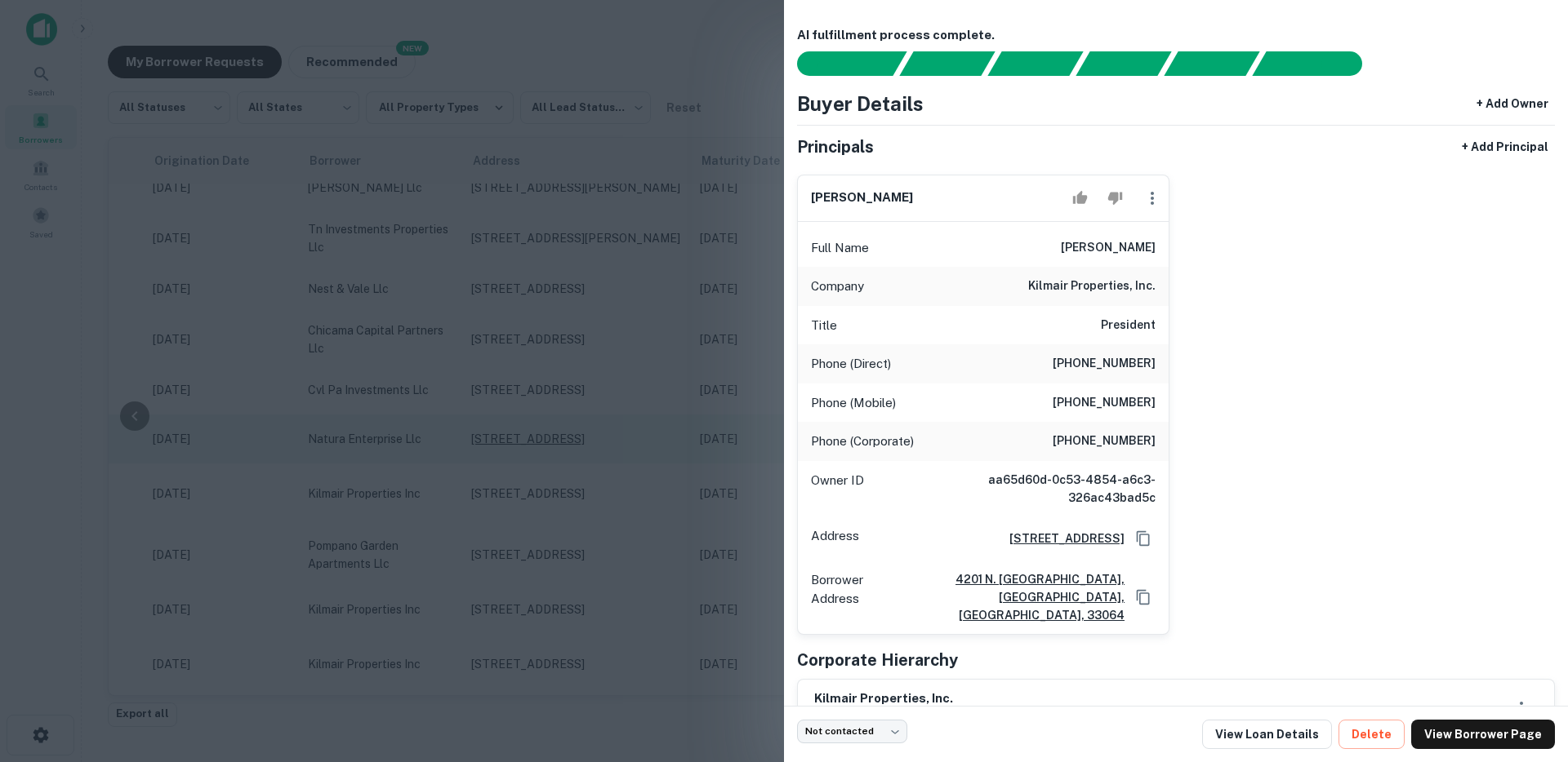
drag, startPoint x: 522, startPoint y: 422, endPoint x: 565, endPoint y: 425, distance: 43.1
click at [524, 422] on div at bounding box center [784, 381] width 1568 height 762
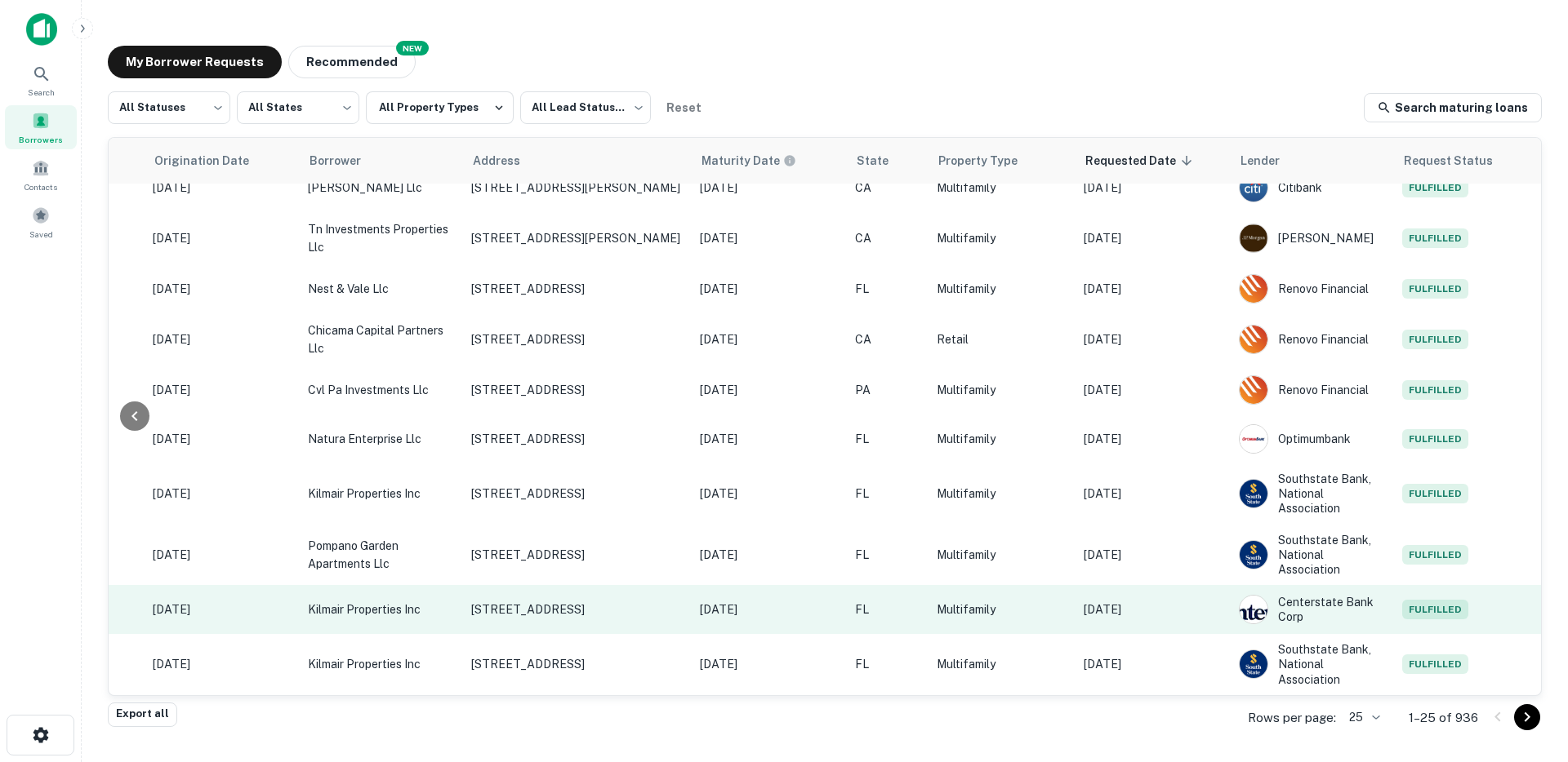
click at [1184, 600] on p "Aug 11, 2025" at bounding box center [1152, 609] width 139 height 18
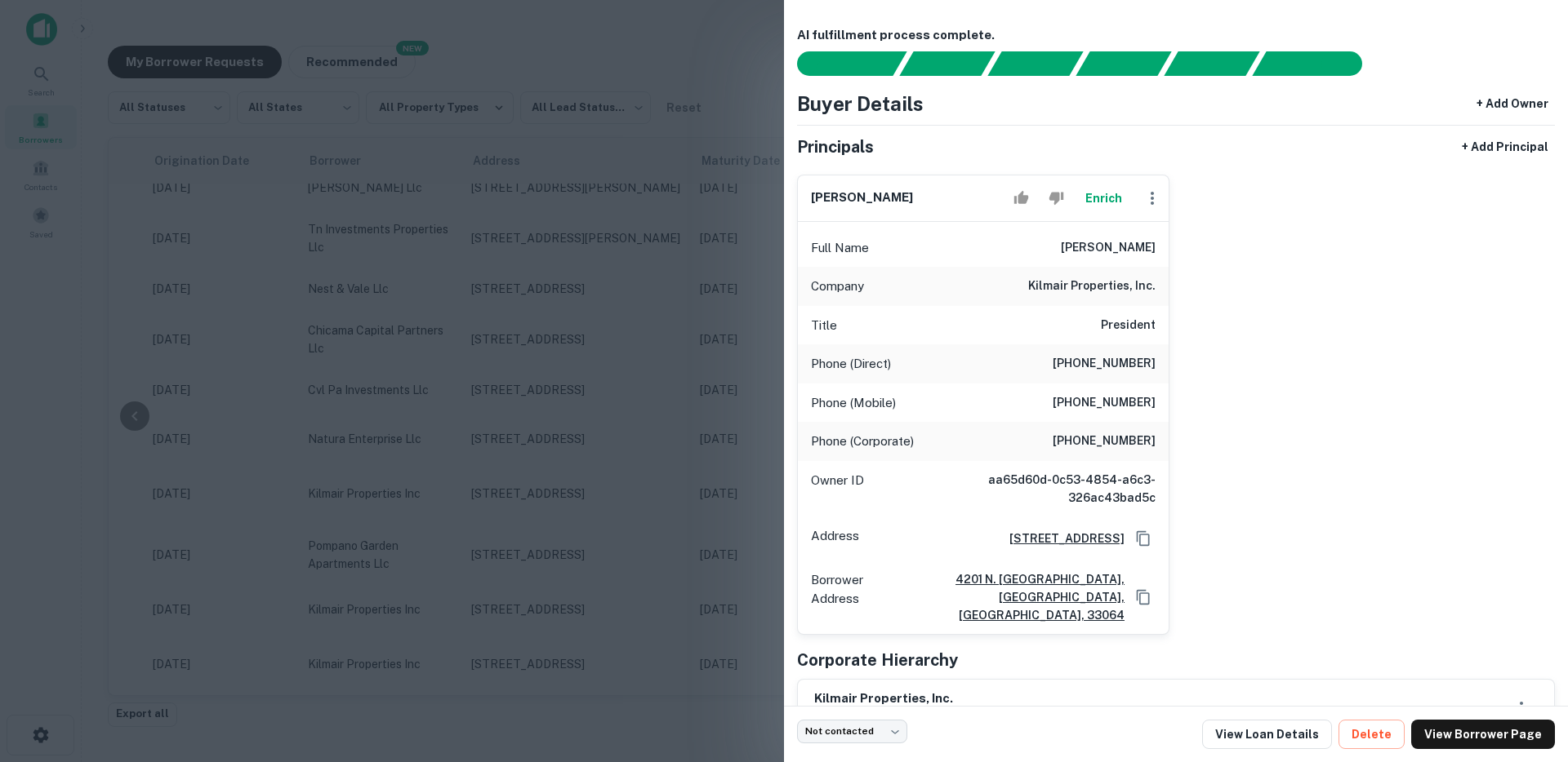
click at [567, 416] on div at bounding box center [784, 381] width 1568 height 762
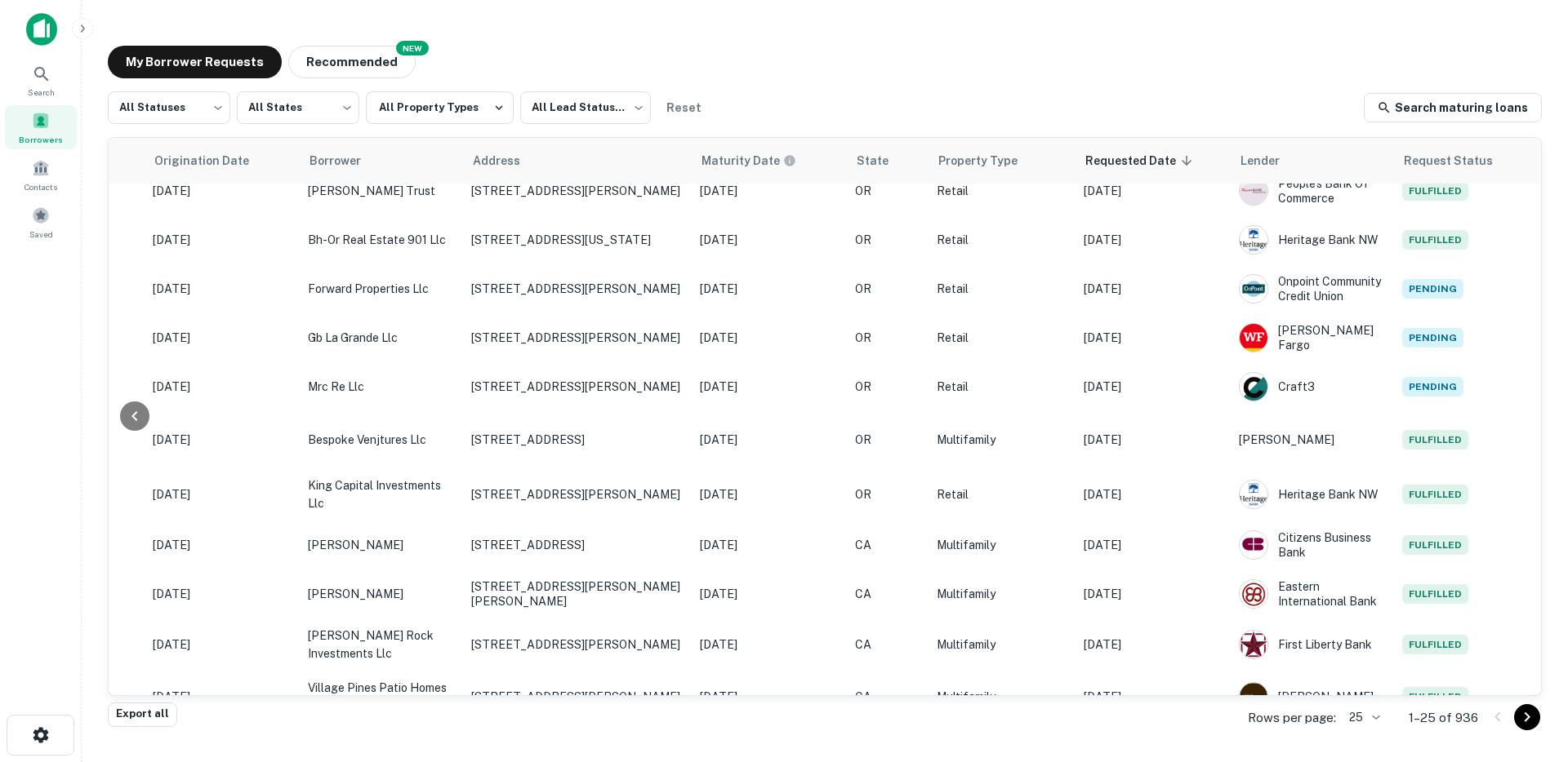
scroll to position [604, 334]
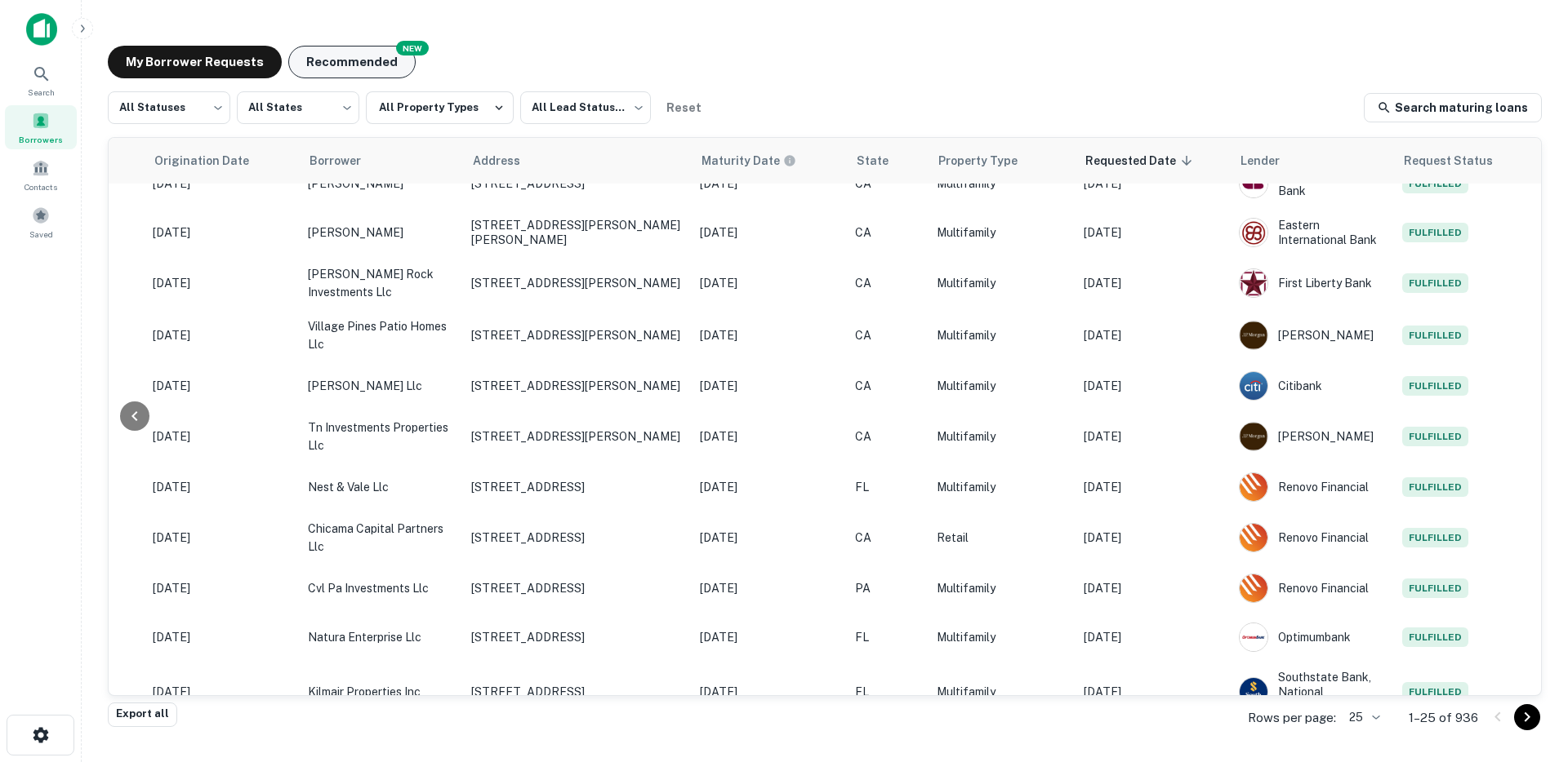
click at [322, 57] on button "Recommended" at bounding box center [352, 62] width 128 height 32
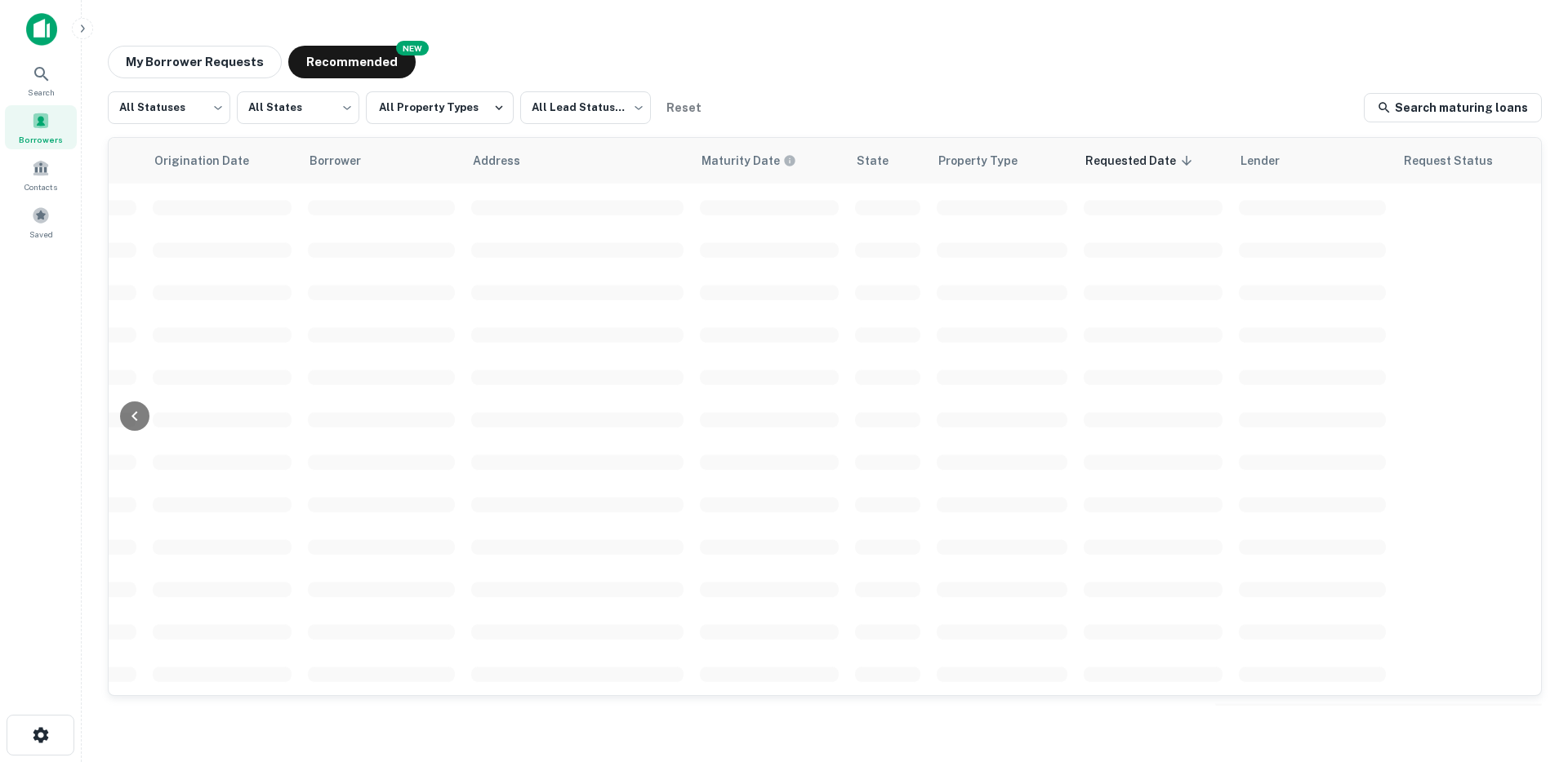
scroll to position [604, 332]
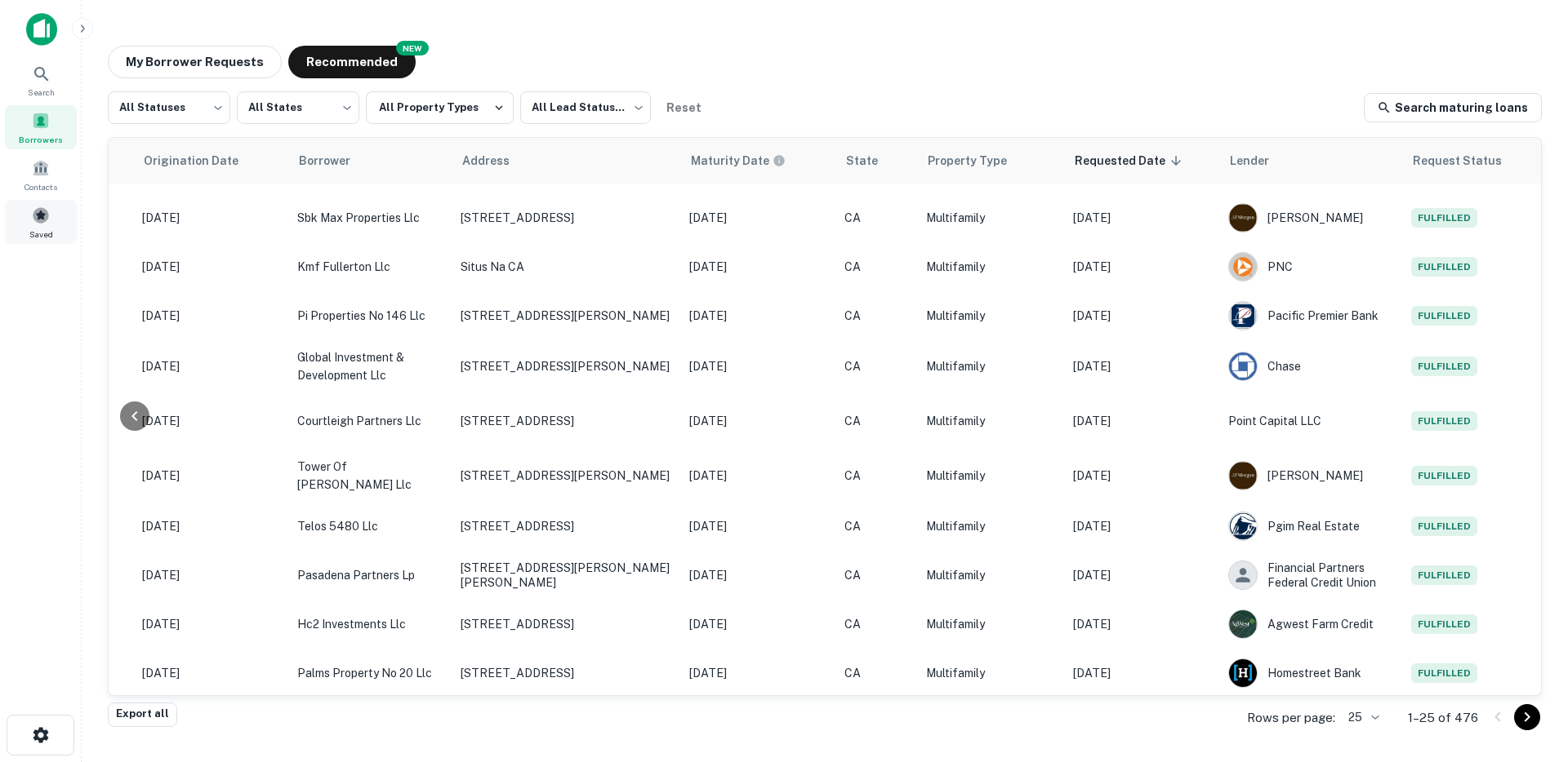
click at [48, 219] on span at bounding box center [40, 215] width 18 height 18
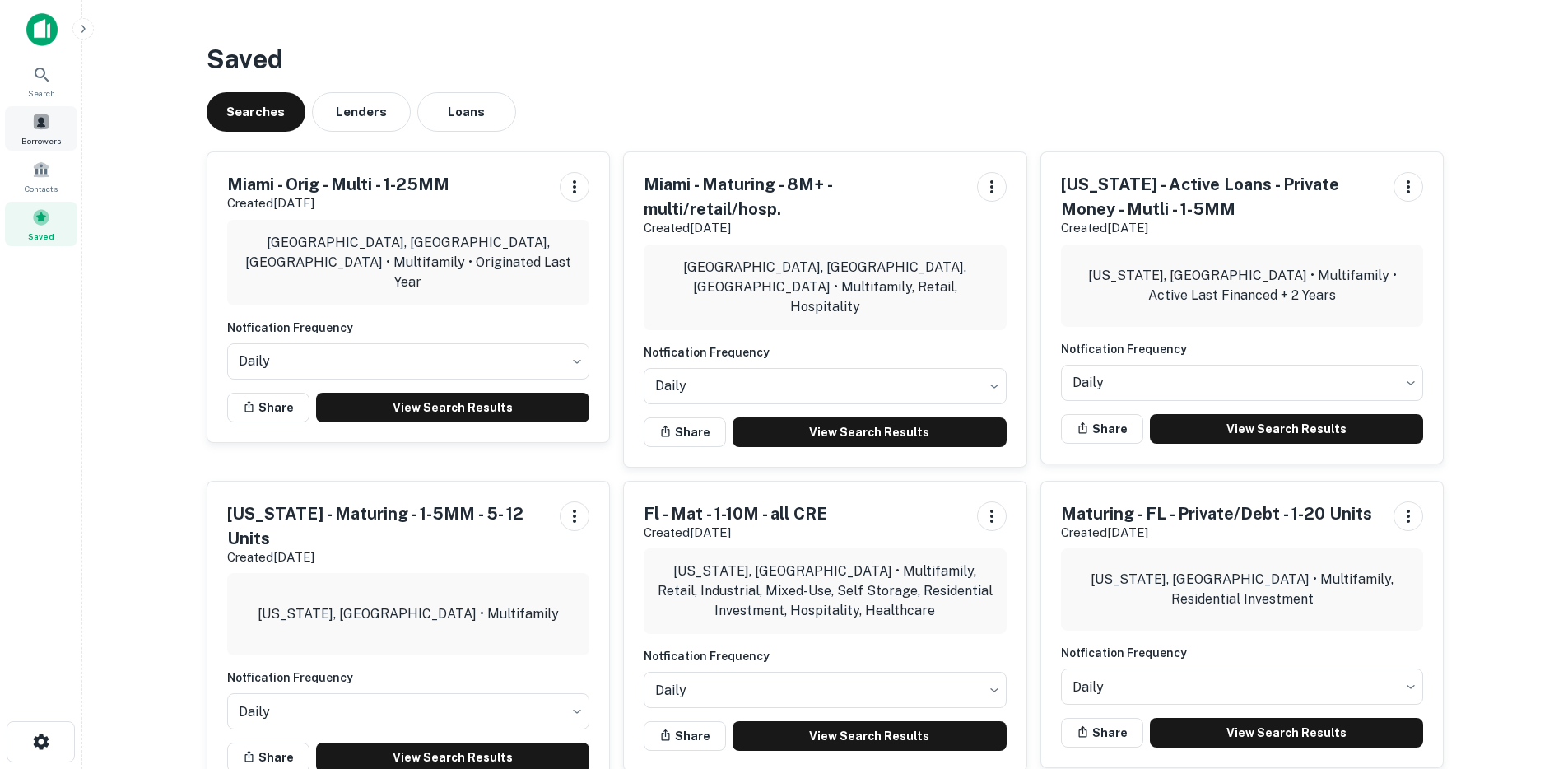
click at [50, 133] on div "Borrowers" at bounding box center [41, 128] width 72 height 44
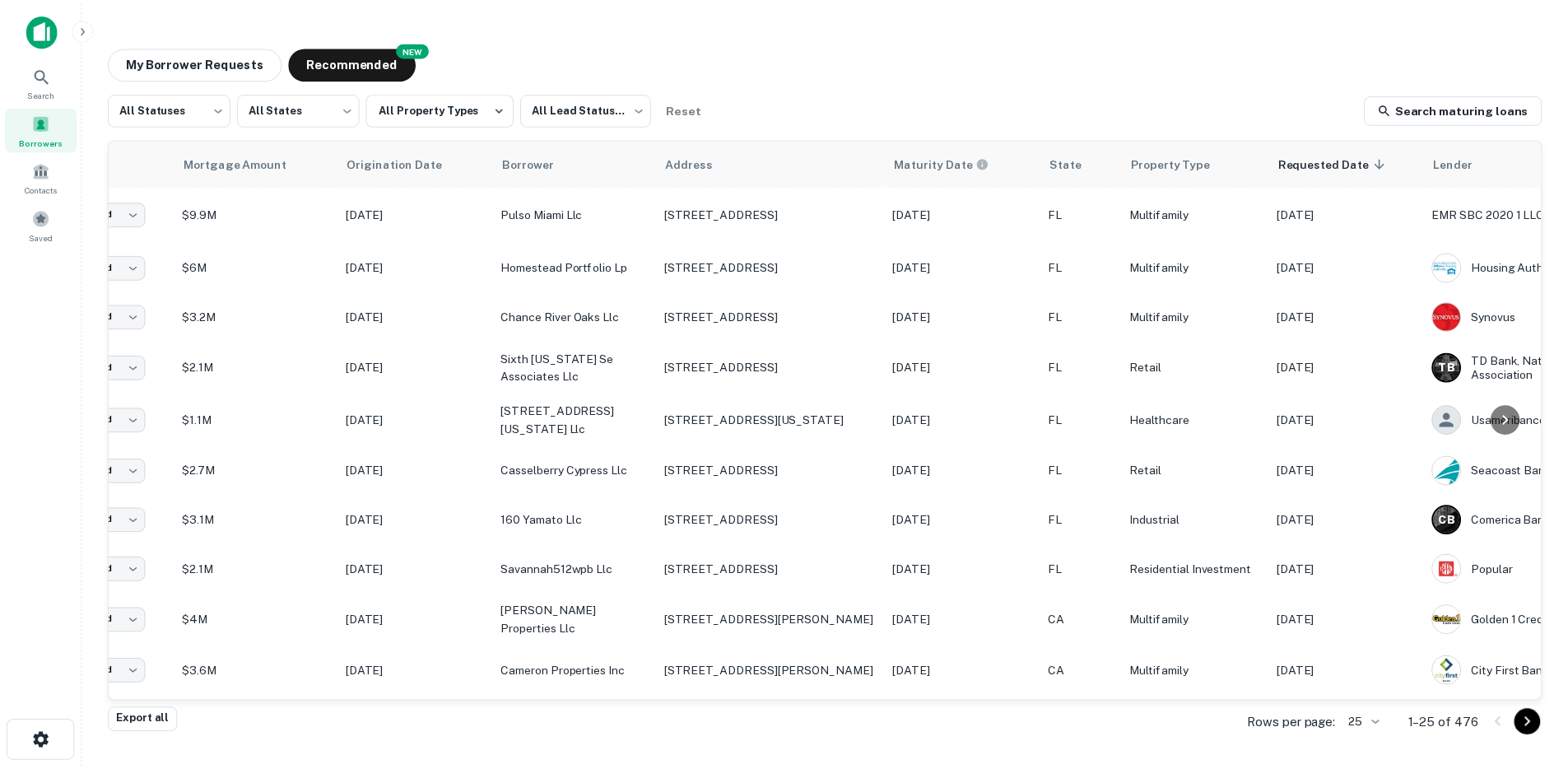
scroll to position [1, 337]
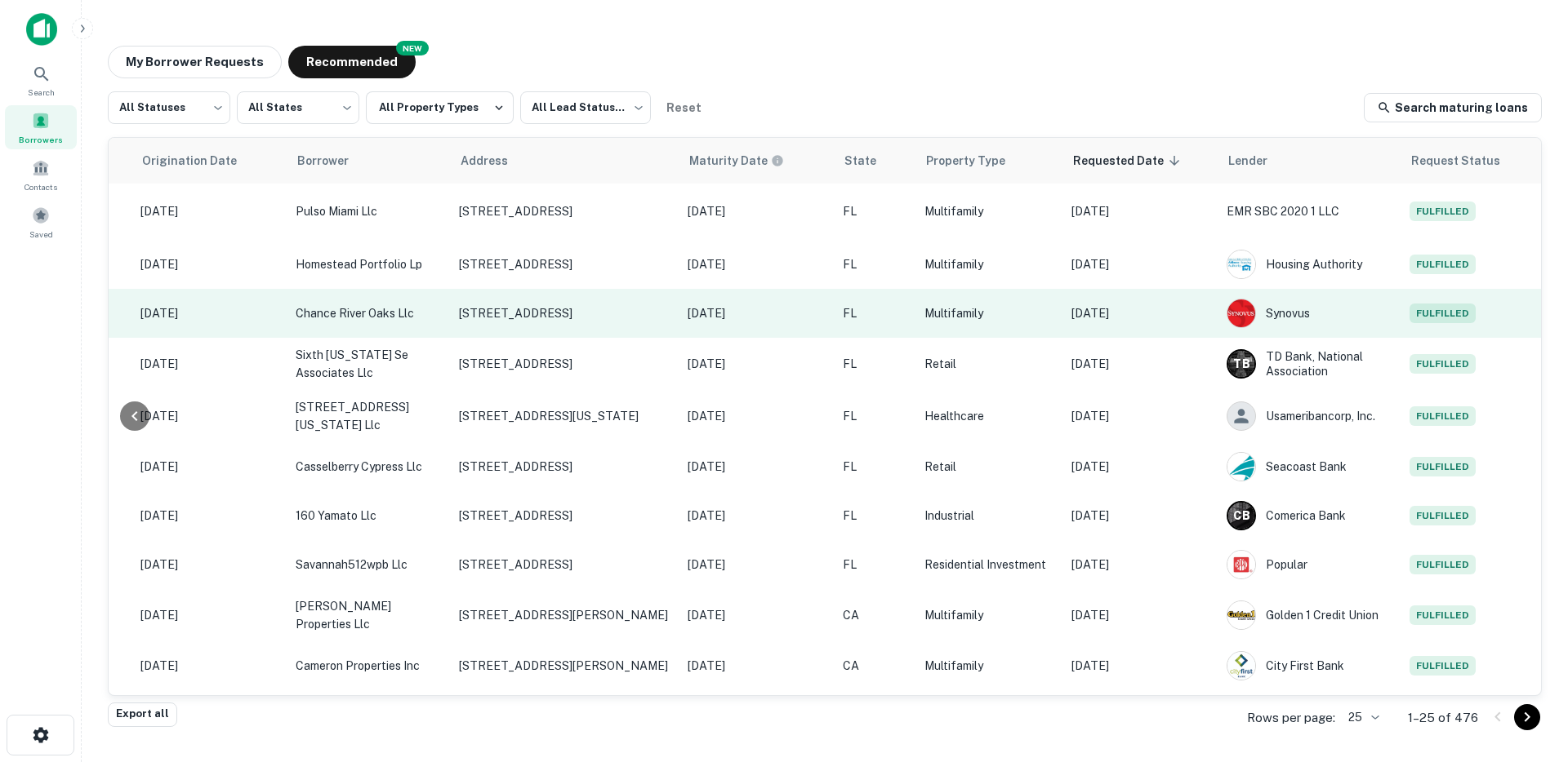
click at [1158, 320] on p "[DATE]" at bounding box center [1141, 313] width 139 height 18
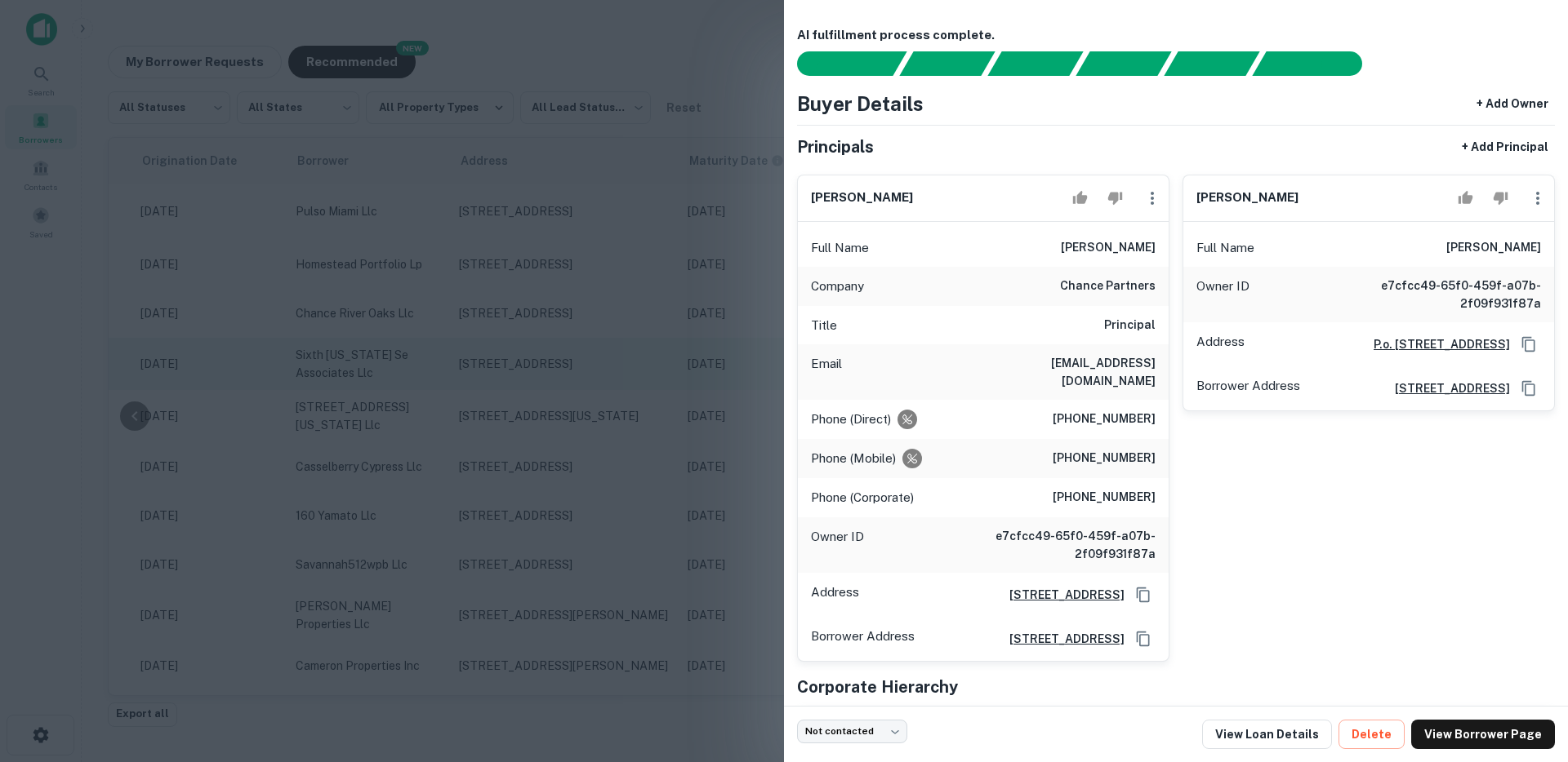
click at [411, 381] on div at bounding box center [784, 381] width 1568 height 762
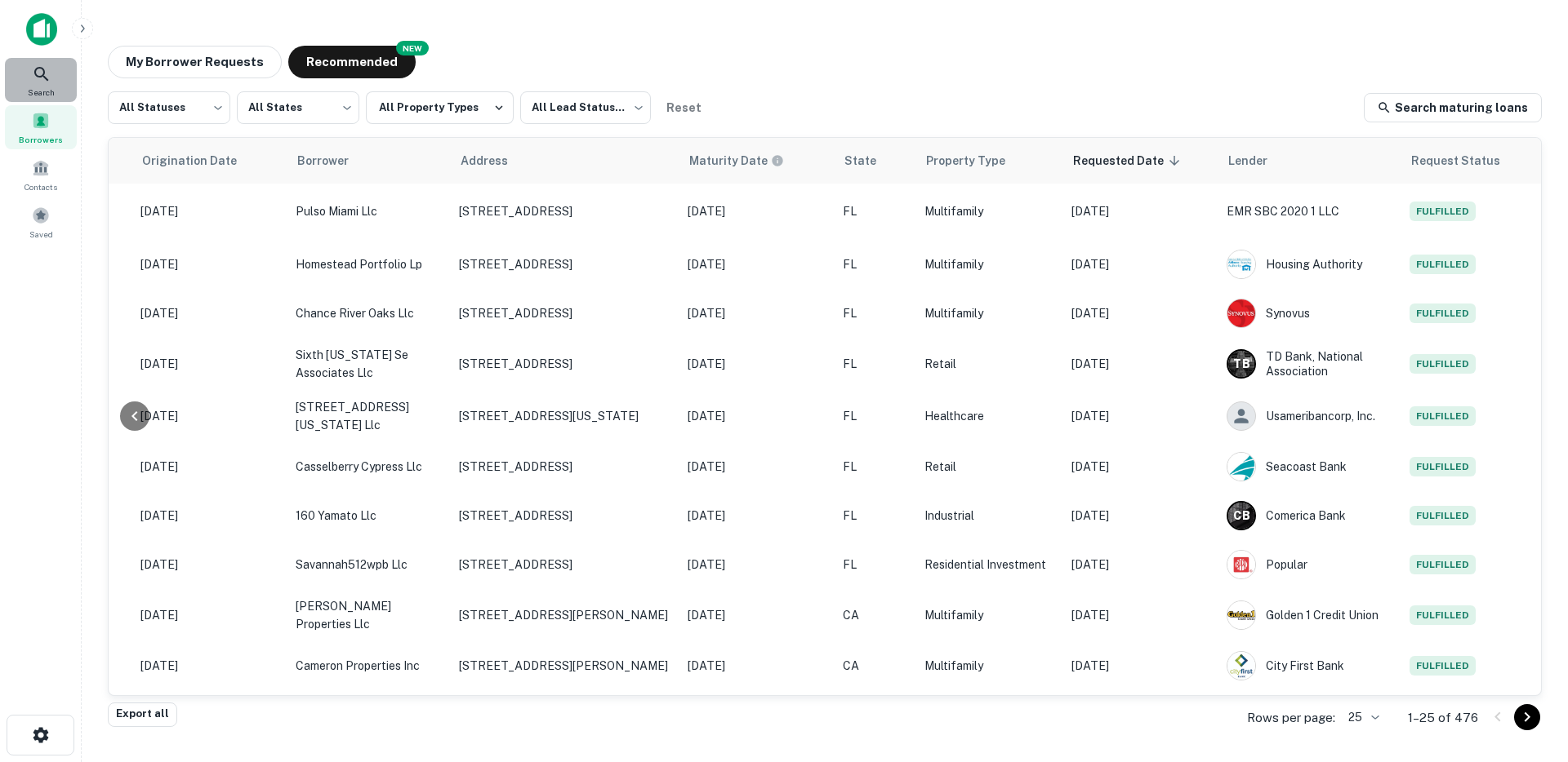
click at [22, 71] on div "Search" at bounding box center [40, 80] width 72 height 44
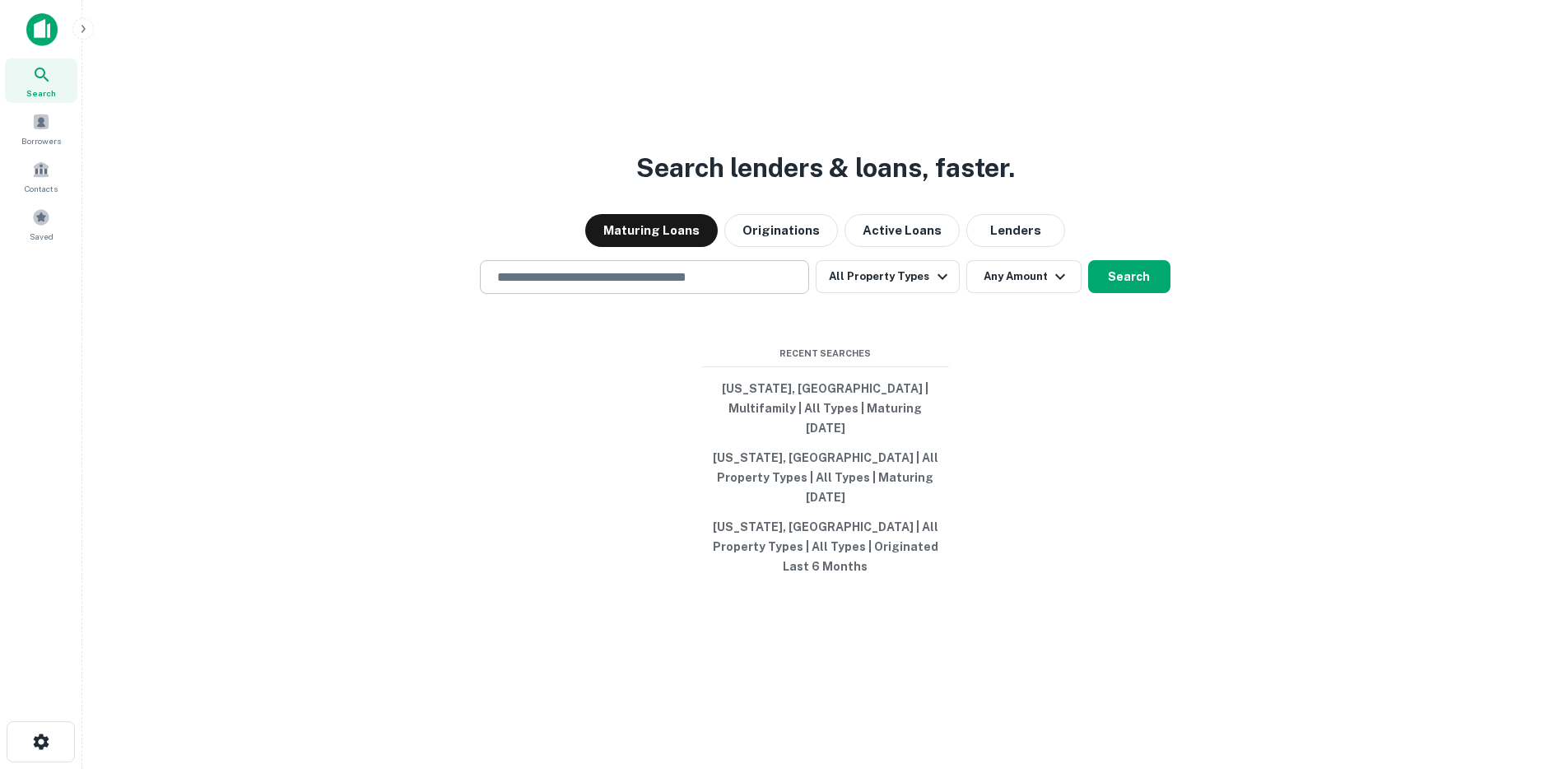
click at [620, 286] on input "text" at bounding box center [644, 276] width 314 height 19
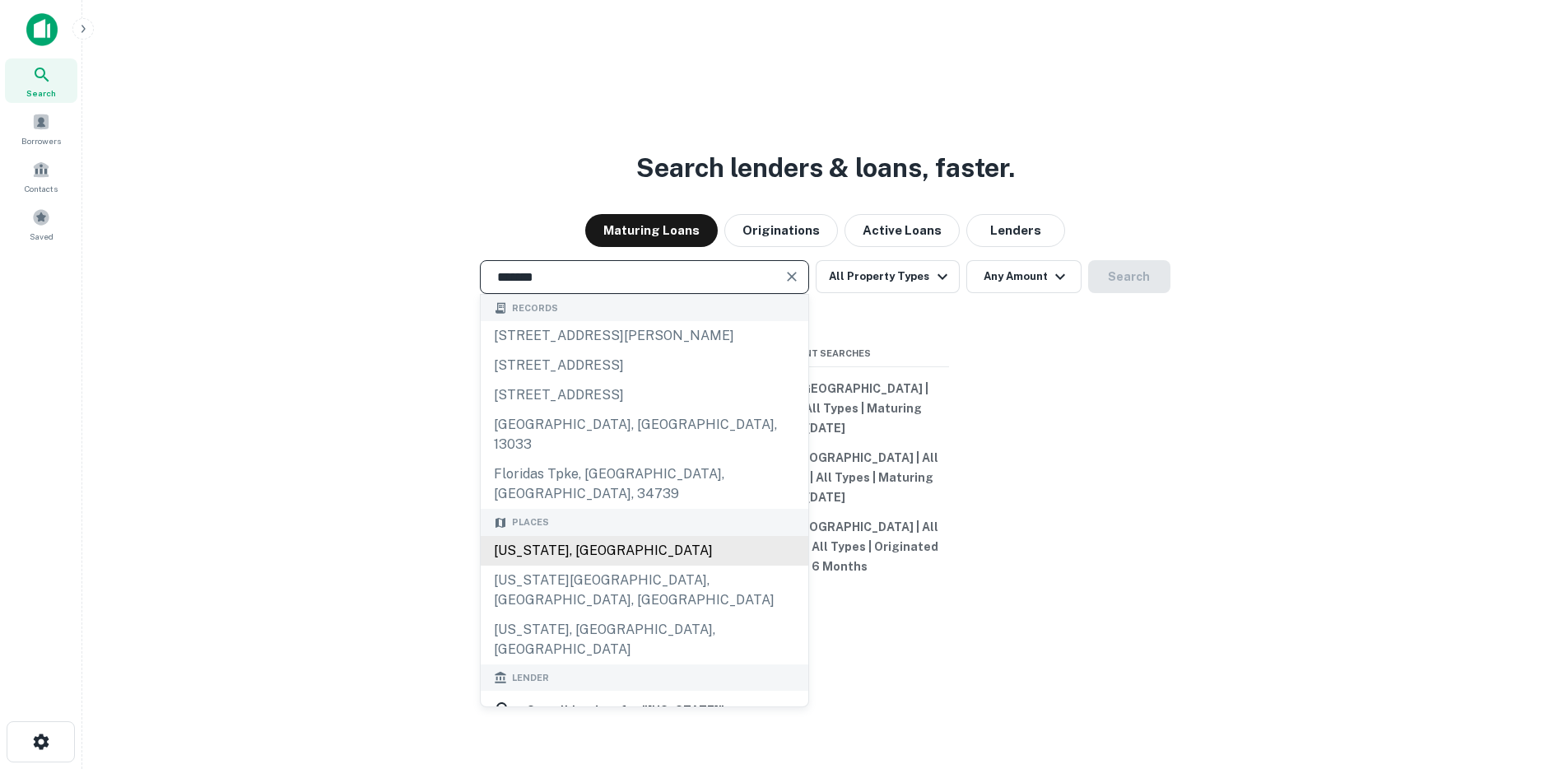
click at [550, 548] on div "Florida, USA" at bounding box center [645, 551] width 328 height 30
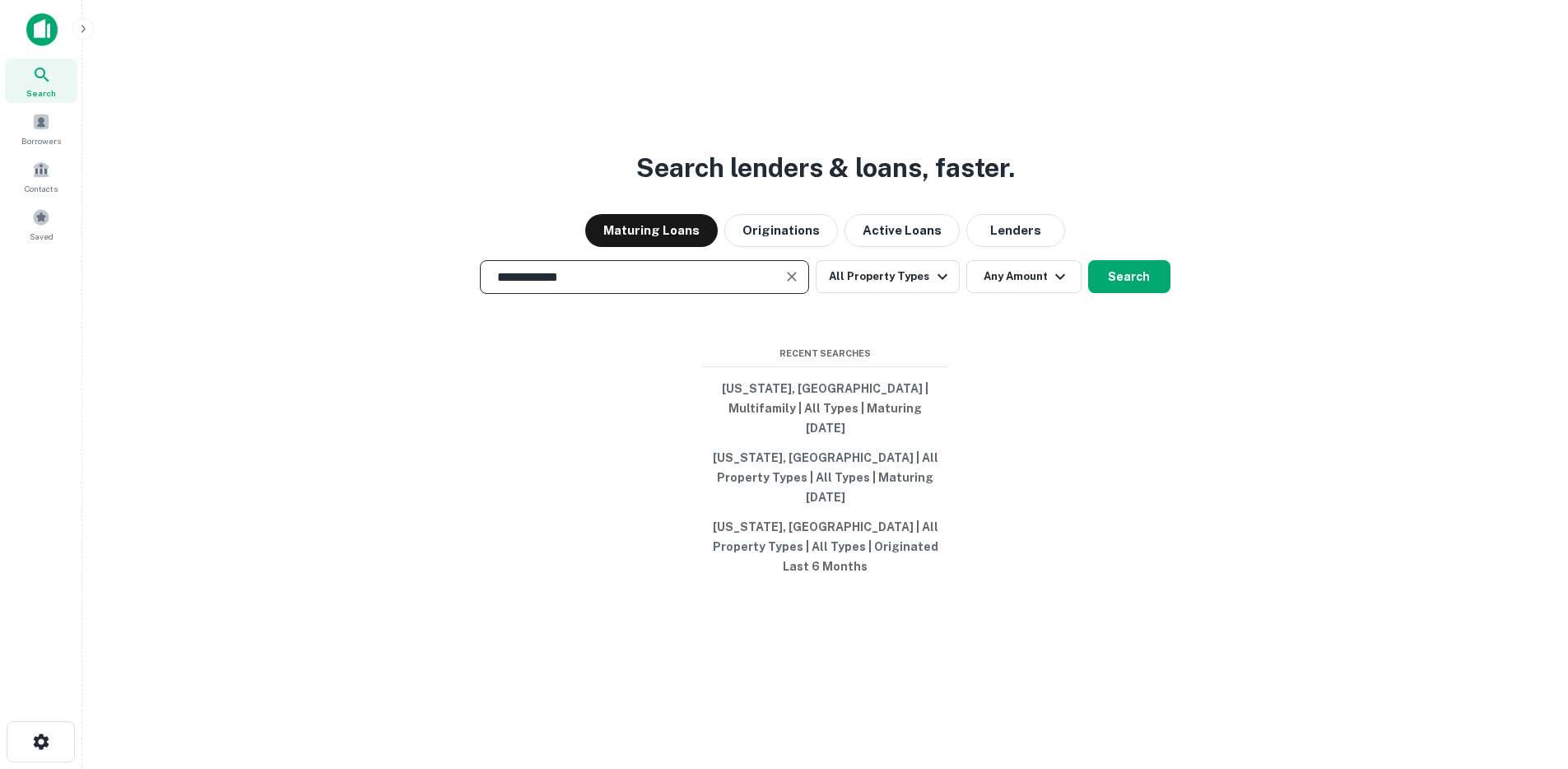
type input "**********"
click at [1123, 330] on div "**********" at bounding box center [825, 424] width 1459 height 769
click at [1128, 293] on button "Search" at bounding box center [1129, 276] width 82 height 33
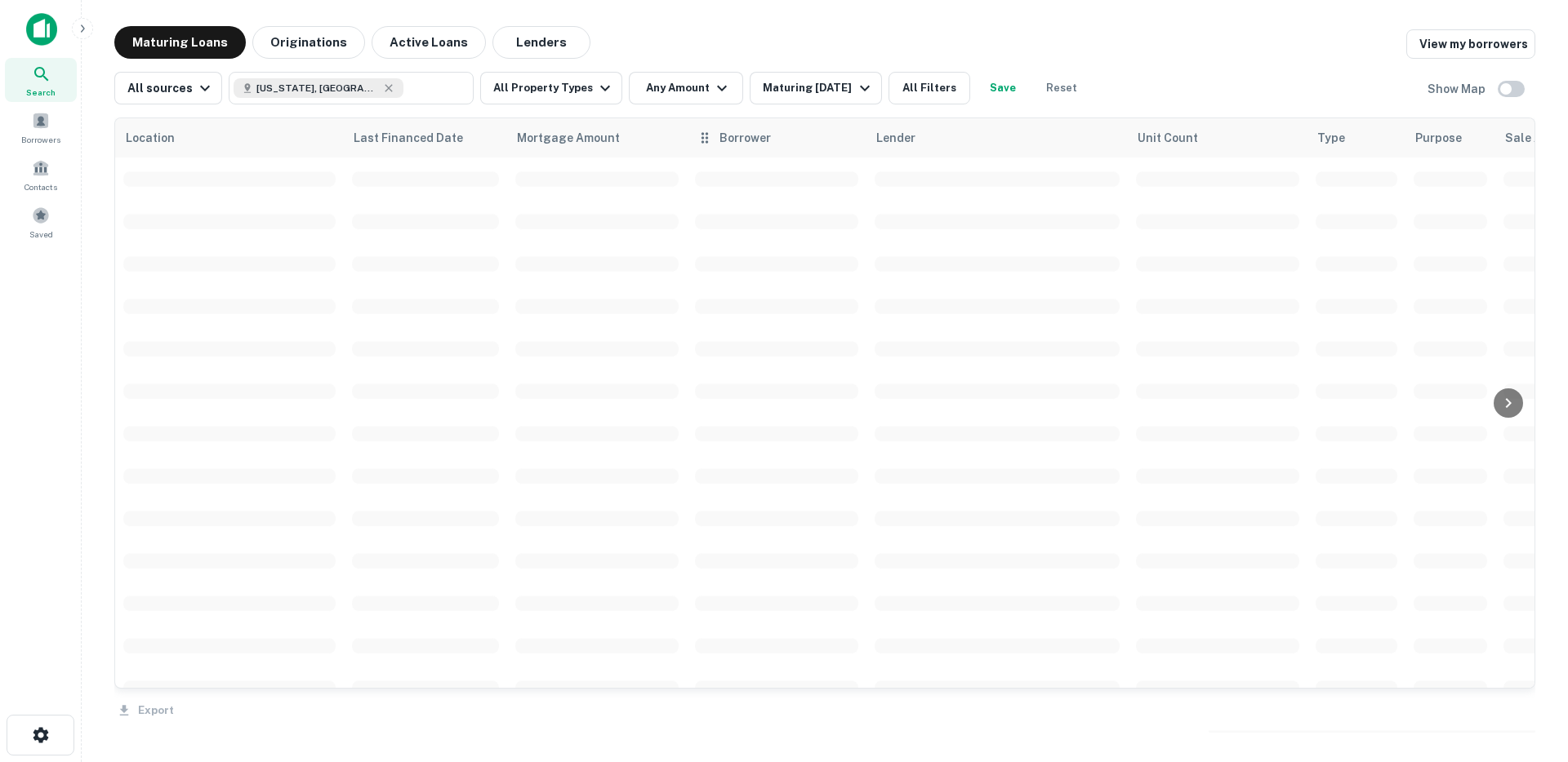
scroll to position [1, 0]
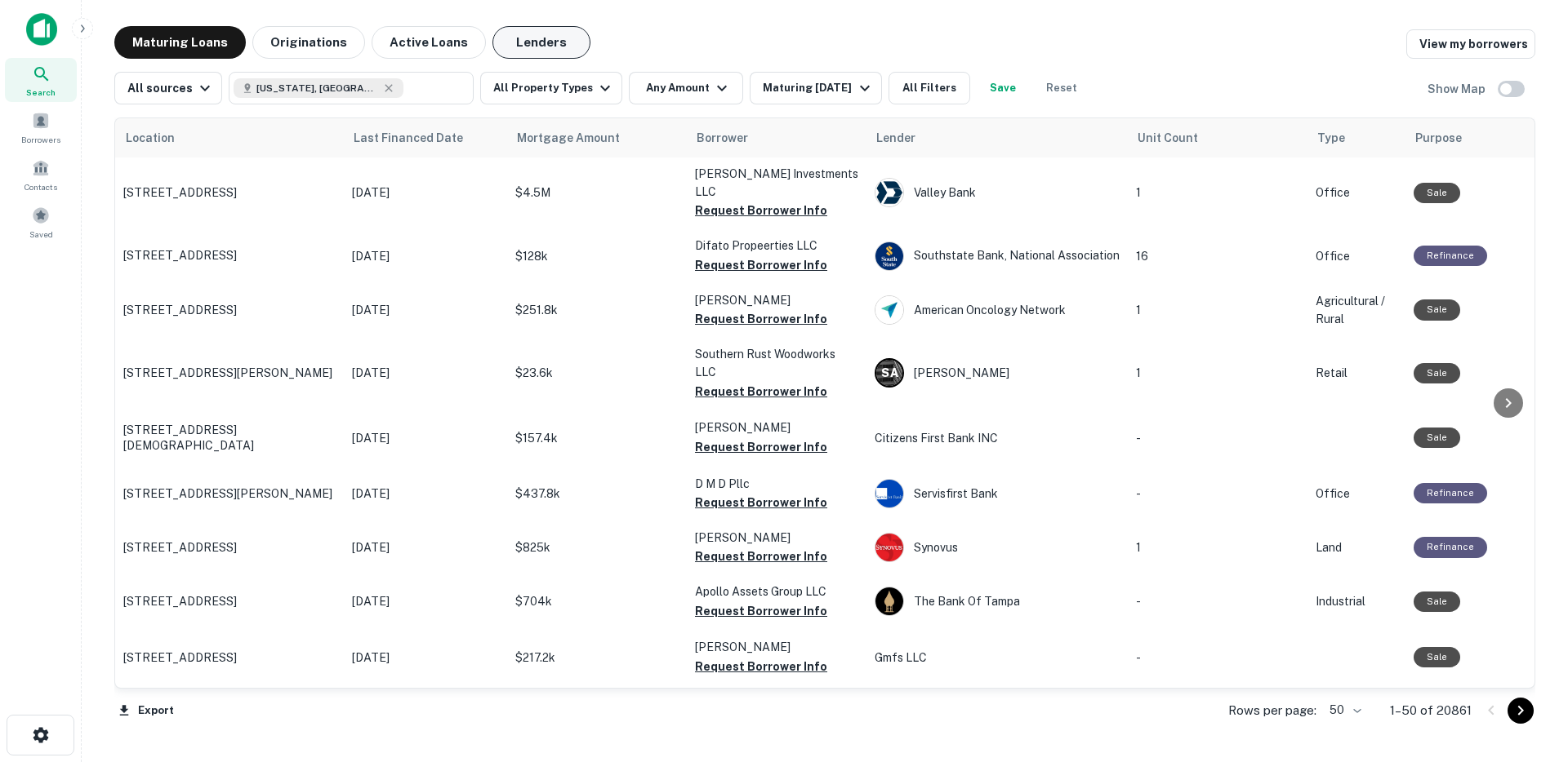
click at [532, 43] on button "Lenders" at bounding box center [541, 42] width 98 height 32
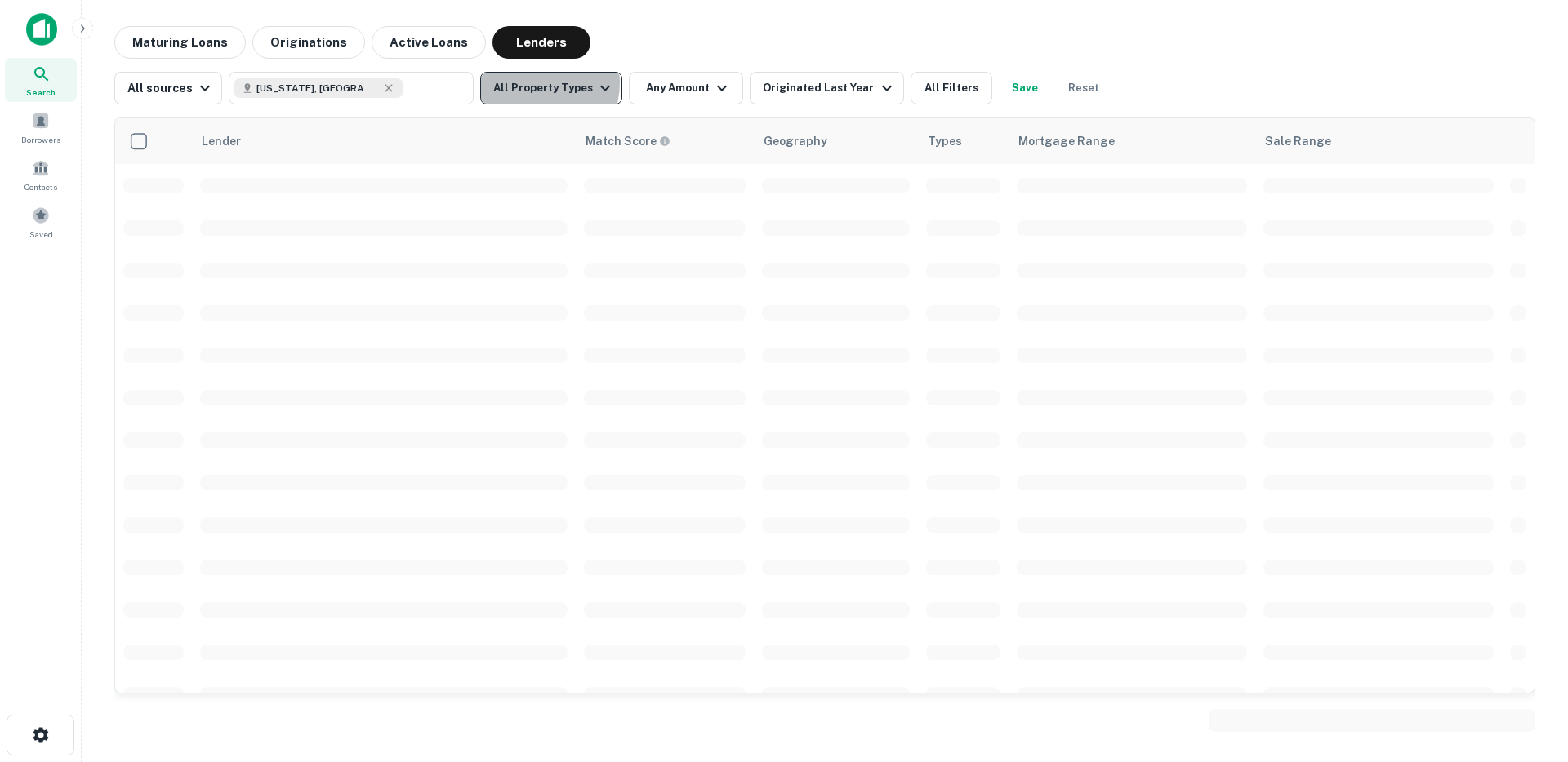
click at [525, 83] on button "All Property Types" at bounding box center [551, 88] width 142 height 32
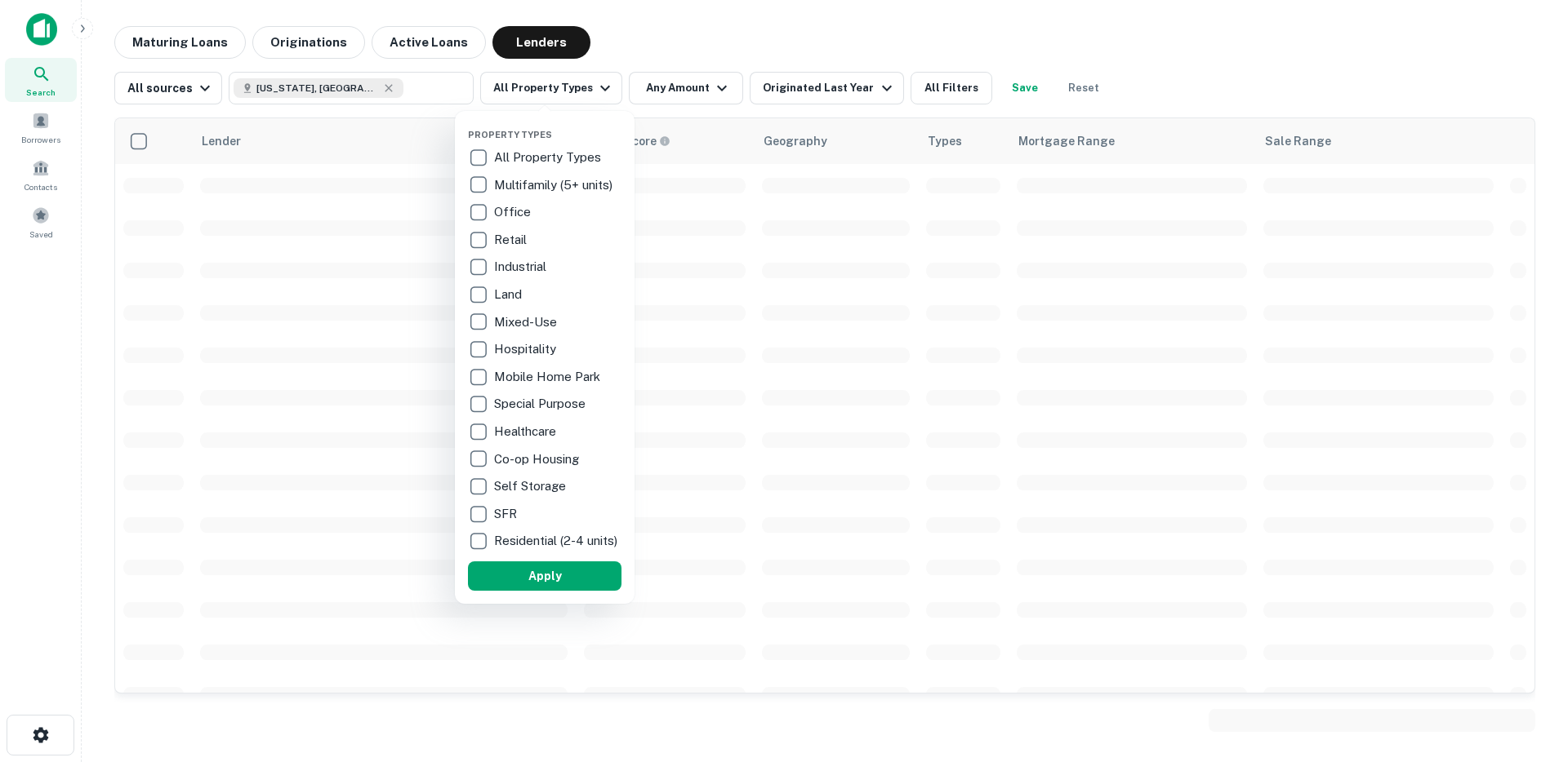
click at [496, 185] on p "Multifamily (5+ units)" at bounding box center [554, 185] width 121 height 20
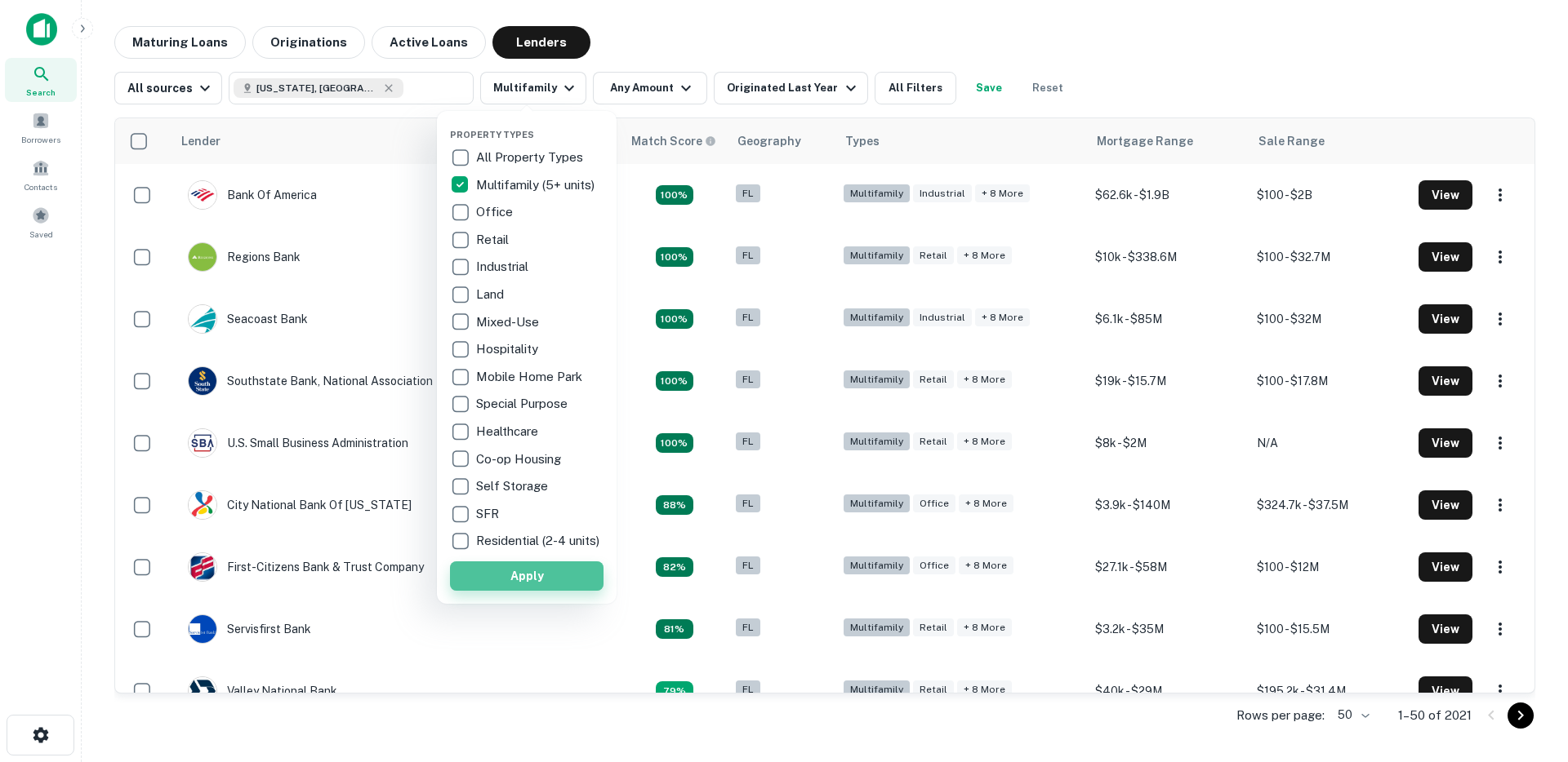
click at [542, 590] on button "Apply" at bounding box center [526, 575] width 154 height 30
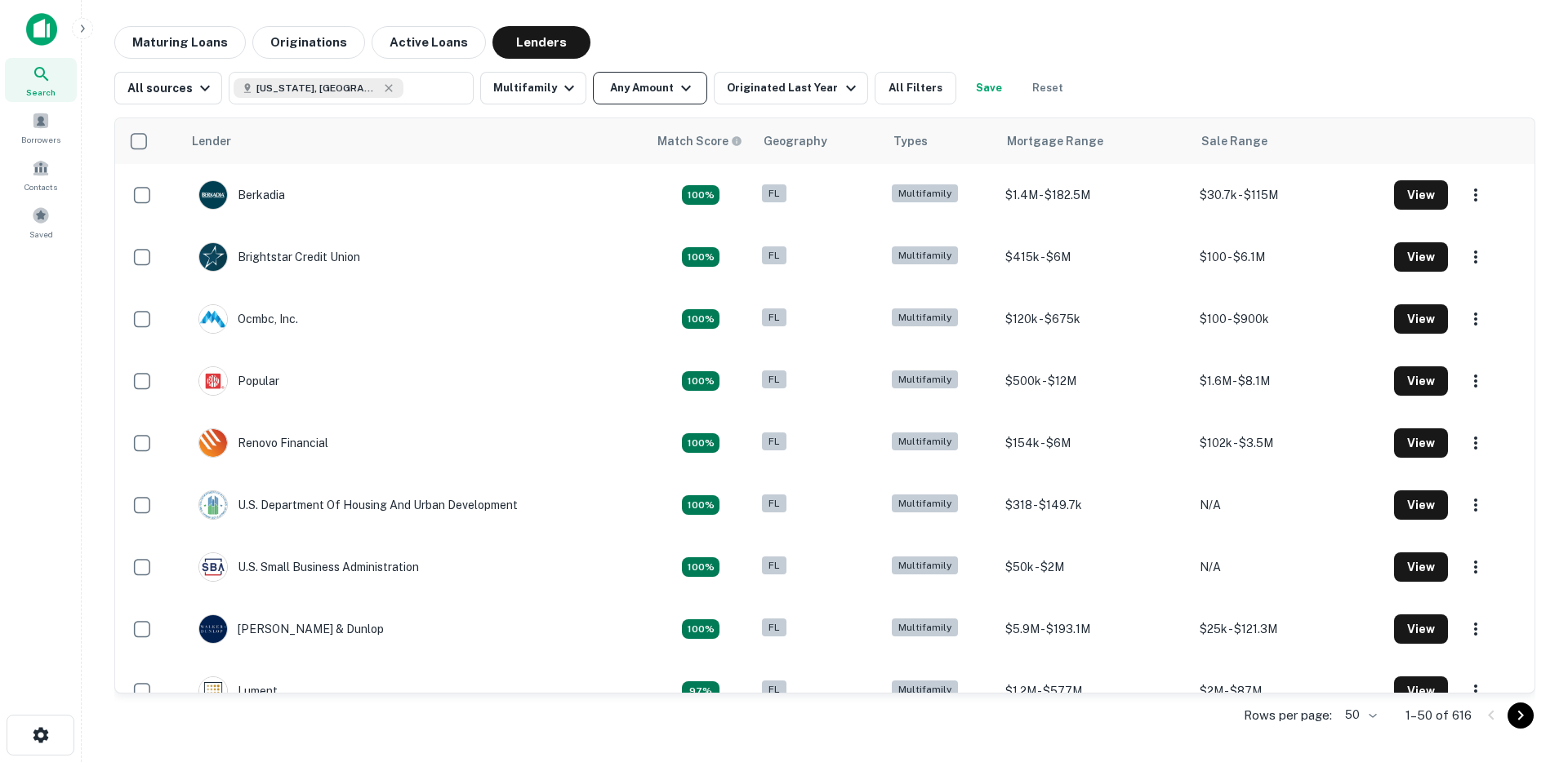
click at [633, 94] on button "Any Amount" at bounding box center [649, 88] width 114 height 32
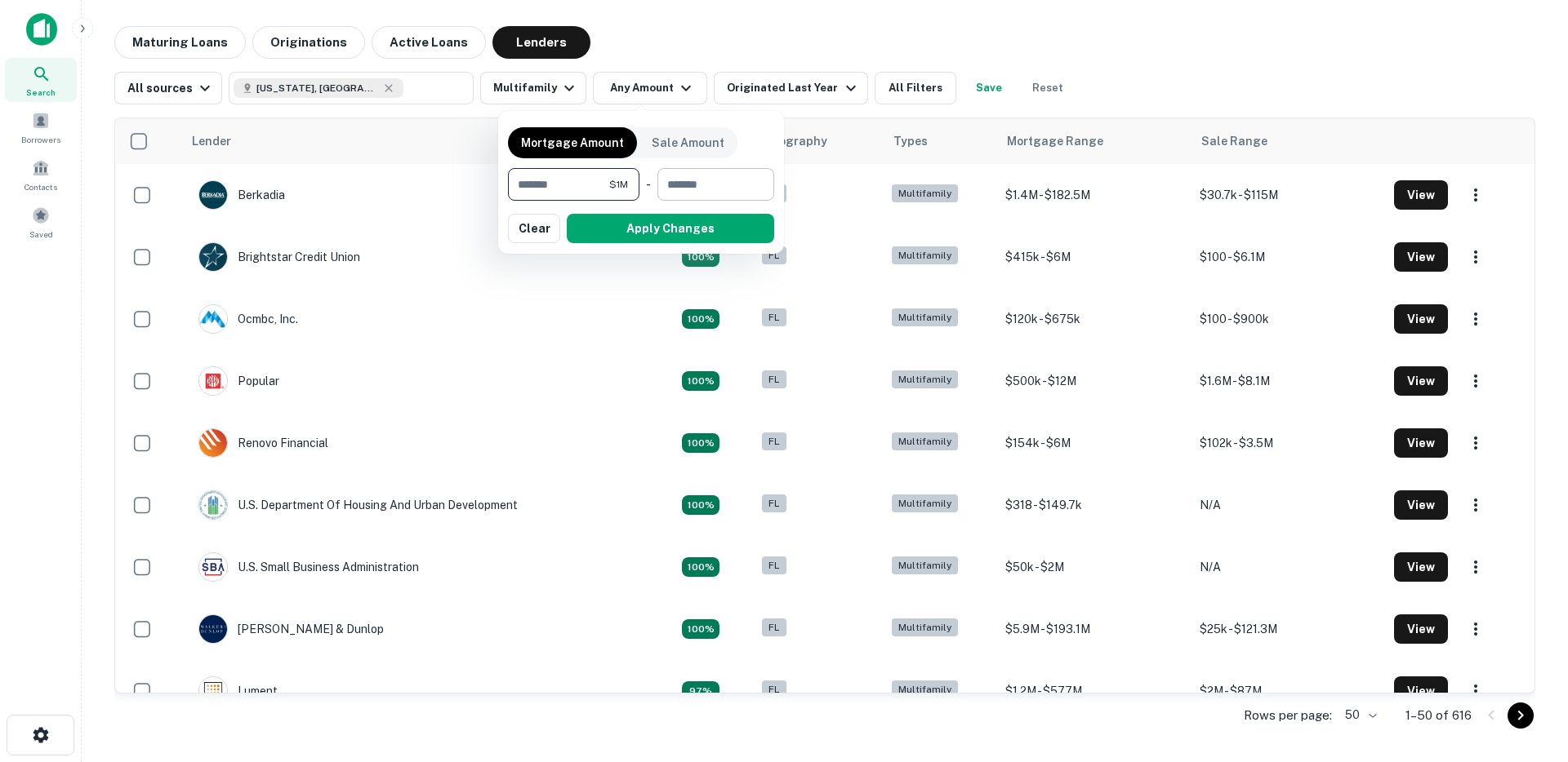
type input "*******"
click at [695, 185] on input "number" at bounding box center [709, 184] width 105 height 32
type input "********"
click at [699, 230] on button "Apply Changes" at bounding box center [670, 228] width 207 height 30
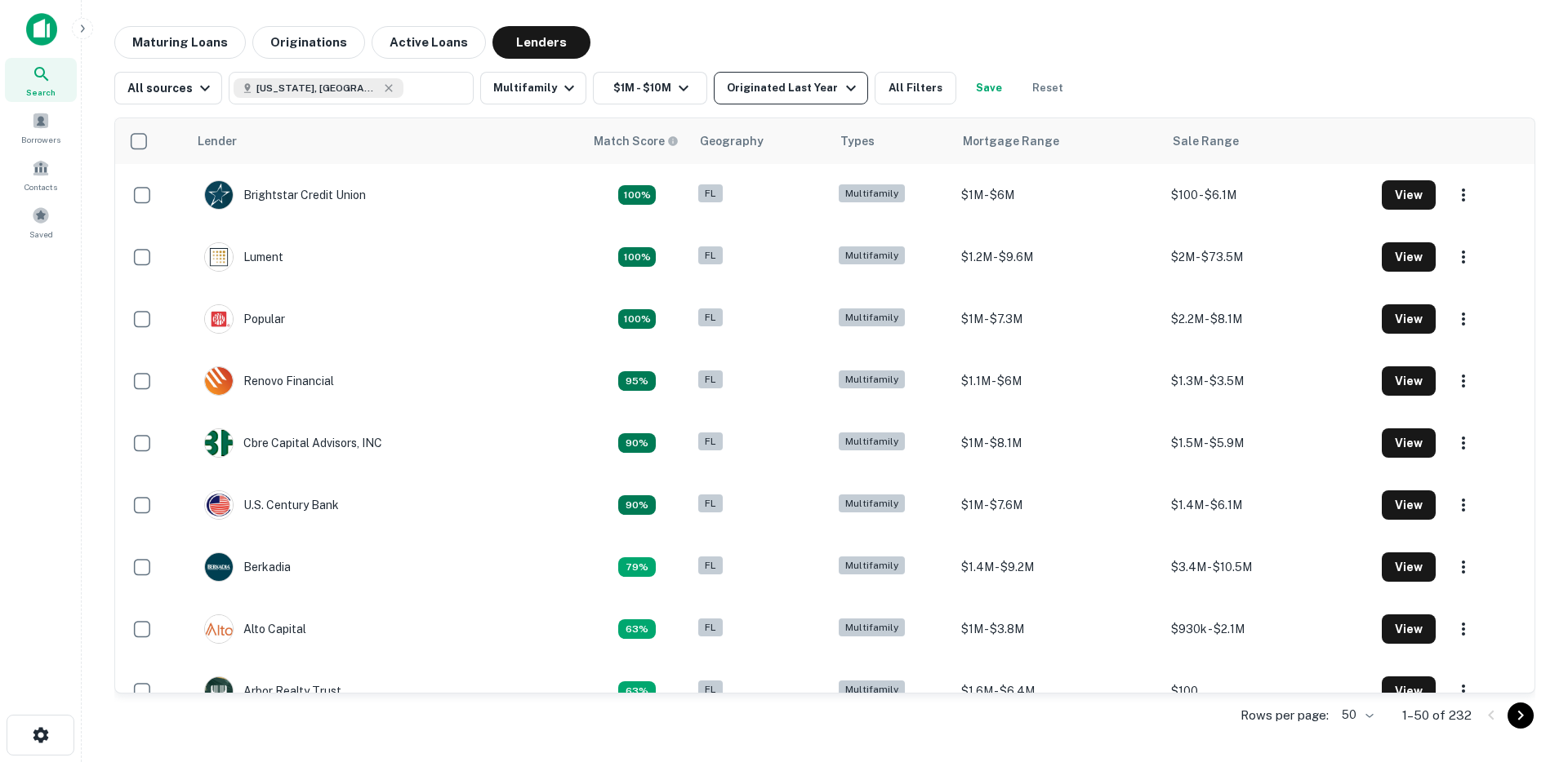
click at [772, 82] on div "Originated Last Year" at bounding box center [793, 88] width 133 height 20
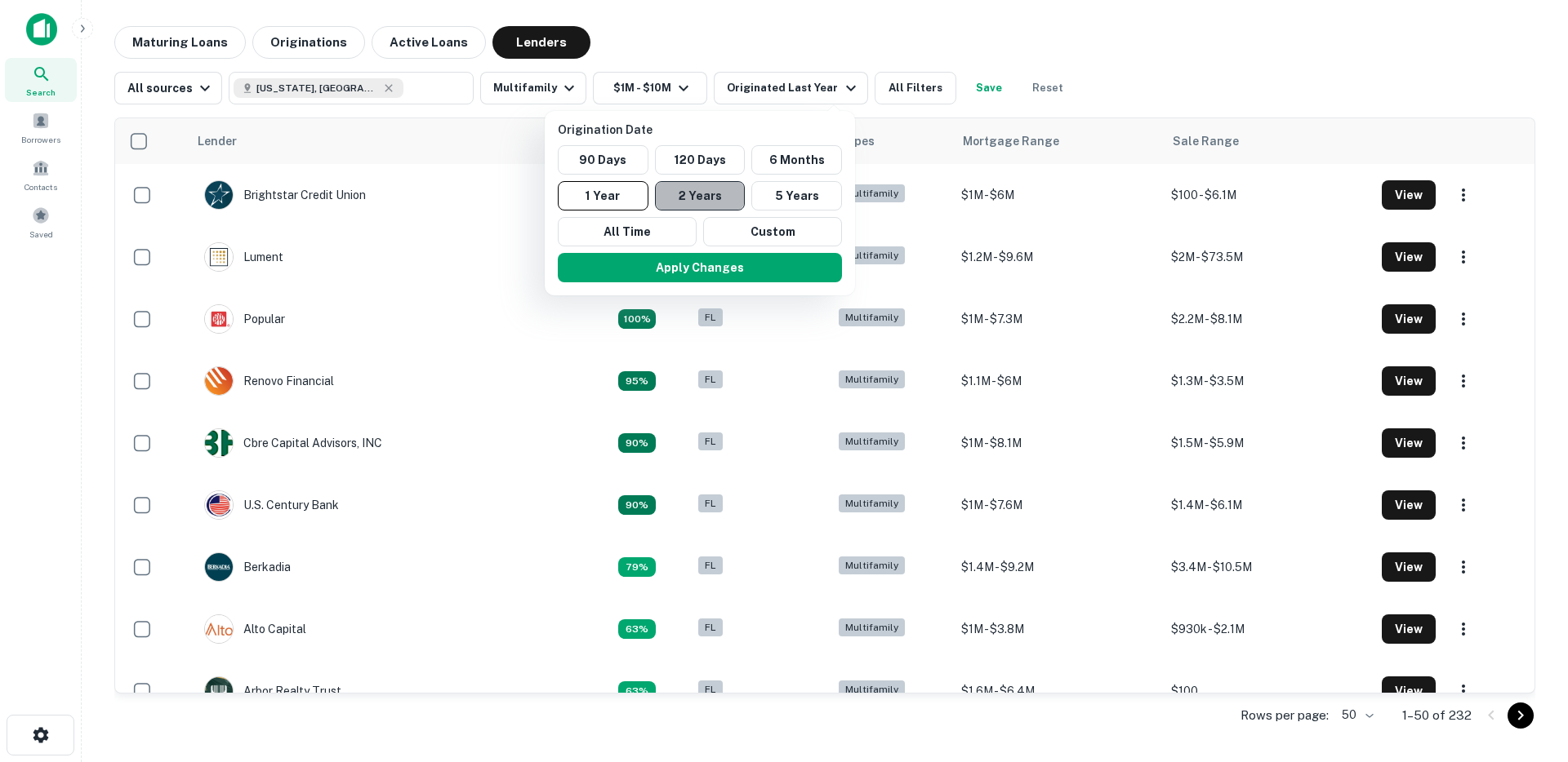
click at [697, 189] on button "2 Years" at bounding box center [700, 196] width 91 height 30
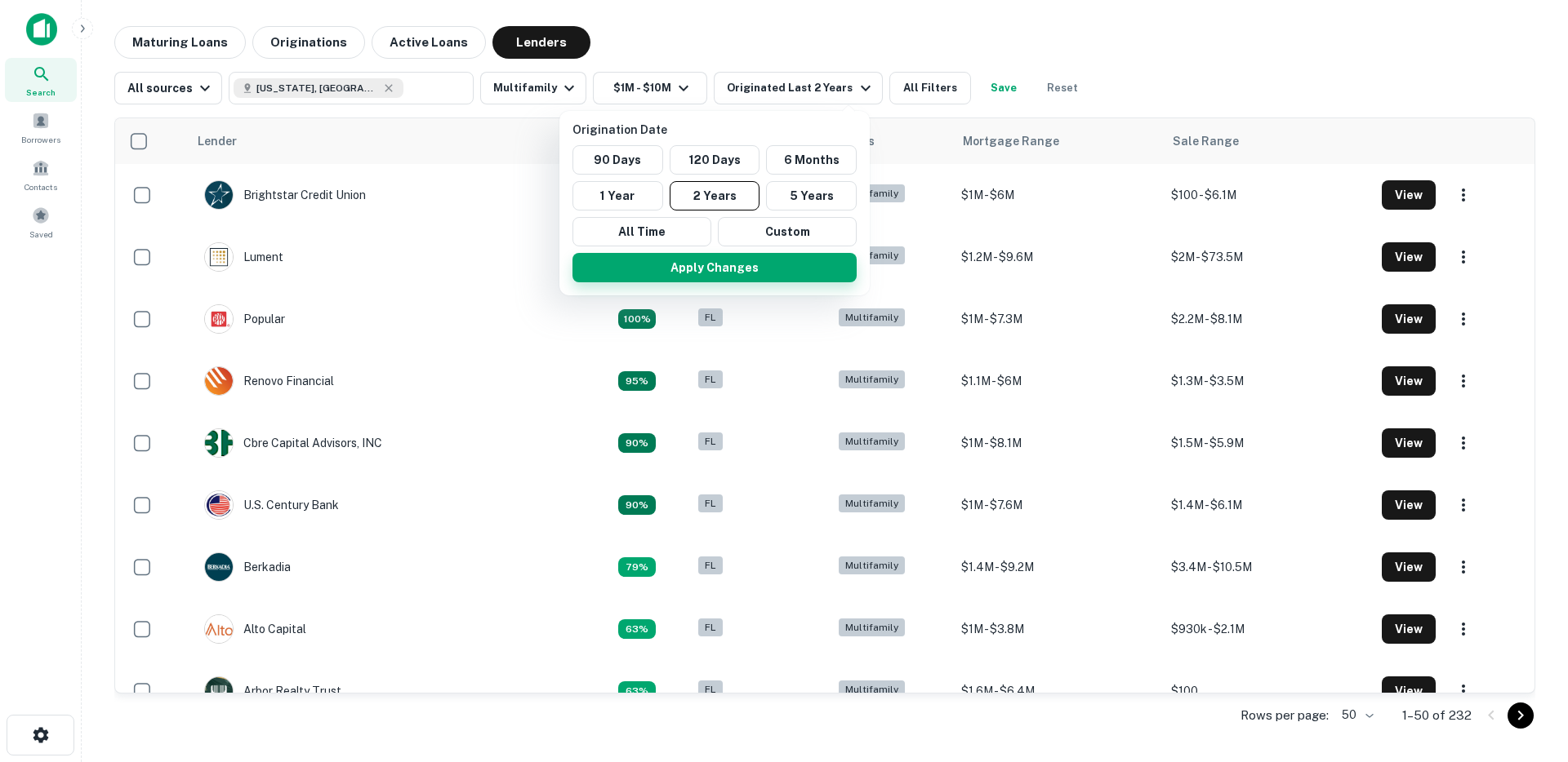
click at [700, 273] on button "Apply Changes" at bounding box center [714, 267] width 284 height 30
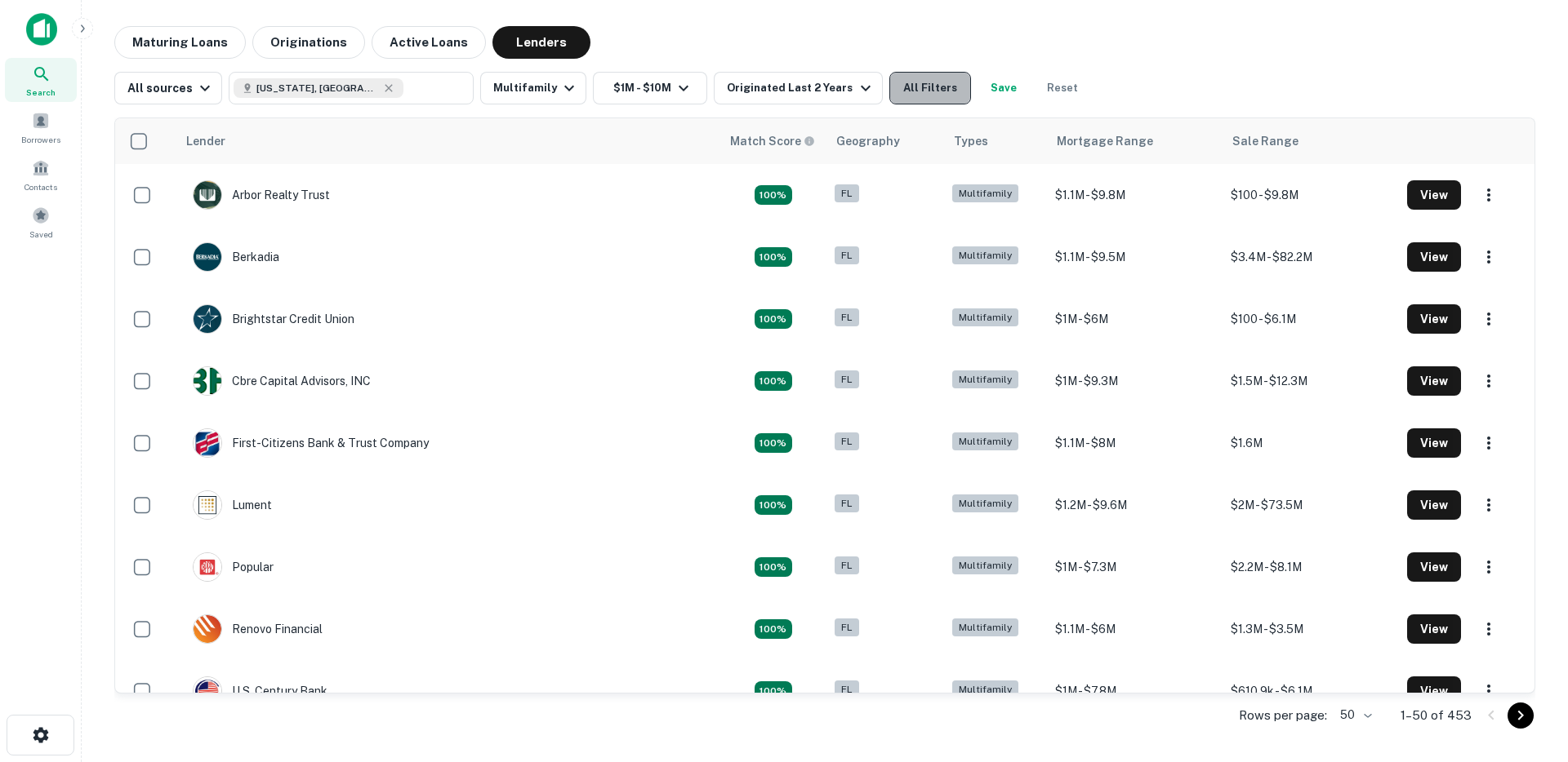
click at [919, 87] on button "All Filters" at bounding box center [929, 88] width 82 height 32
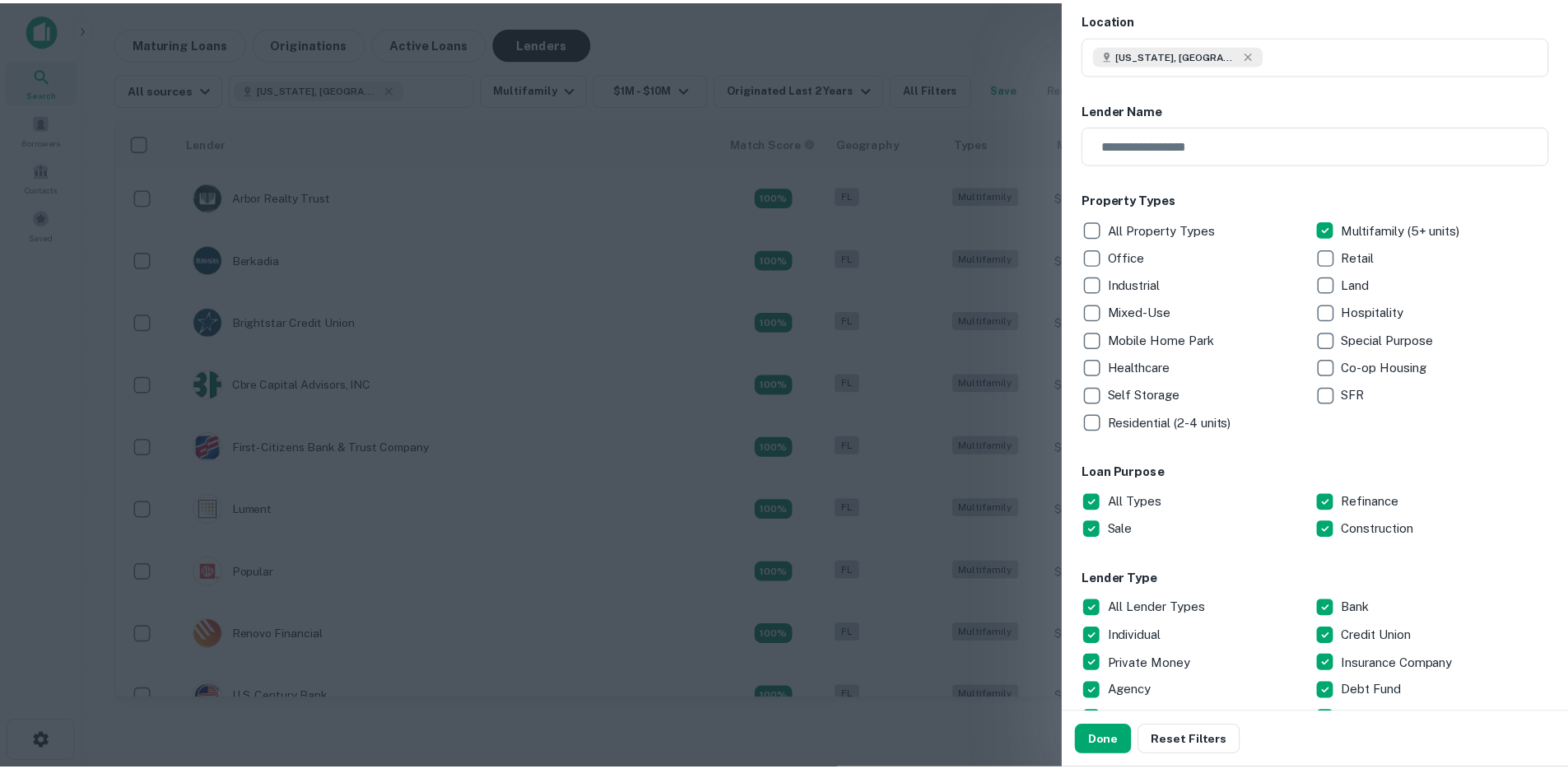
scroll to position [312, 0]
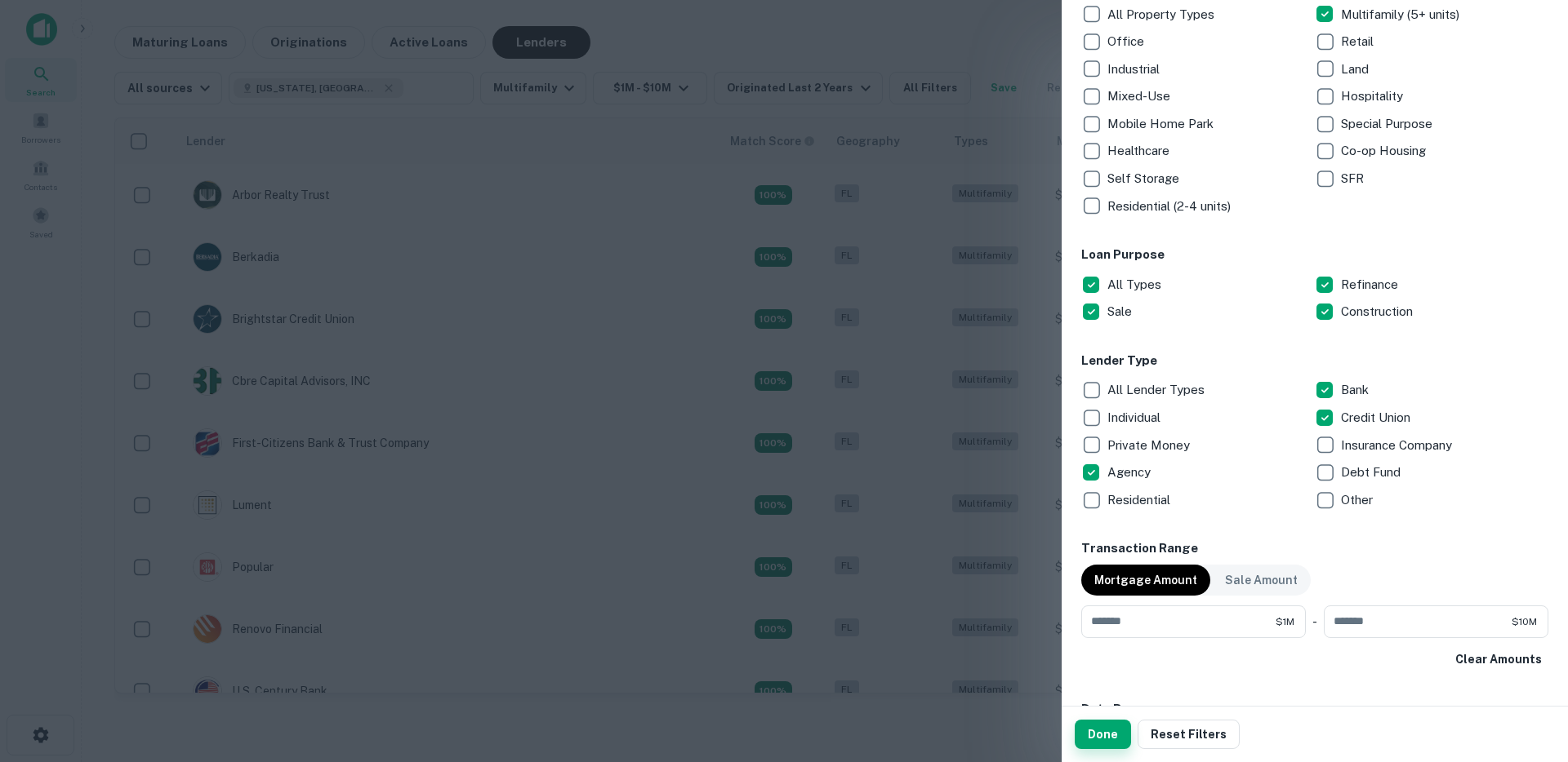
click at [1113, 743] on button "Done" at bounding box center [1102, 734] width 57 height 30
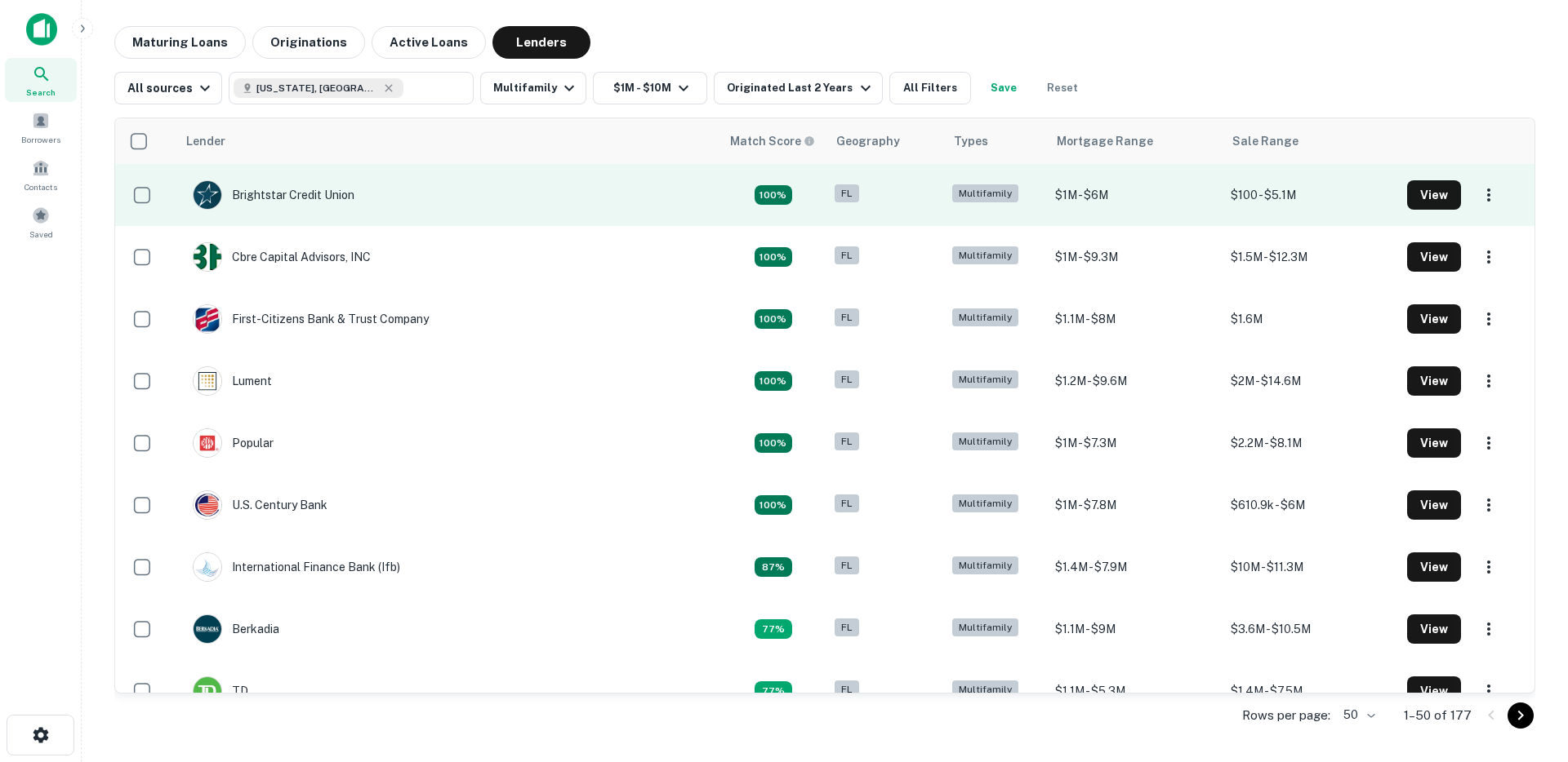
click at [324, 215] on td "Brightstar Credit Union" at bounding box center [273, 195] width 178 height 46
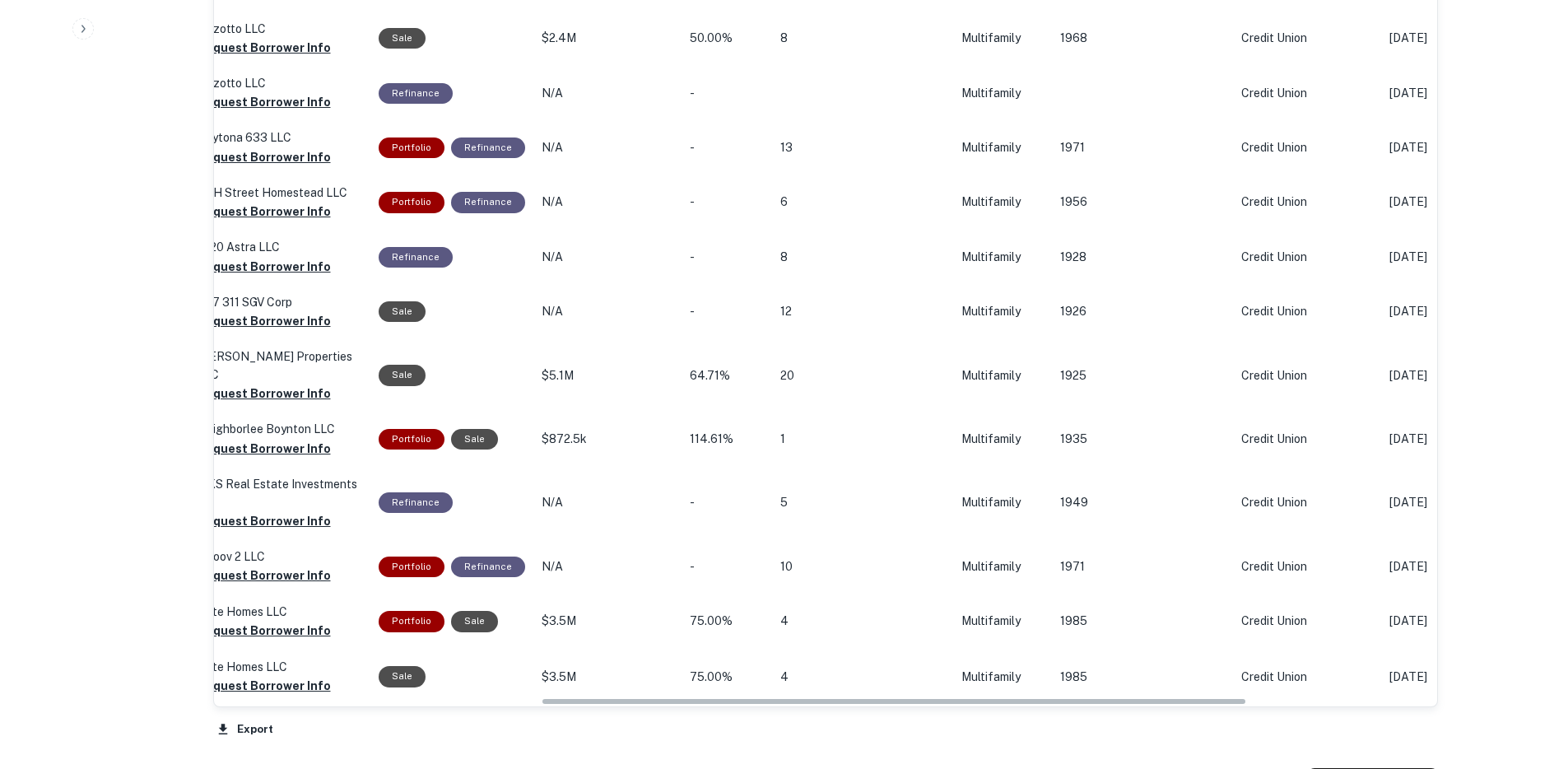
scroll to position [0, 602]
drag, startPoint x: 668, startPoint y: 684, endPoint x: 1017, endPoint y: 688, distance: 349.0
click at [1017, 688] on div "Origination Date sorted descending Location Mortgage Amount Borrower Purpose Sa…" at bounding box center [825, 325] width 1225 height 832
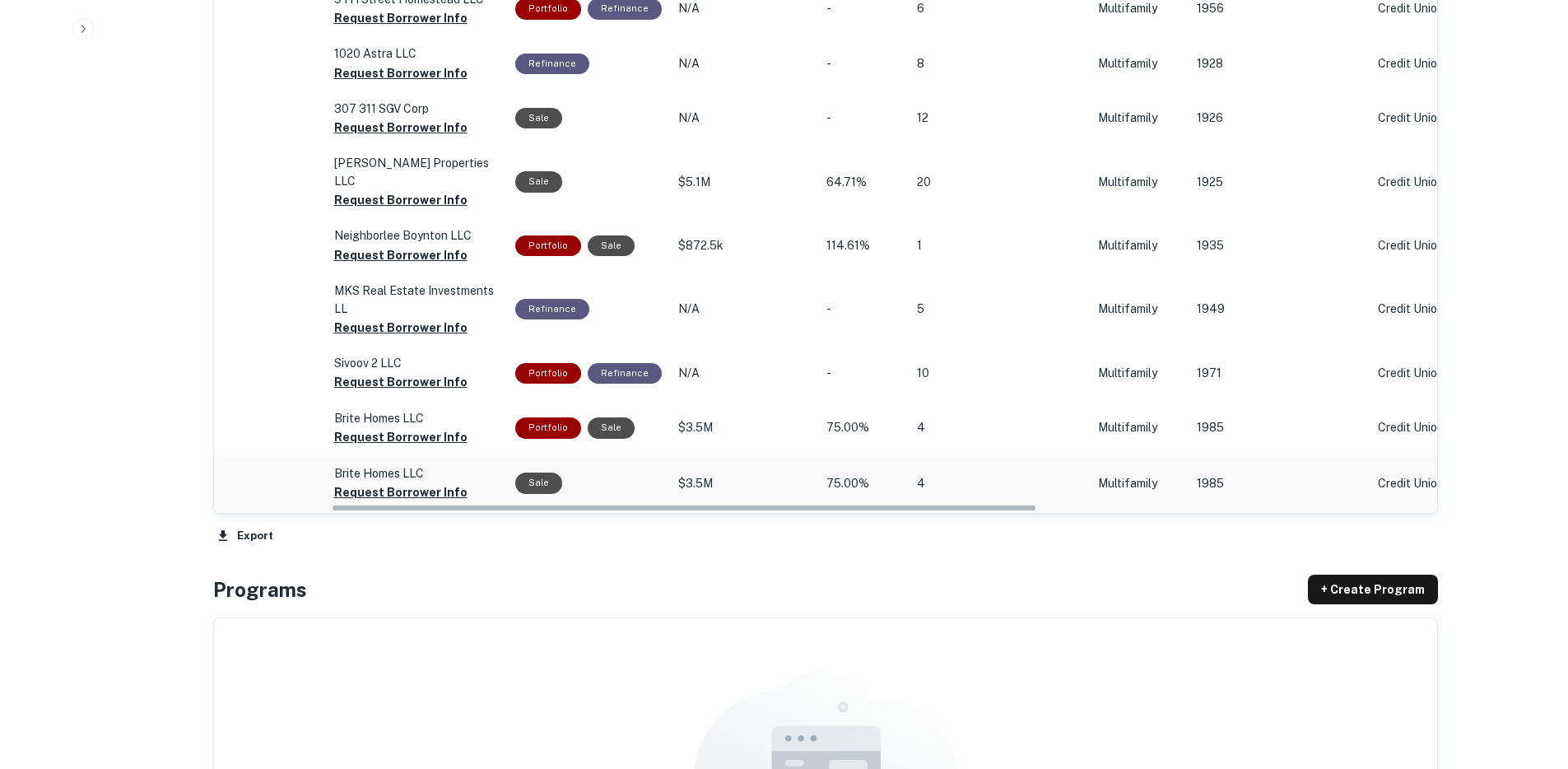
scroll to position [0, 0]
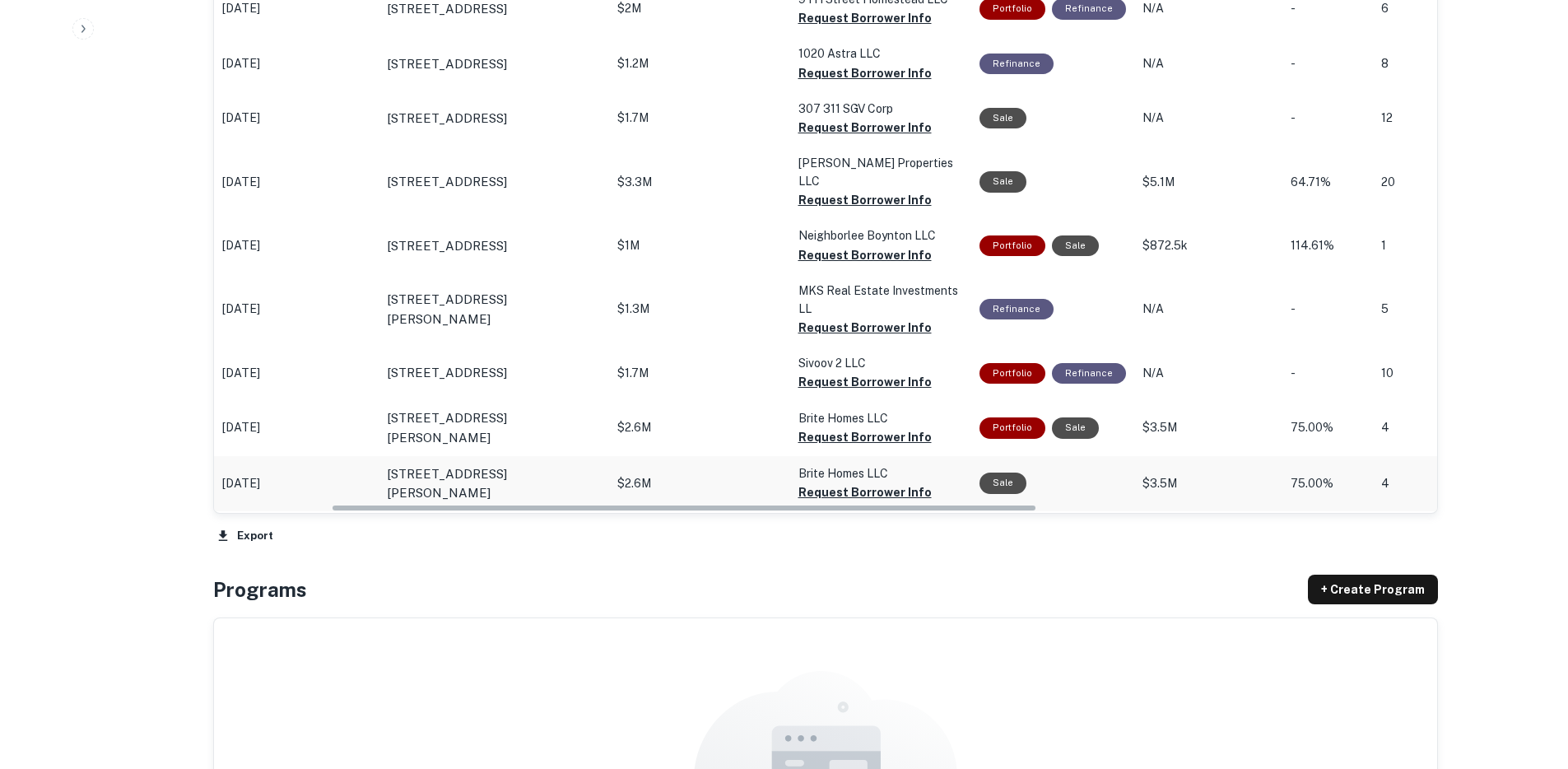
drag, startPoint x: 904, startPoint y: 490, endPoint x: 488, endPoint y: 478, distance: 416.2
click at [491, 479] on div "Origination Date sorted descending Location Mortgage Amount Borrower Purpose Sa…" at bounding box center [825, 113] width 1223 height 793
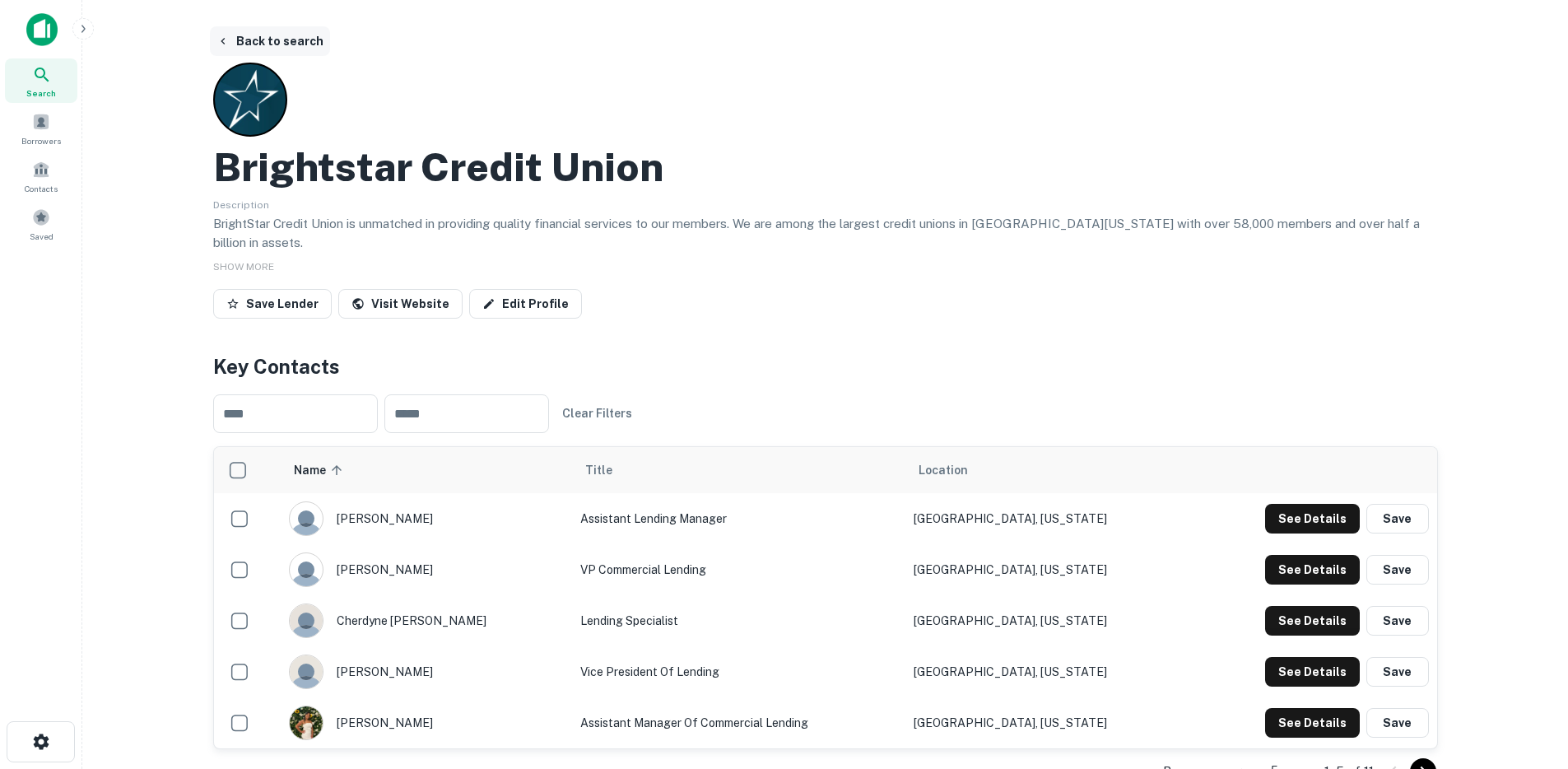
click at [244, 39] on button "Back to search" at bounding box center [270, 41] width 120 height 30
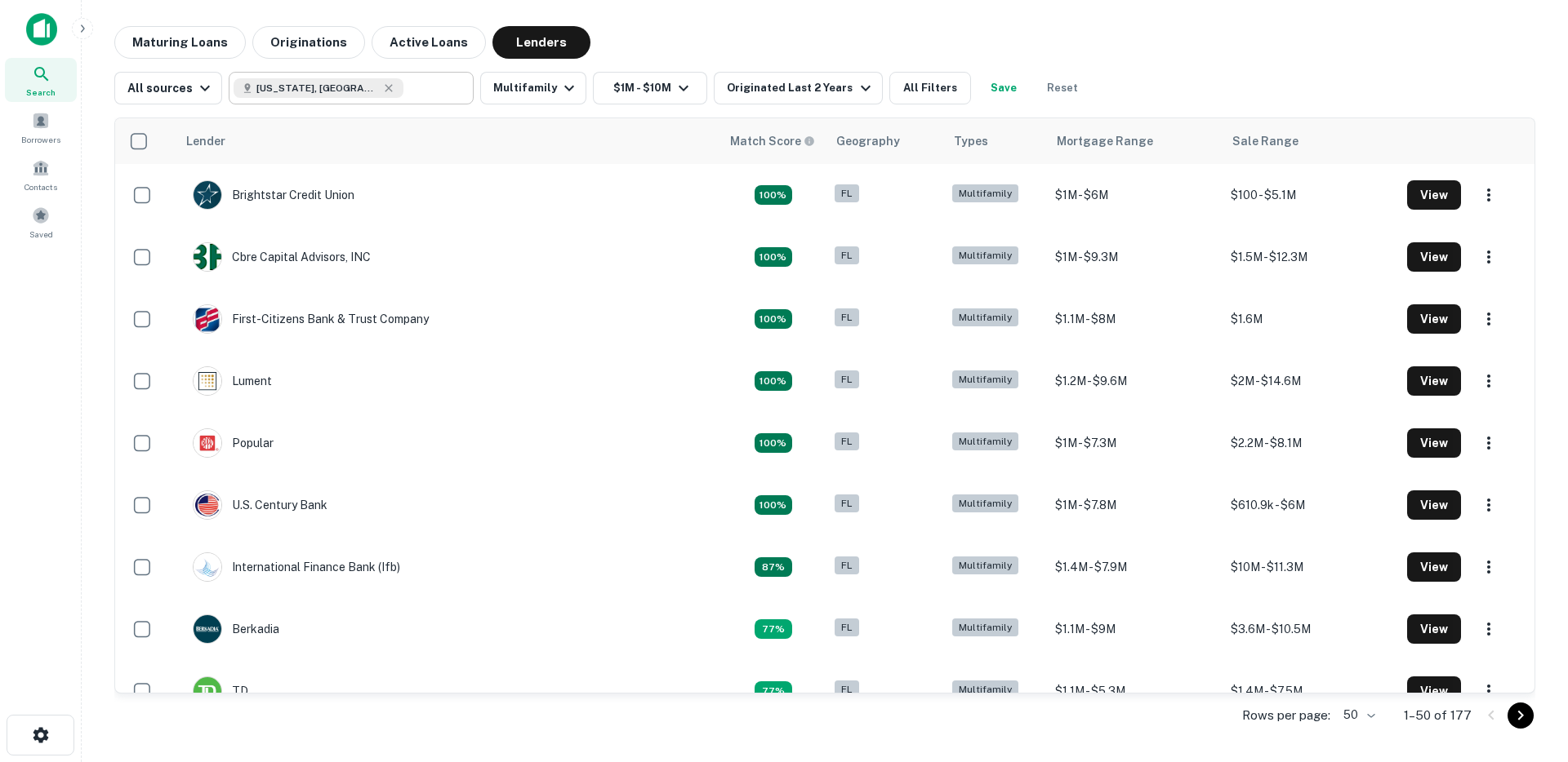
click at [382, 92] on icon at bounding box center [388, 88] width 13 height 13
type input "**********"
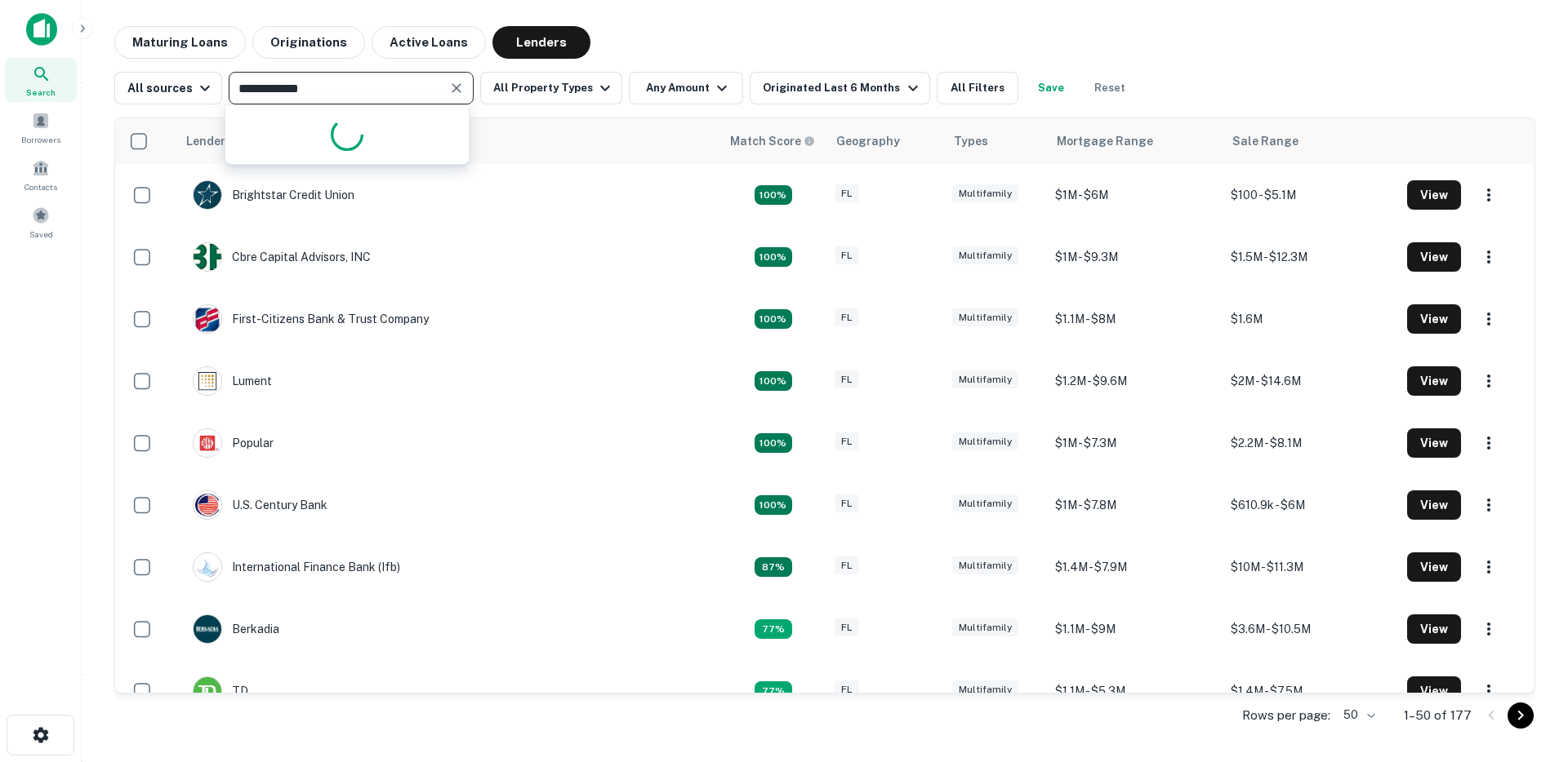
click at [452, 86] on icon "Clear" at bounding box center [456, 88] width 10 height 10
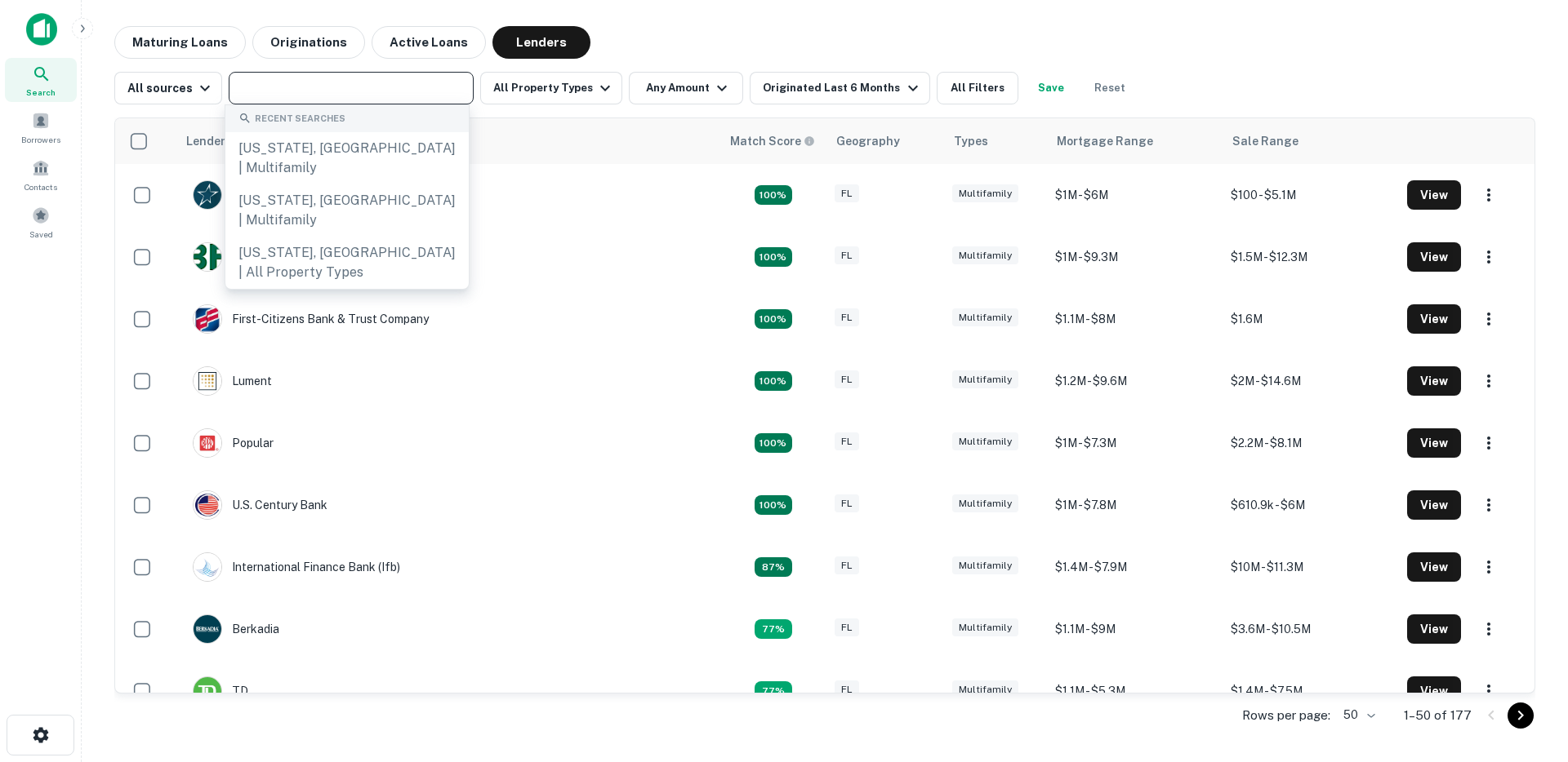
click at [393, 94] on input "text" at bounding box center [349, 87] width 233 height 22
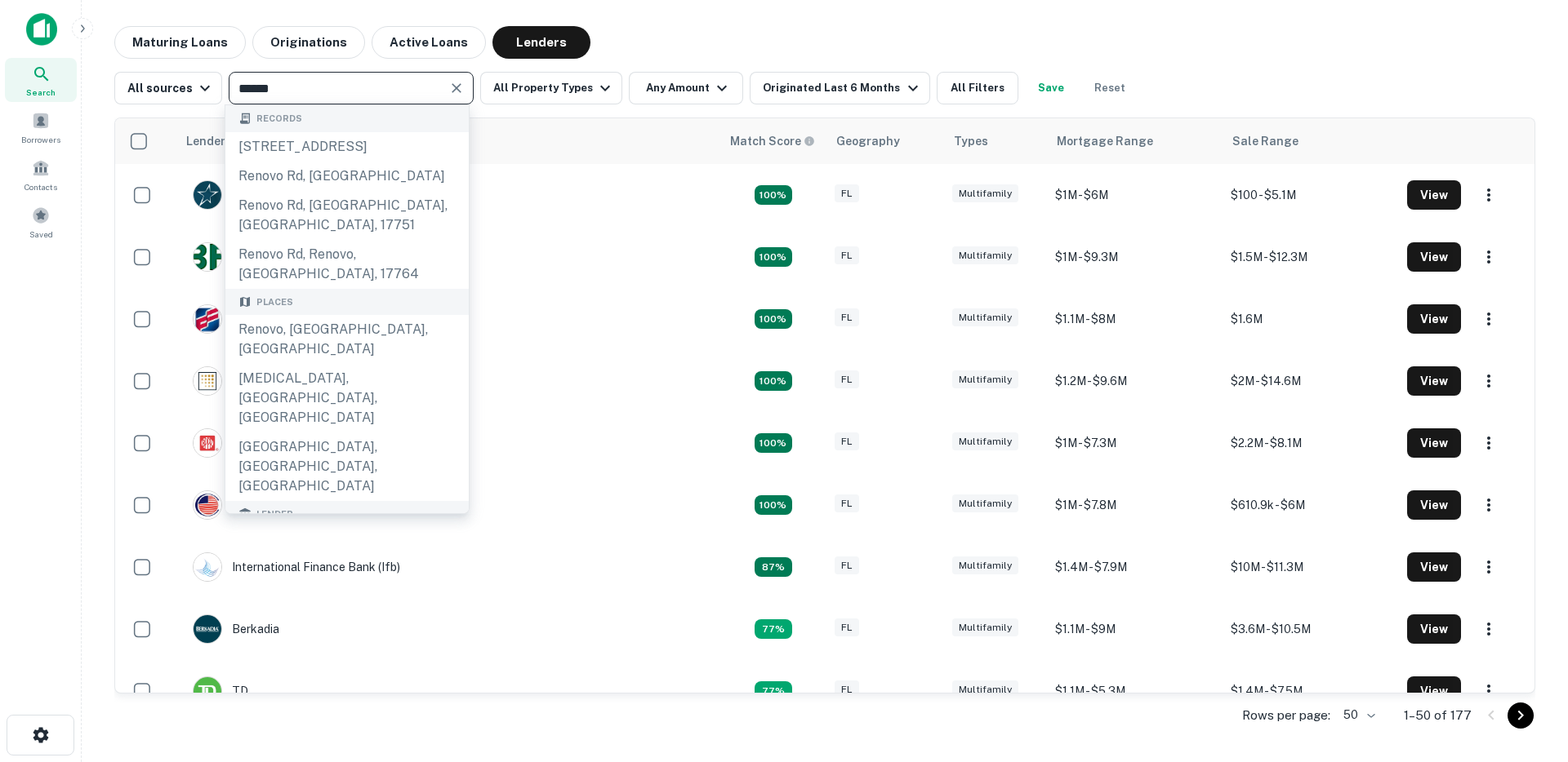
type input "******"
click at [307, 573] on div "renovo financial" at bounding box center [324, 584] width 103 height 24
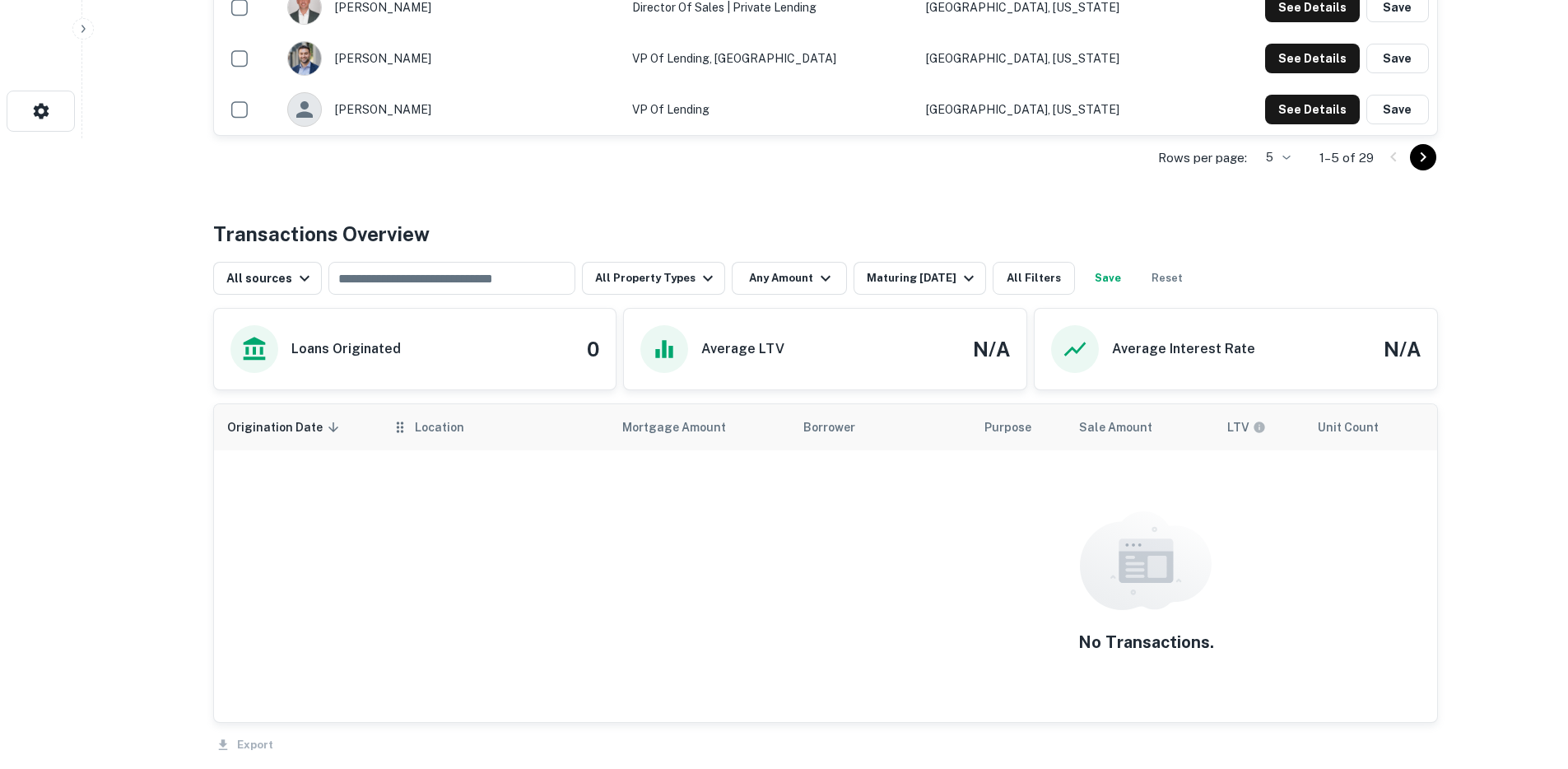
scroll to position [684, 0]
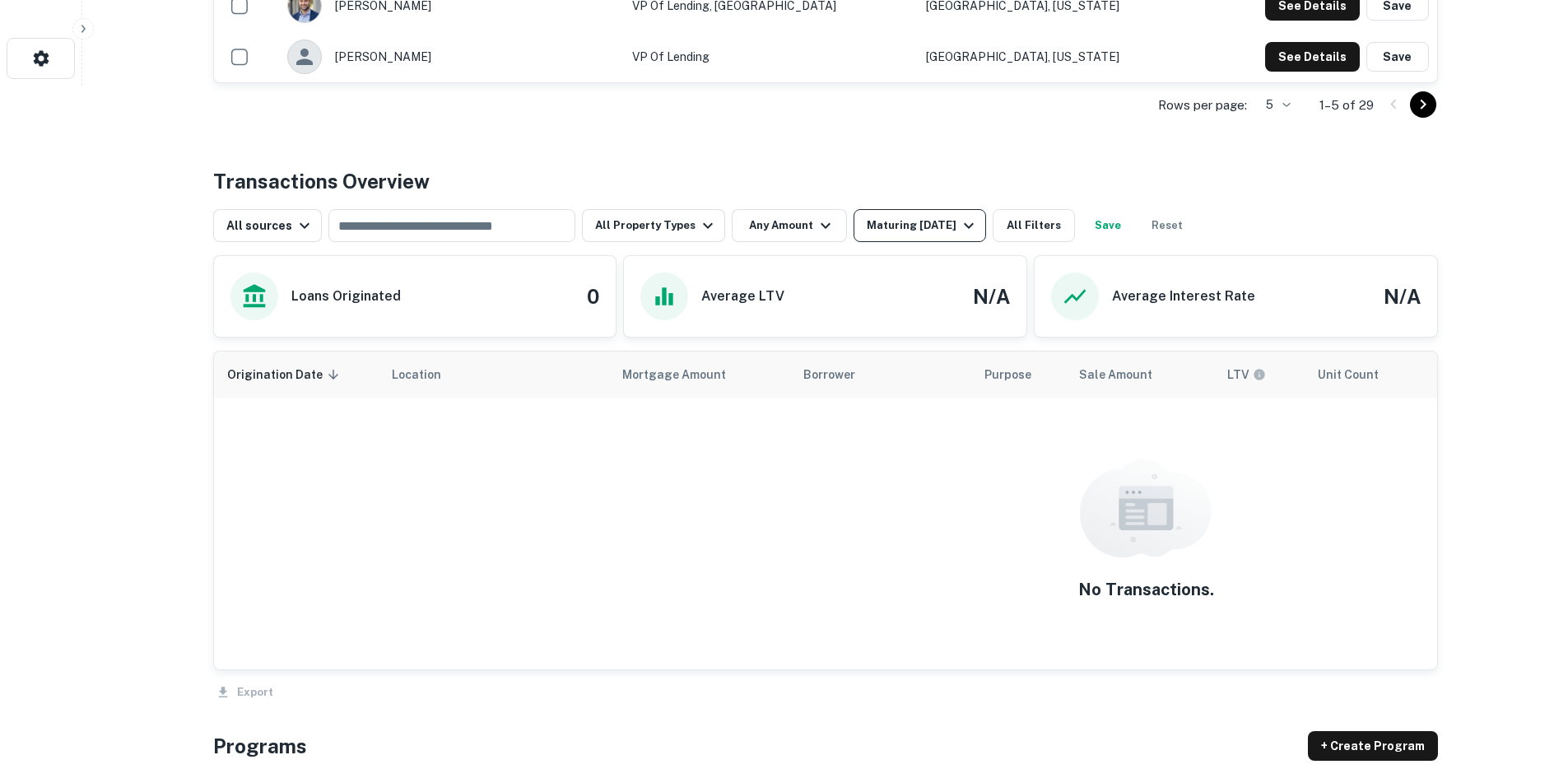
click at [877, 237] on button "Maturing [DATE]" at bounding box center [920, 226] width 132 height 33
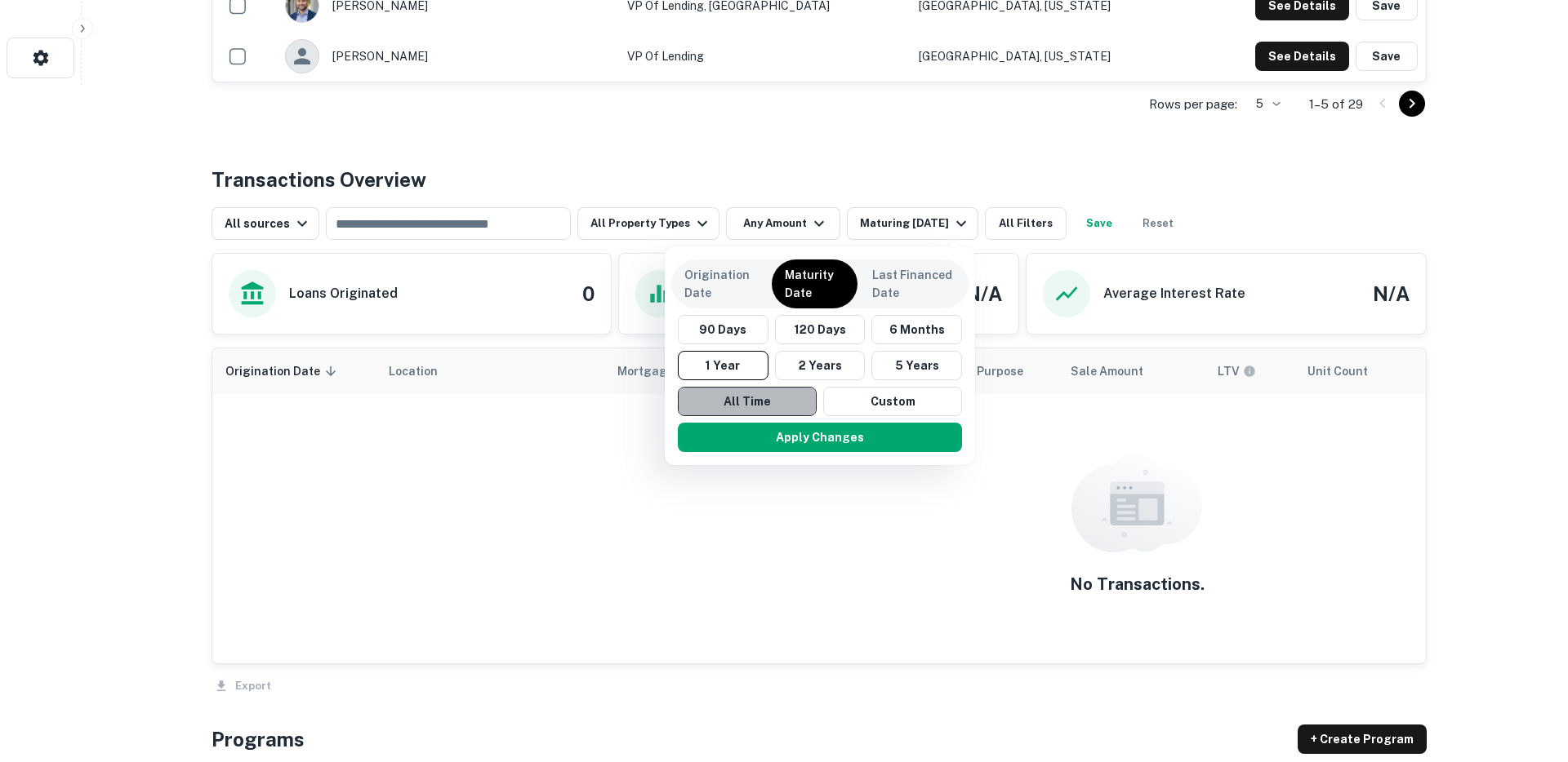
click at [779, 397] on button "All Time" at bounding box center [747, 401] width 139 height 30
click at [787, 433] on button "Apply Changes" at bounding box center [820, 437] width 284 height 30
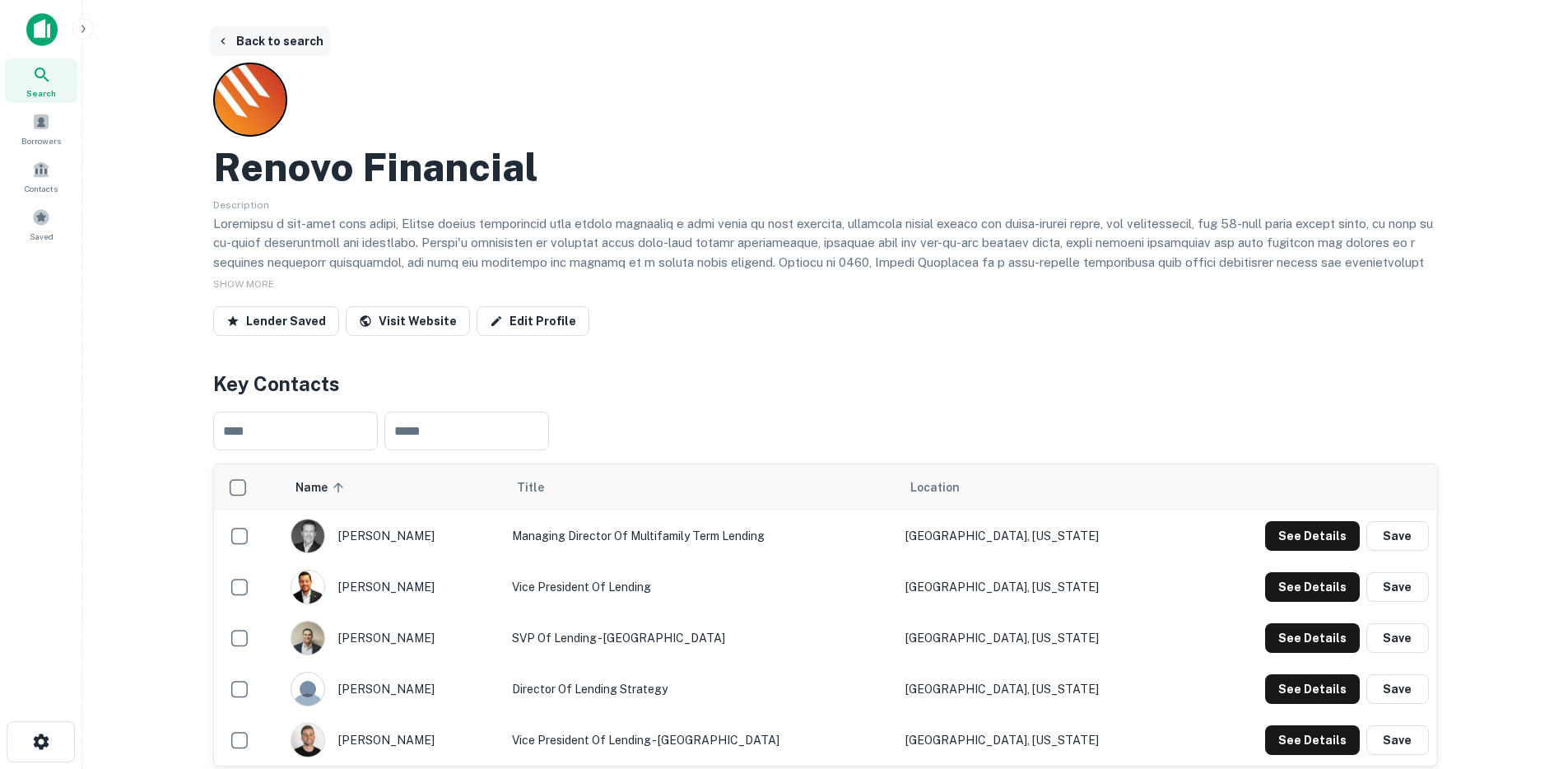
click at [285, 43] on button "Back to search" at bounding box center [270, 41] width 120 height 30
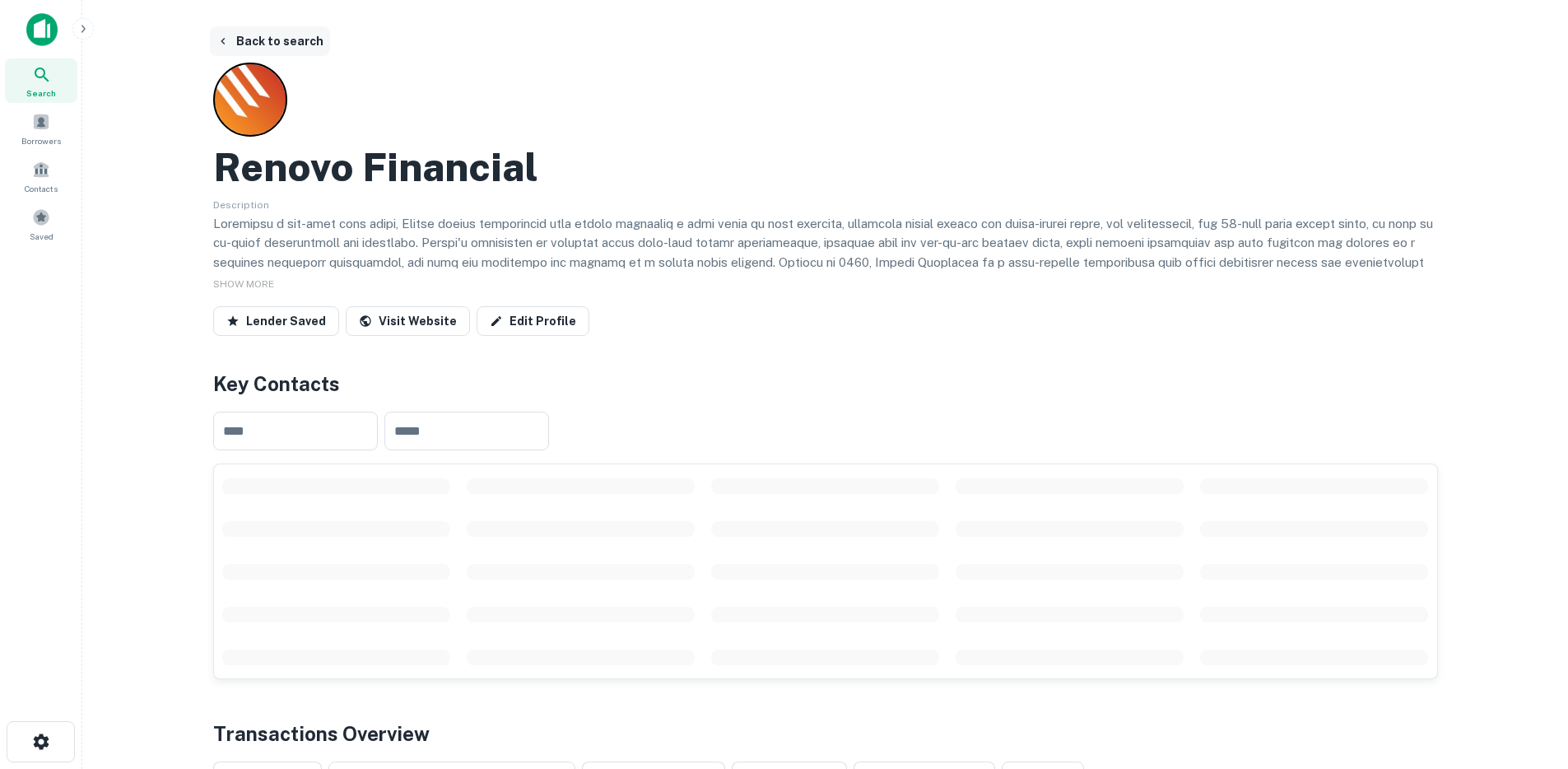
click at [283, 44] on button "Back to search" at bounding box center [270, 41] width 120 height 30
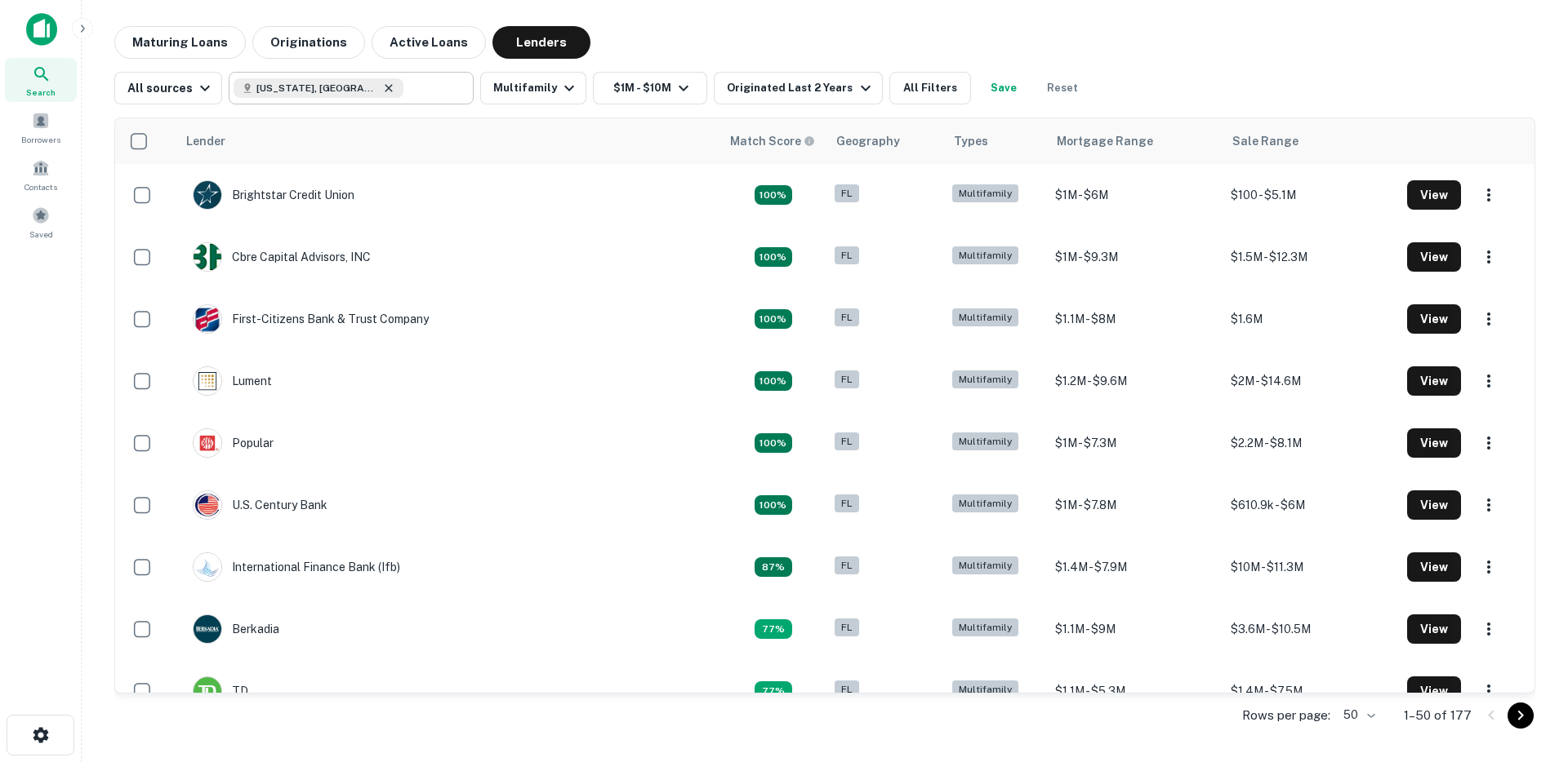
click at [382, 86] on icon at bounding box center [388, 88] width 13 height 13
type input "**********"
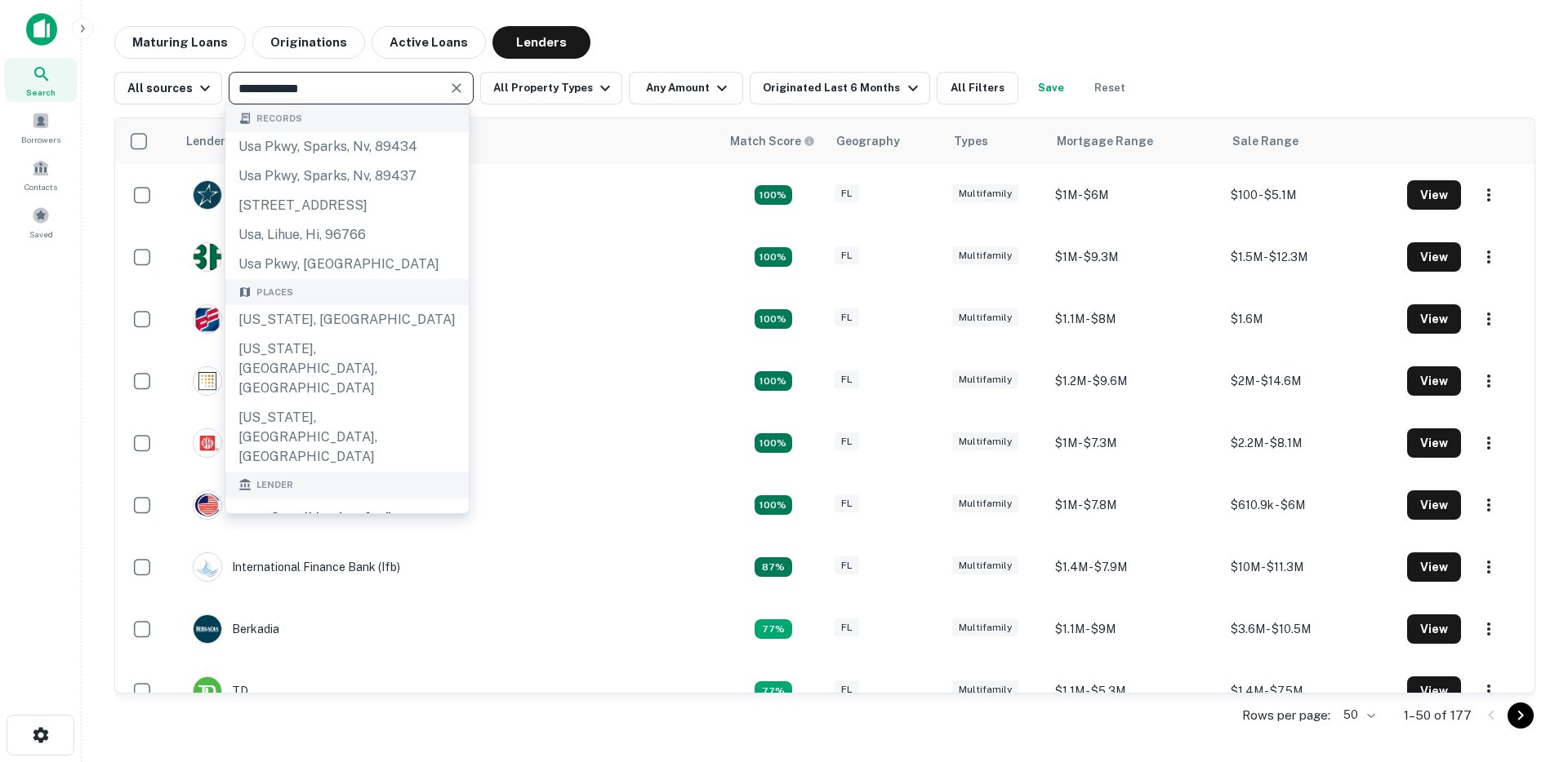
click at [449, 89] on icon "Clear" at bounding box center [456, 88] width 16 height 16
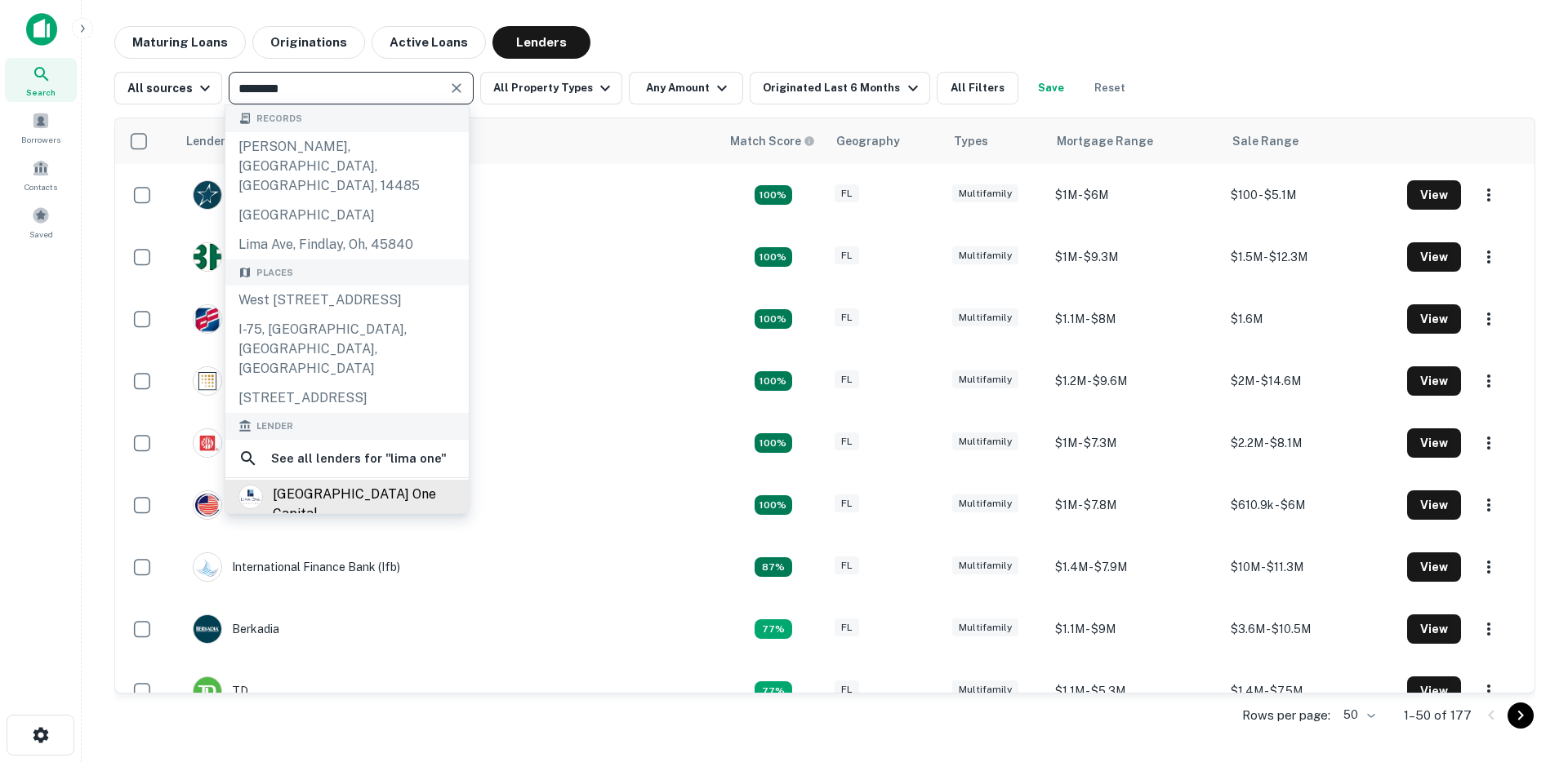
type input "********"
click at [337, 485] on div "lima one capital" at bounding box center [365, 504] width 183 height 39
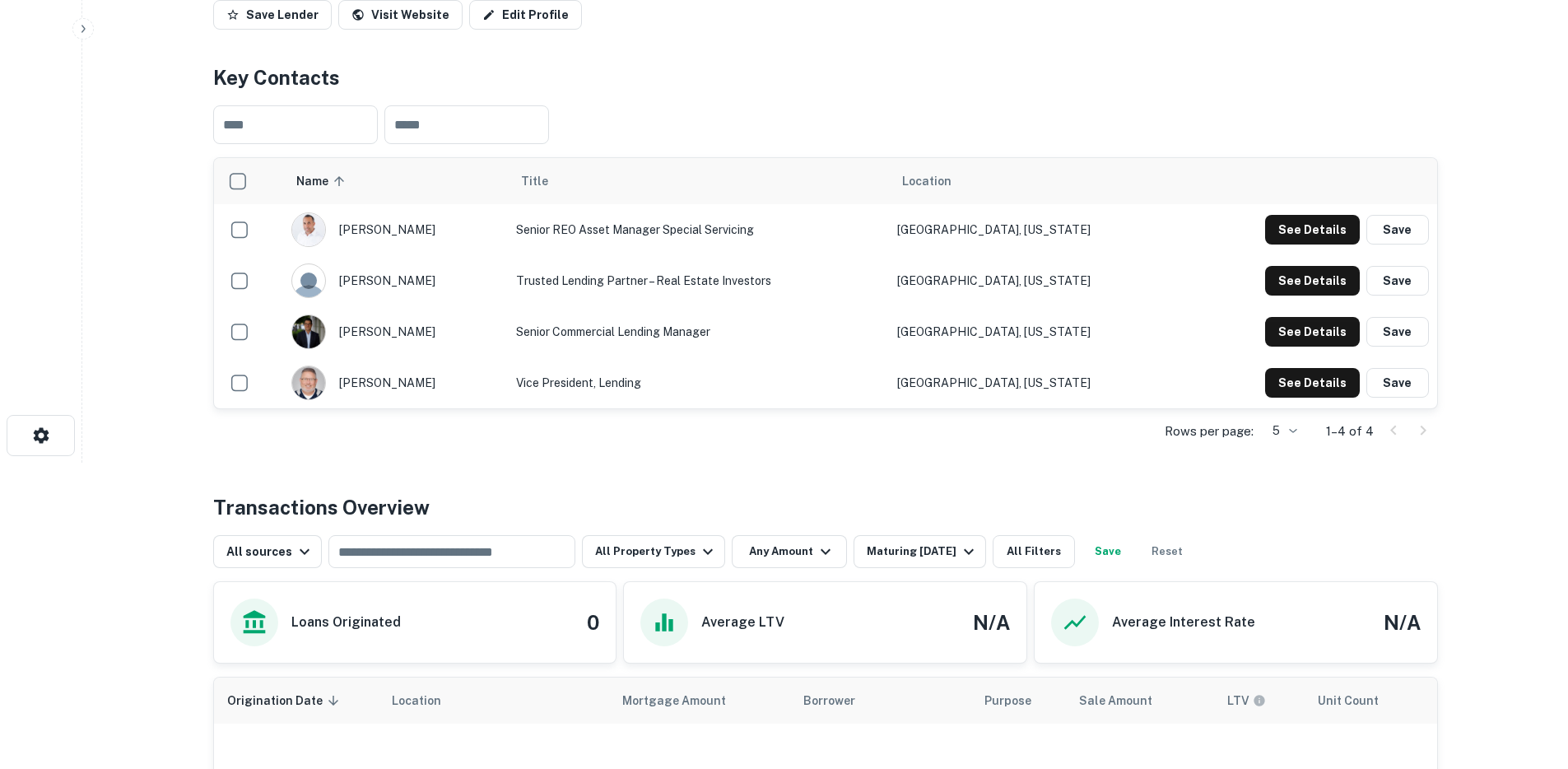
scroll to position [325, 0]
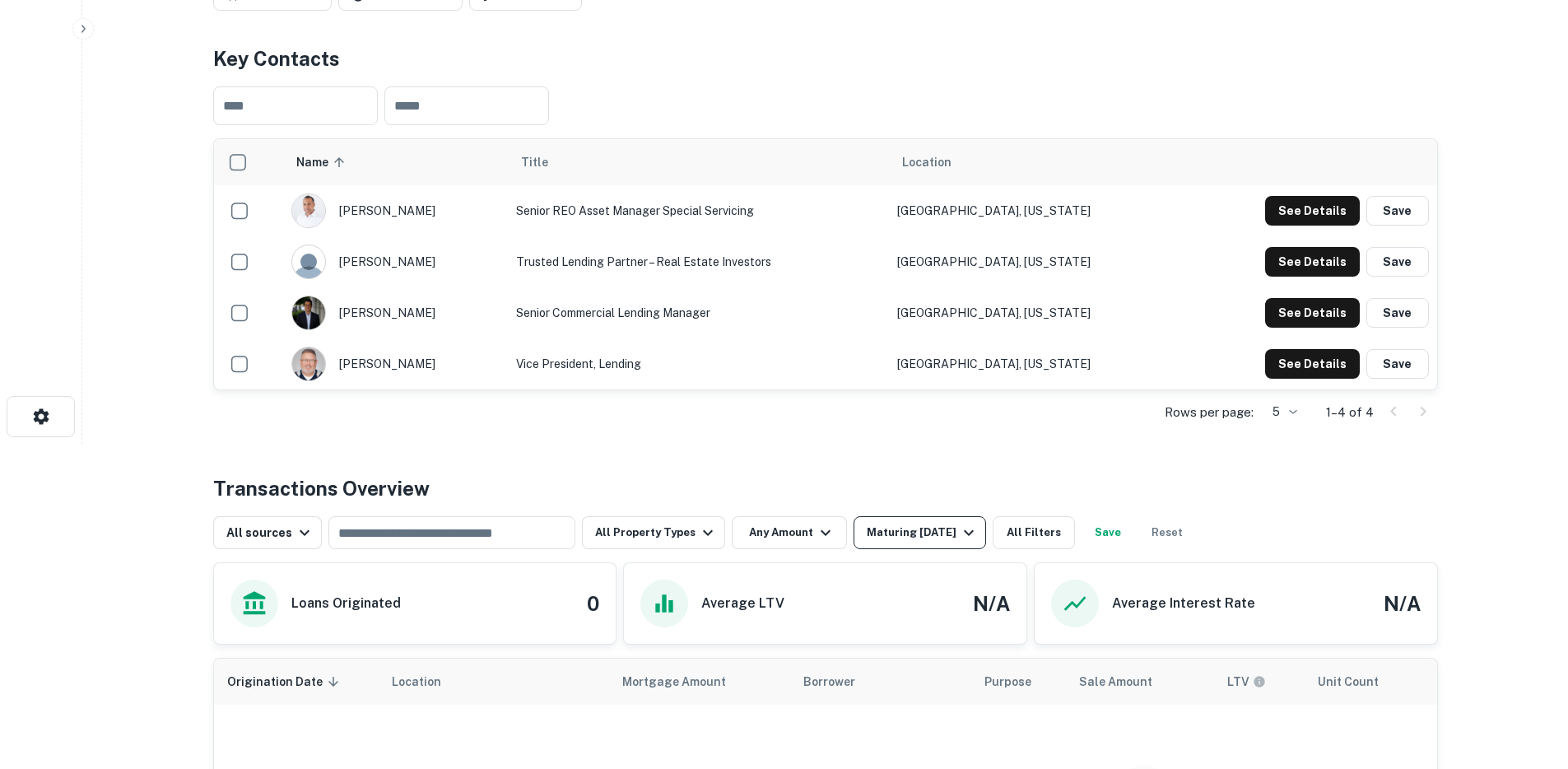
click at [899, 537] on div "Maturing [DATE]" at bounding box center [923, 533] width 112 height 20
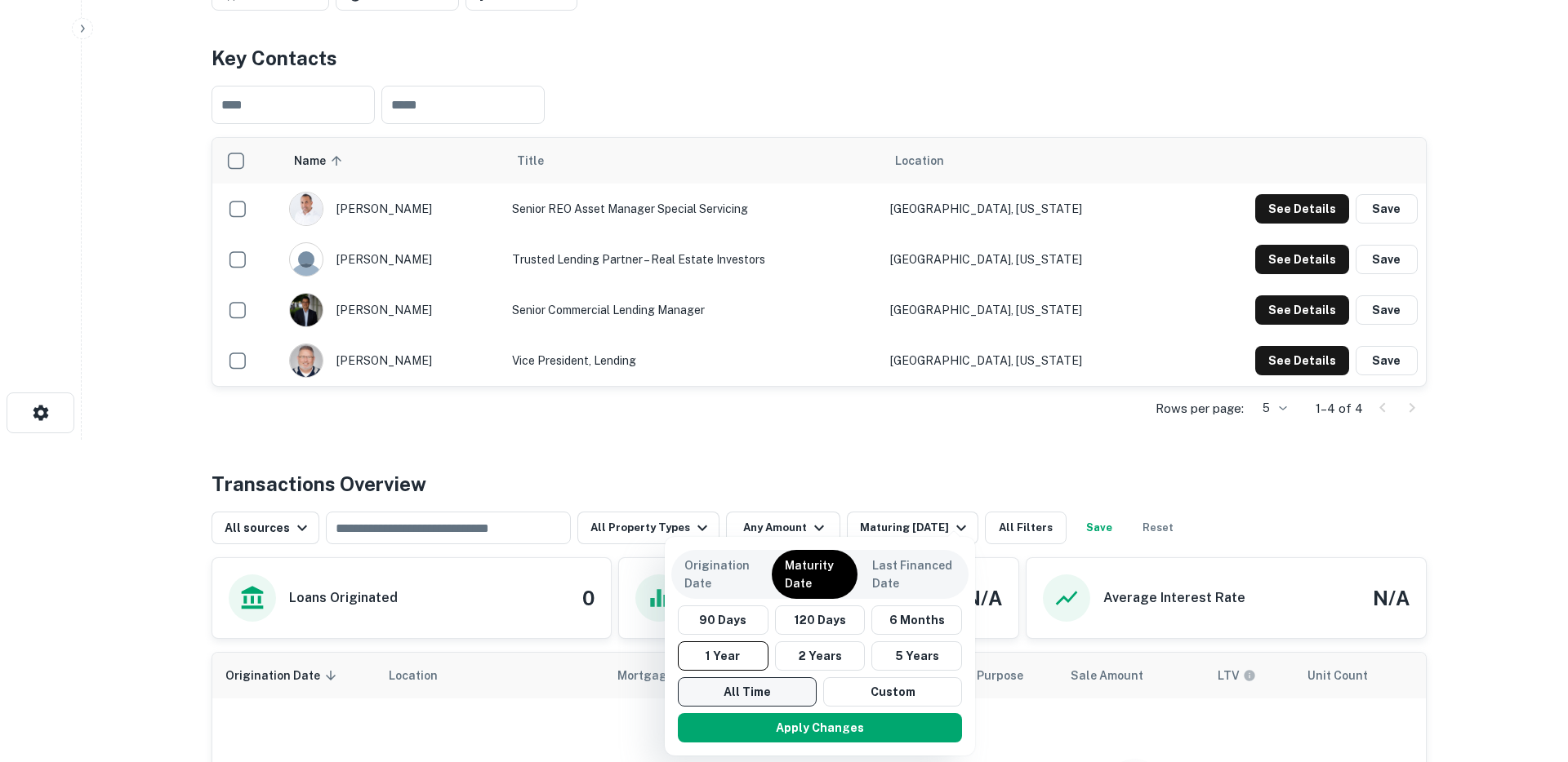
click at [761, 696] on button "All Time" at bounding box center [747, 692] width 139 height 30
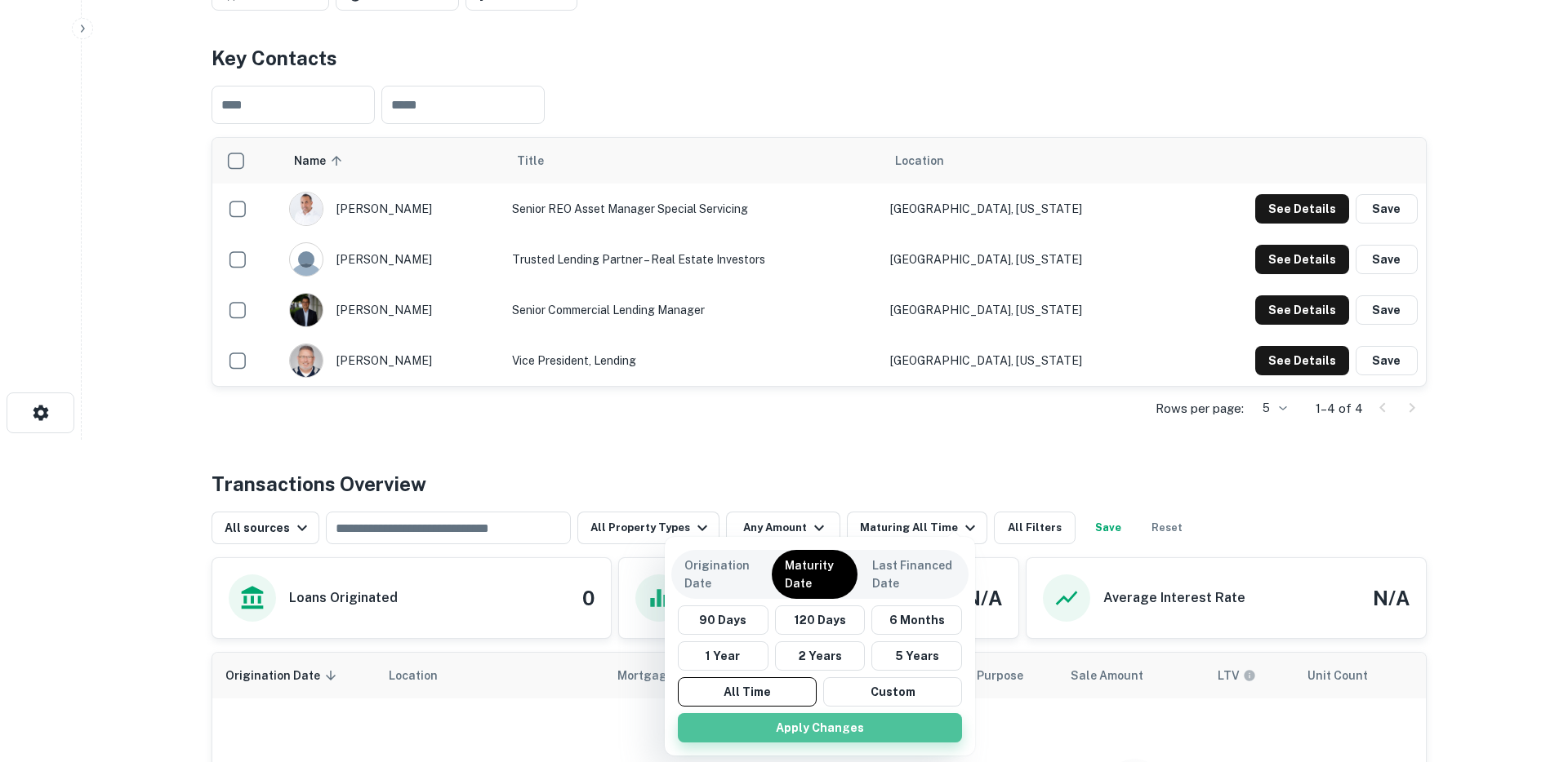
click at [778, 720] on button "Apply Changes" at bounding box center [820, 728] width 284 height 30
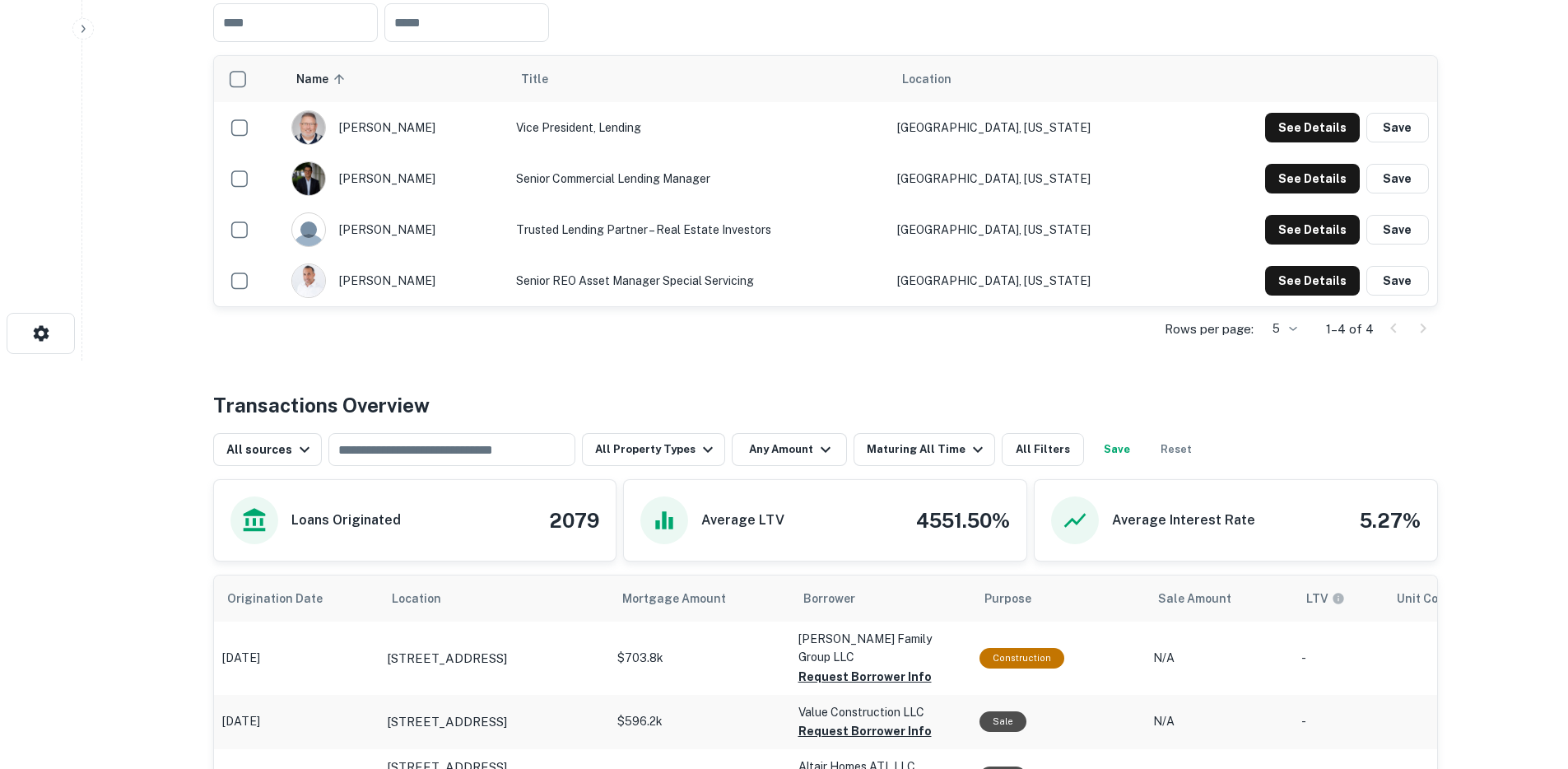
scroll to position [655, 0]
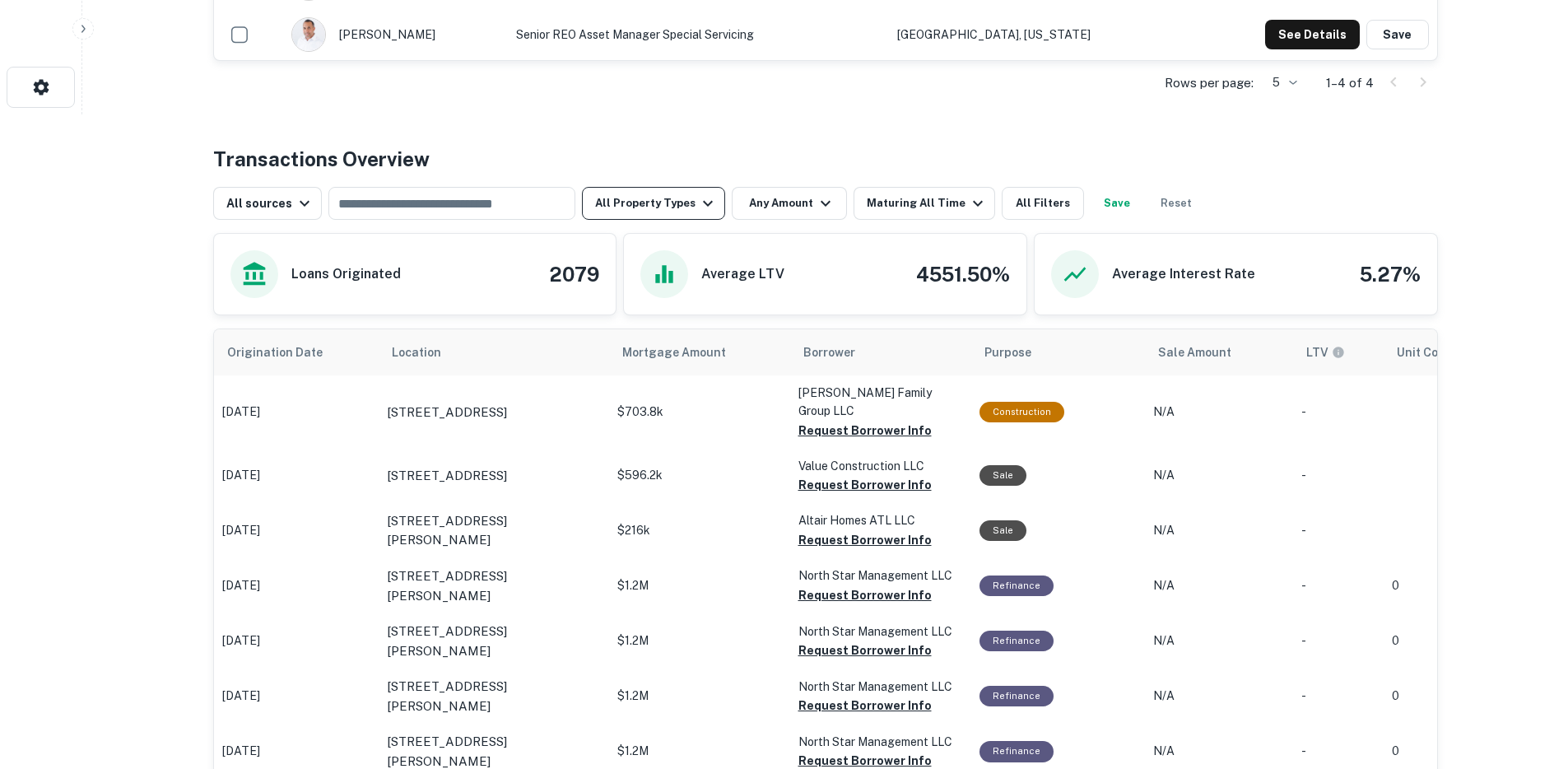
click at [655, 195] on button "All Property Types" at bounding box center [654, 203] width 143 height 33
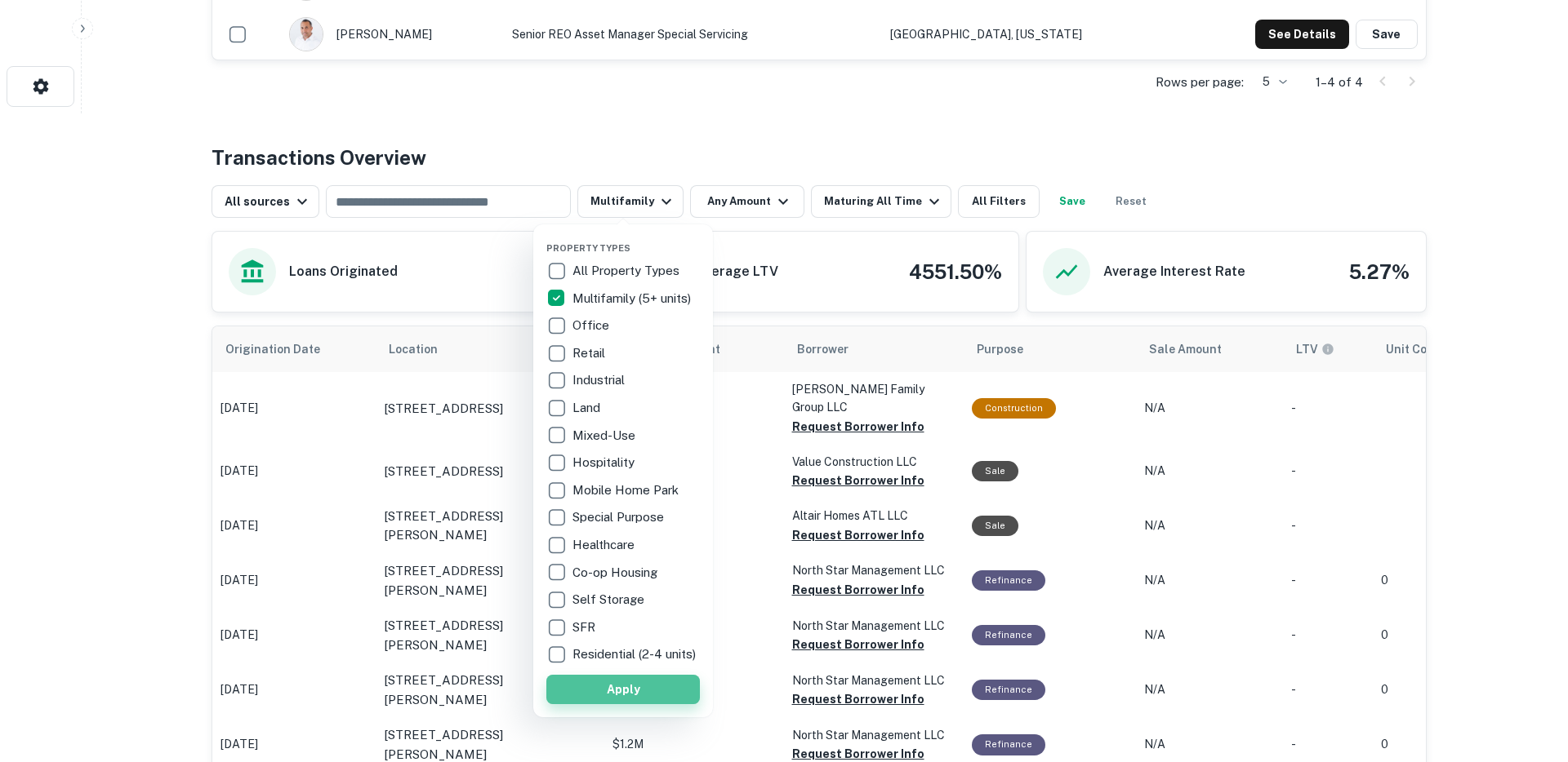
click at [624, 704] on button "Apply" at bounding box center [622, 689] width 154 height 30
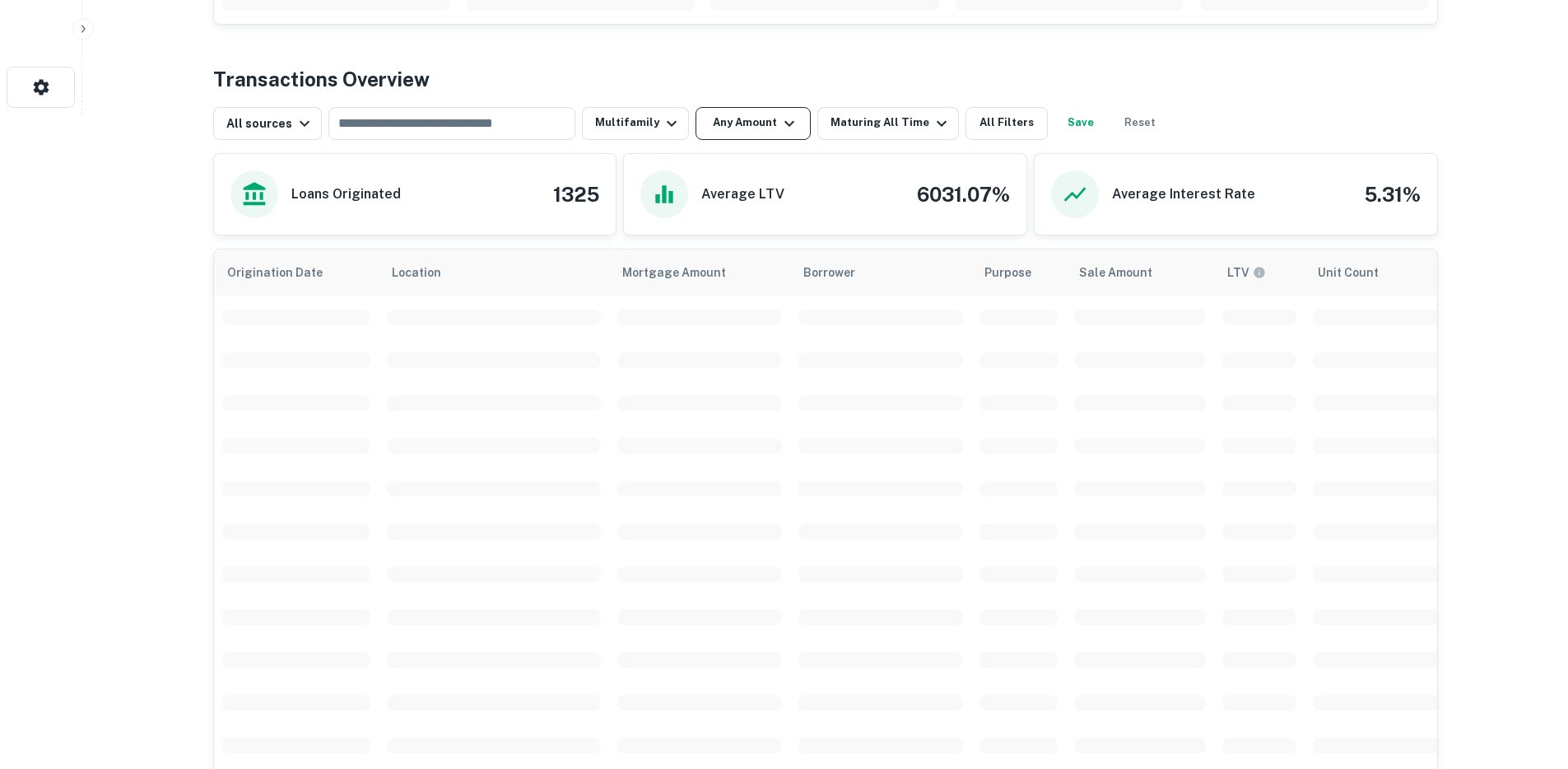
click at [764, 131] on div "Back to search Lima ONE Capital Description Lima One Capital is the Nation's pr…" at bounding box center [826, 630] width 1264 height 2518
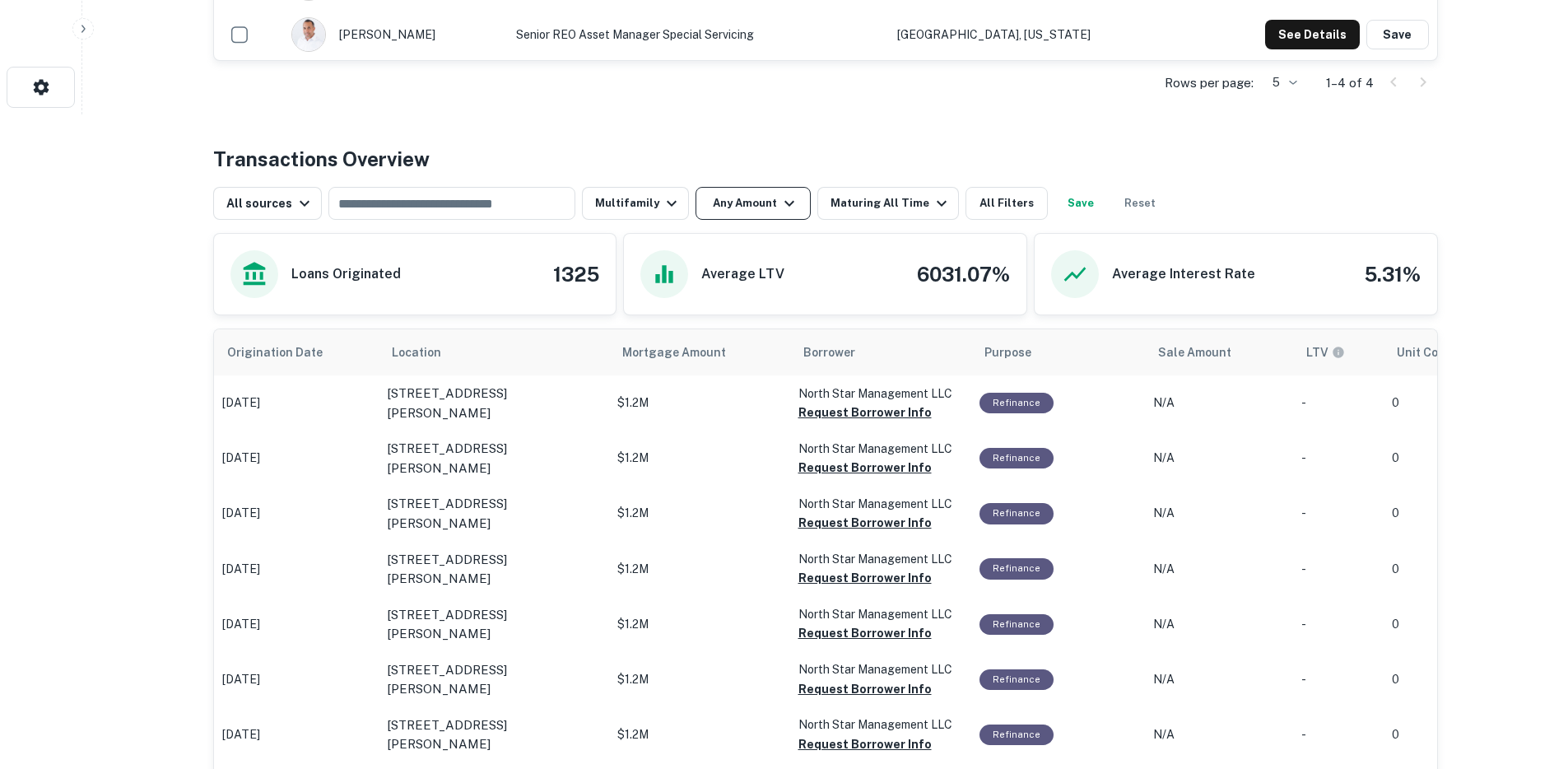
click at [762, 204] on button "Any Amount" at bounding box center [752, 203] width 115 height 33
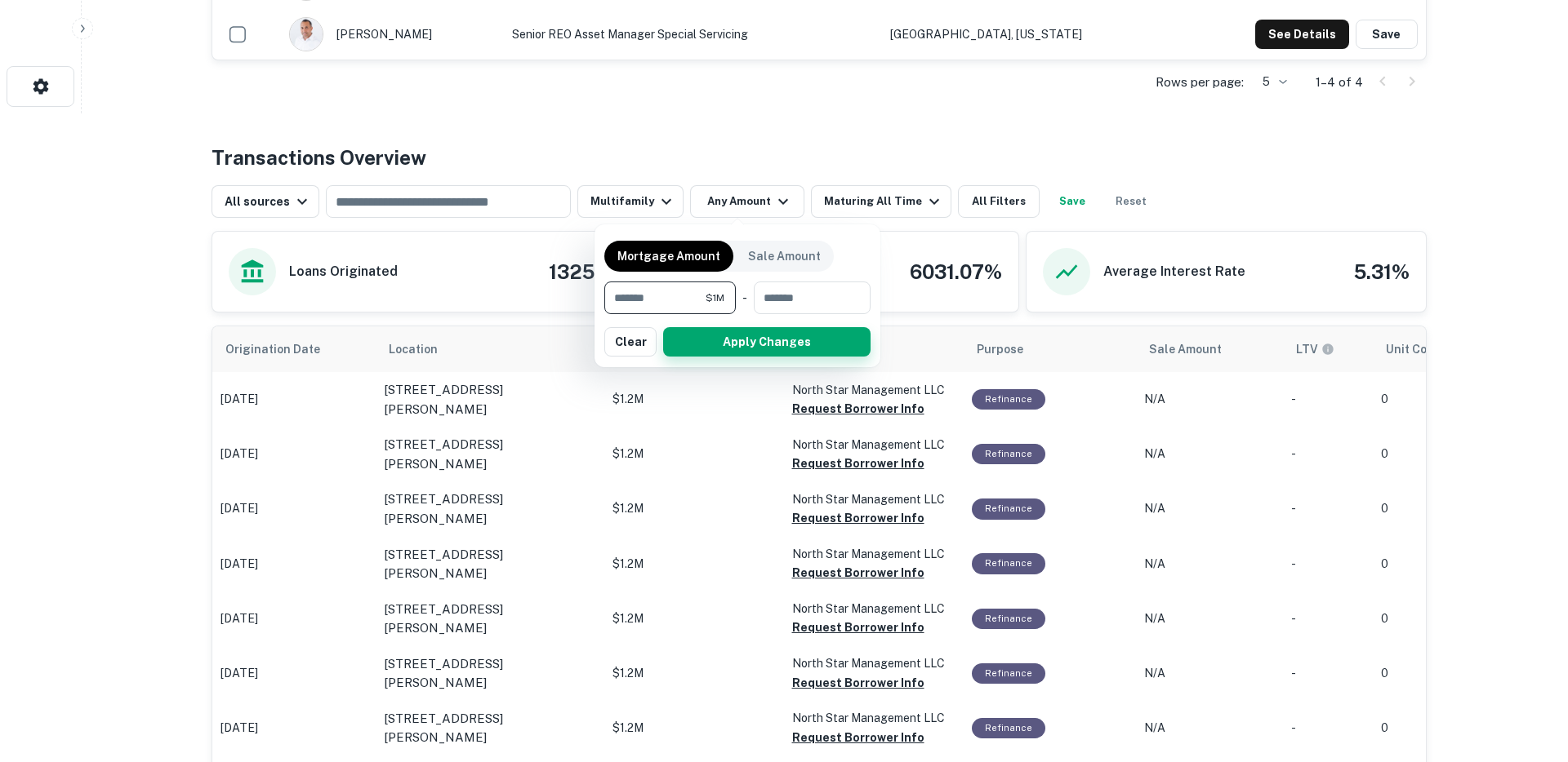
type input "*******"
click at [736, 353] on div "Mortgage Amount Sale Amount ******* $1M ​ - ​ Apply Changes Clear" at bounding box center [737, 295] width 286 height 143
click at [741, 344] on button "Apply Changes" at bounding box center [766, 342] width 207 height 30
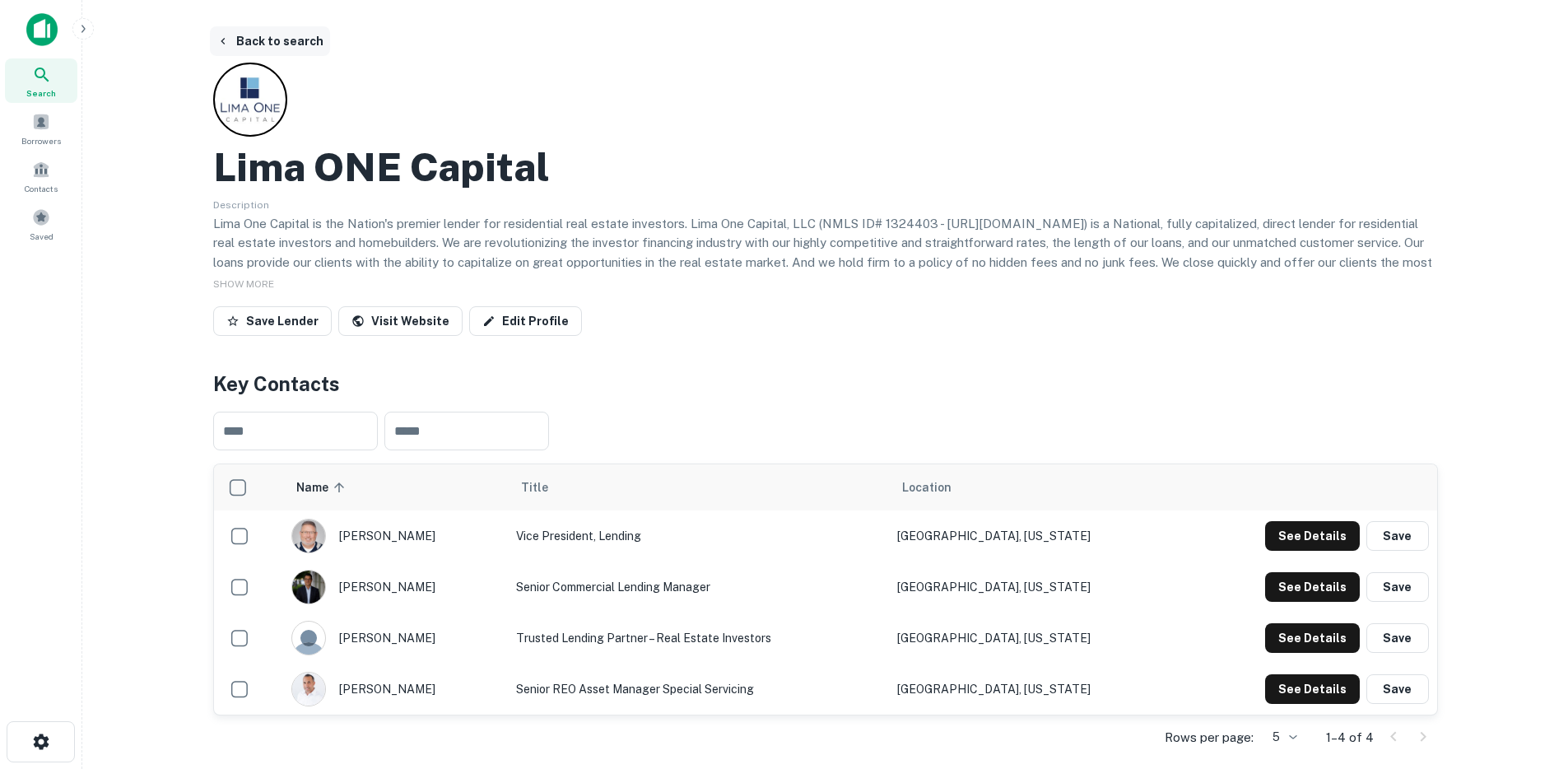
click at [283, 47] on button "Back to search" at bounding box center [270, 41] width 120 height 30
click at [272, 44] on button "Back to search" at bounding box center [270, 41] width 120 height 30
click at [247, 37] on button "Back to search" at bounding box center [270, 41] width 120 height 30
click at [221, 38] on icon "button" at bounding box center [223, 41] width 14 height 14
